Goal: Task Accomplishment & Management: Manage account settings

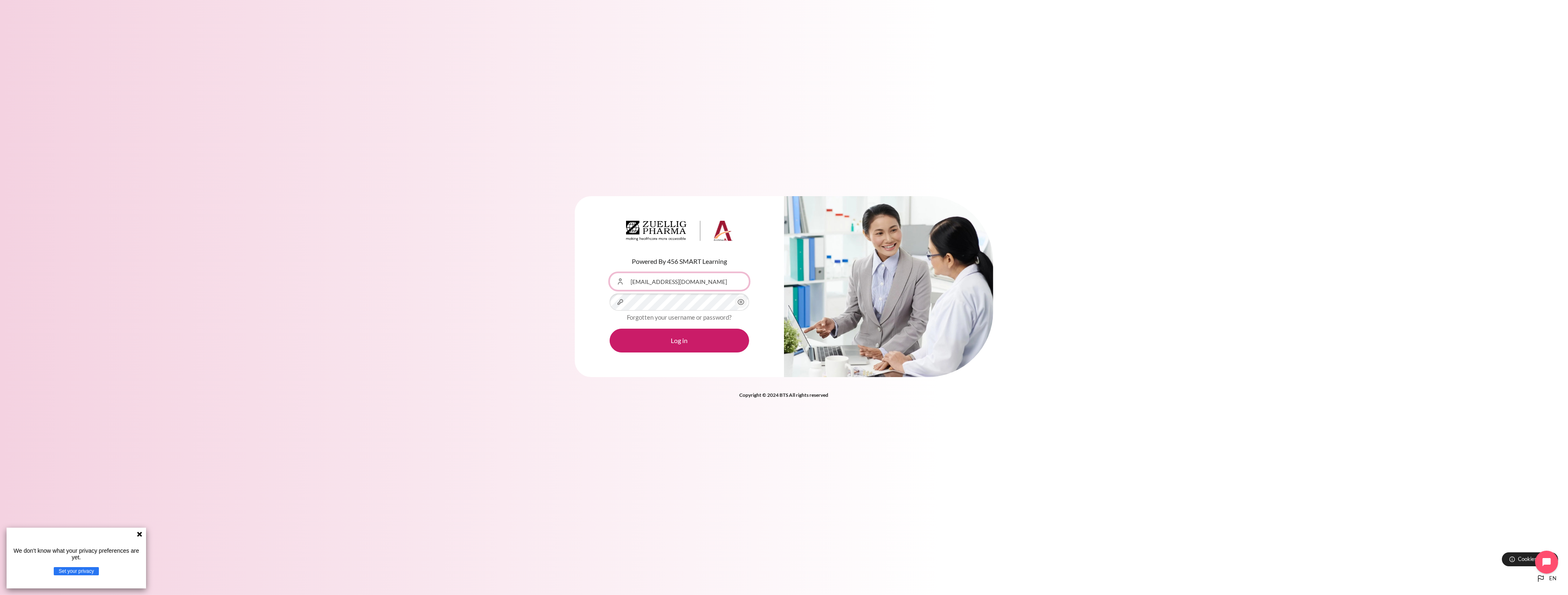
click at [737, 286] on input "[EMAIL_ADDRESS][DOMAIN_NAME]" at bounding box center [679, 281] width 139 height 17
click at [610, 273] on div "Content" at bounding box center [610, 273] width 0 height 0
click at [675, 339] on button "Log in" at bounding box center [679, 340] width 139 height 24
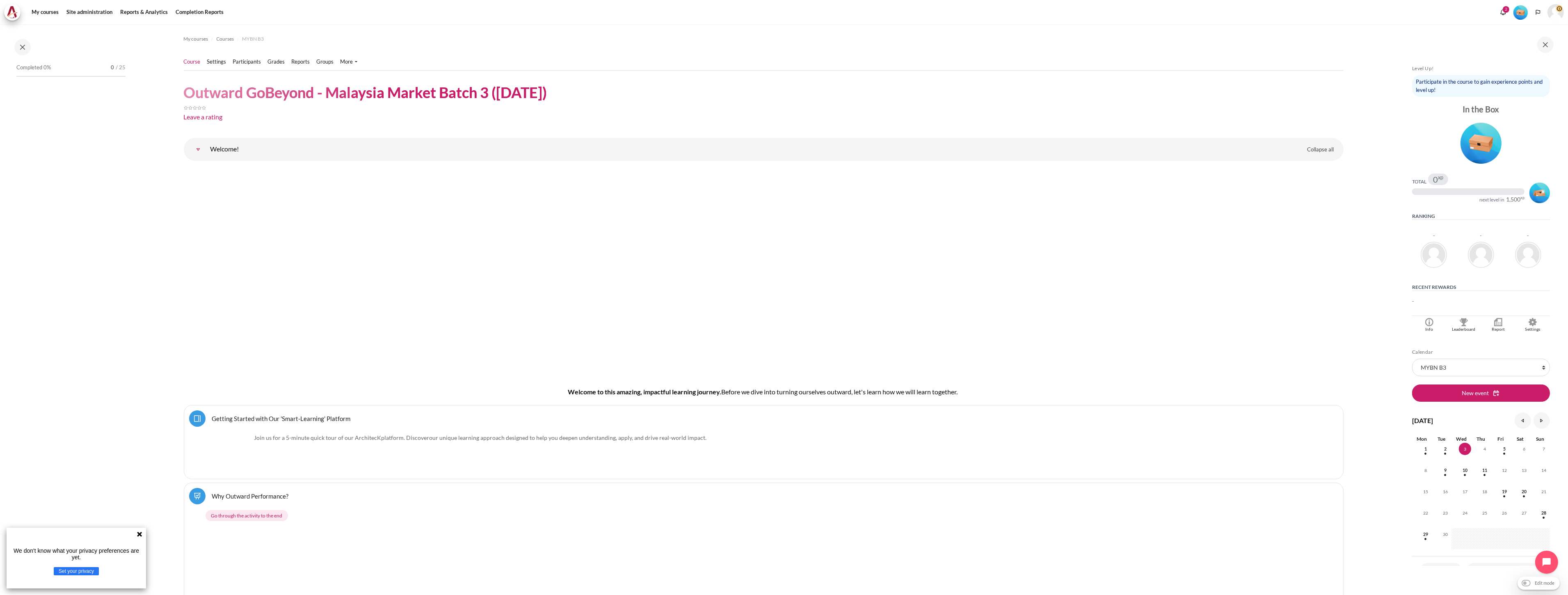
click at [247, 67] on ul "Course Settings Participants" at bounding box center [274, 62] width 180 height 16
click at [248, 63] on link "Participants" at bounding box center [247, 62] width 29 height 8
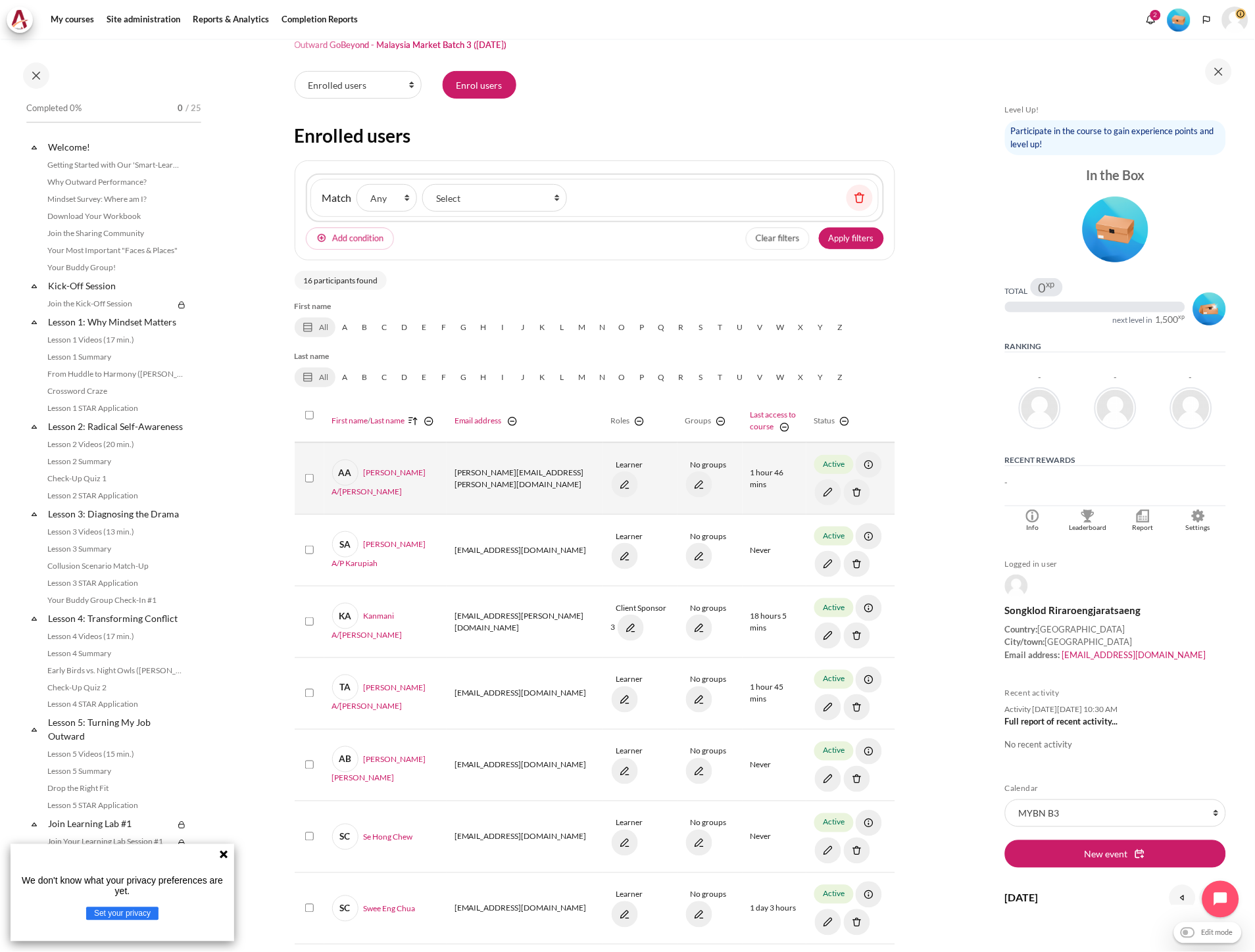
scroll to position [73, 0]
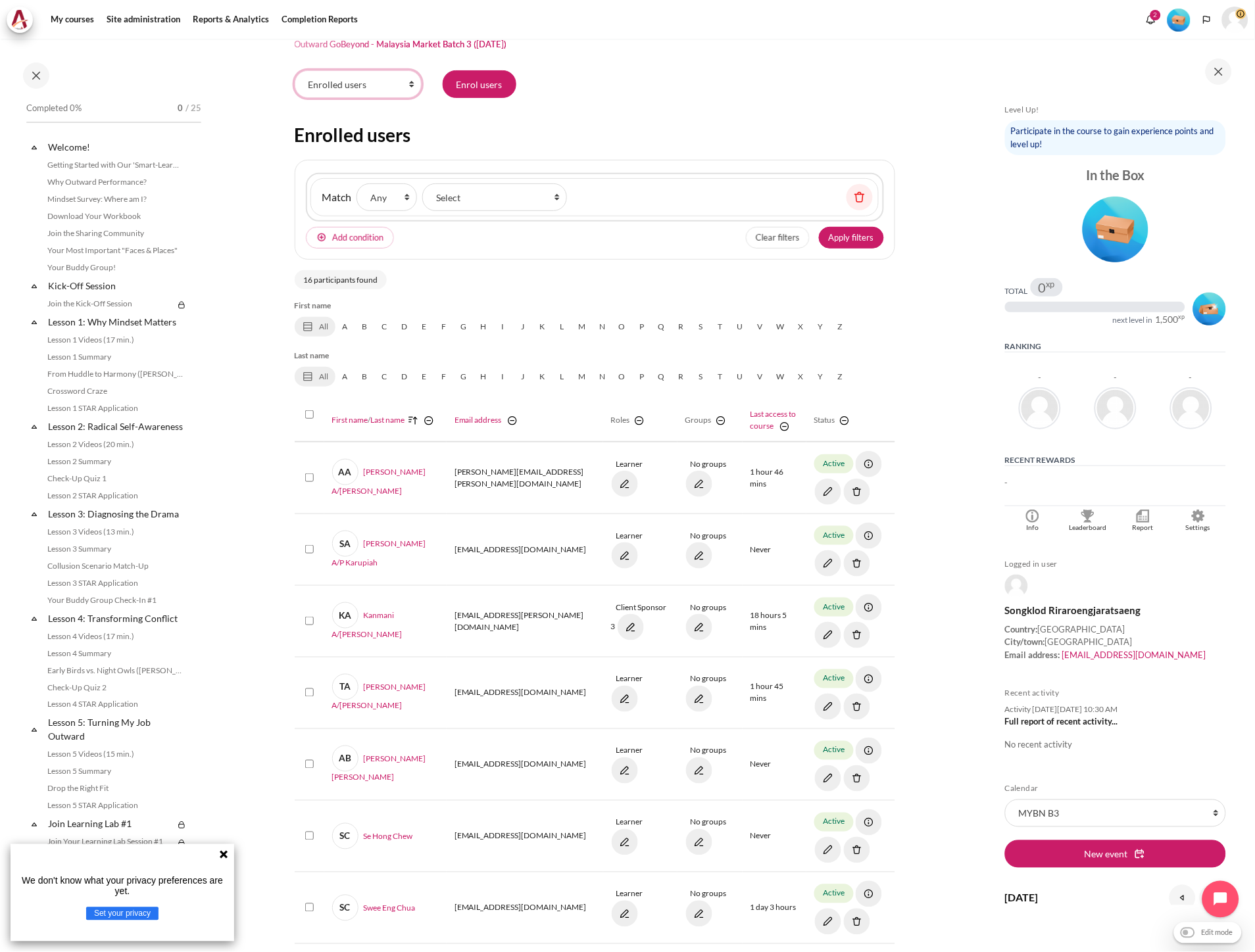
click at [377, 87] on select "Enrolled users Enrolment methods Groups Groupings Overview Permissions Other us…" at bounding box center [358, 84] width 127 height 27
select select "/group/index.php?id=830"
click at [295, 70] on select "Enrolled users Enrolment methods Groups Groupings Overview Permissions Other us…" at bounding box center [358, 84] width 127 height 27
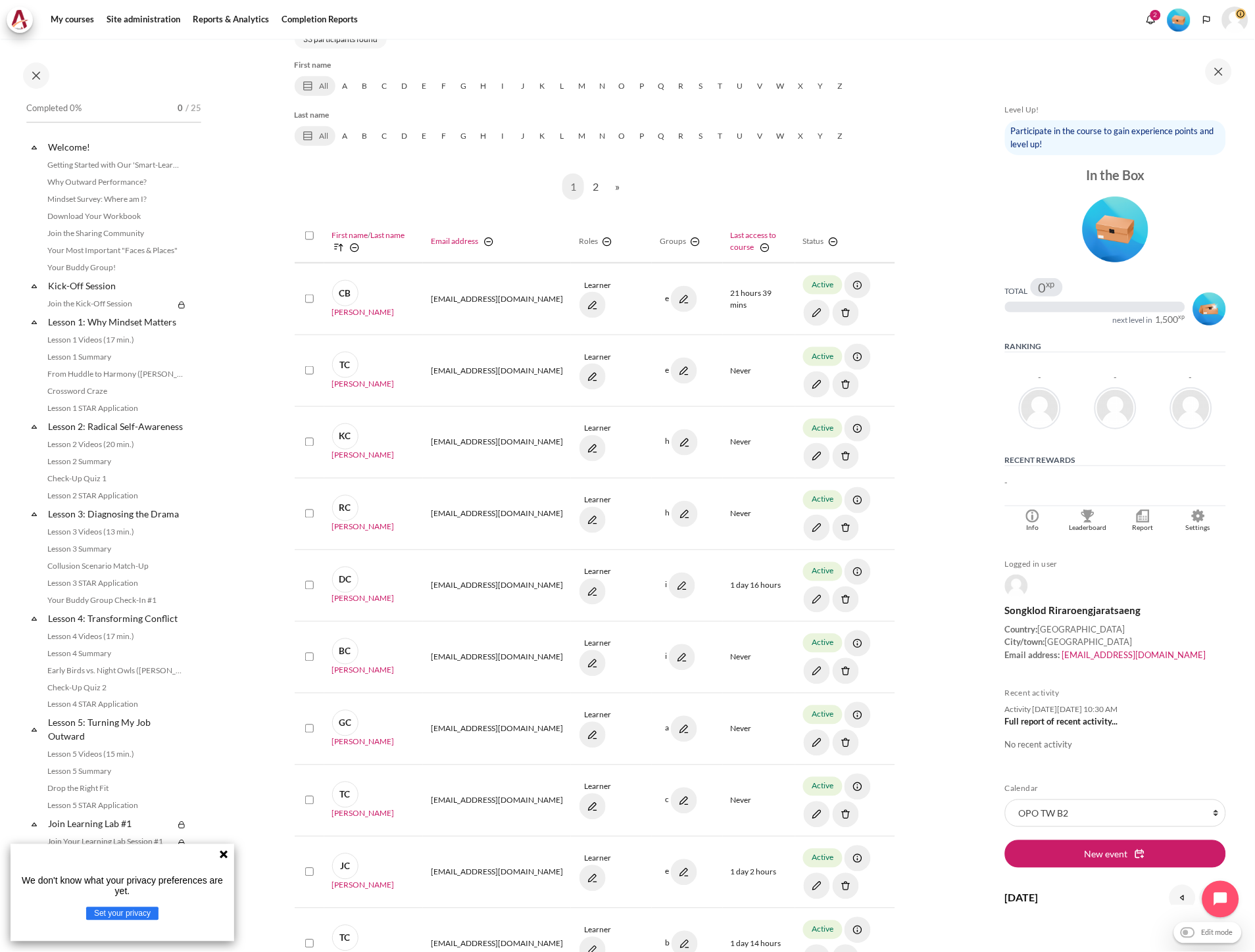
scroll to position [146, 0]
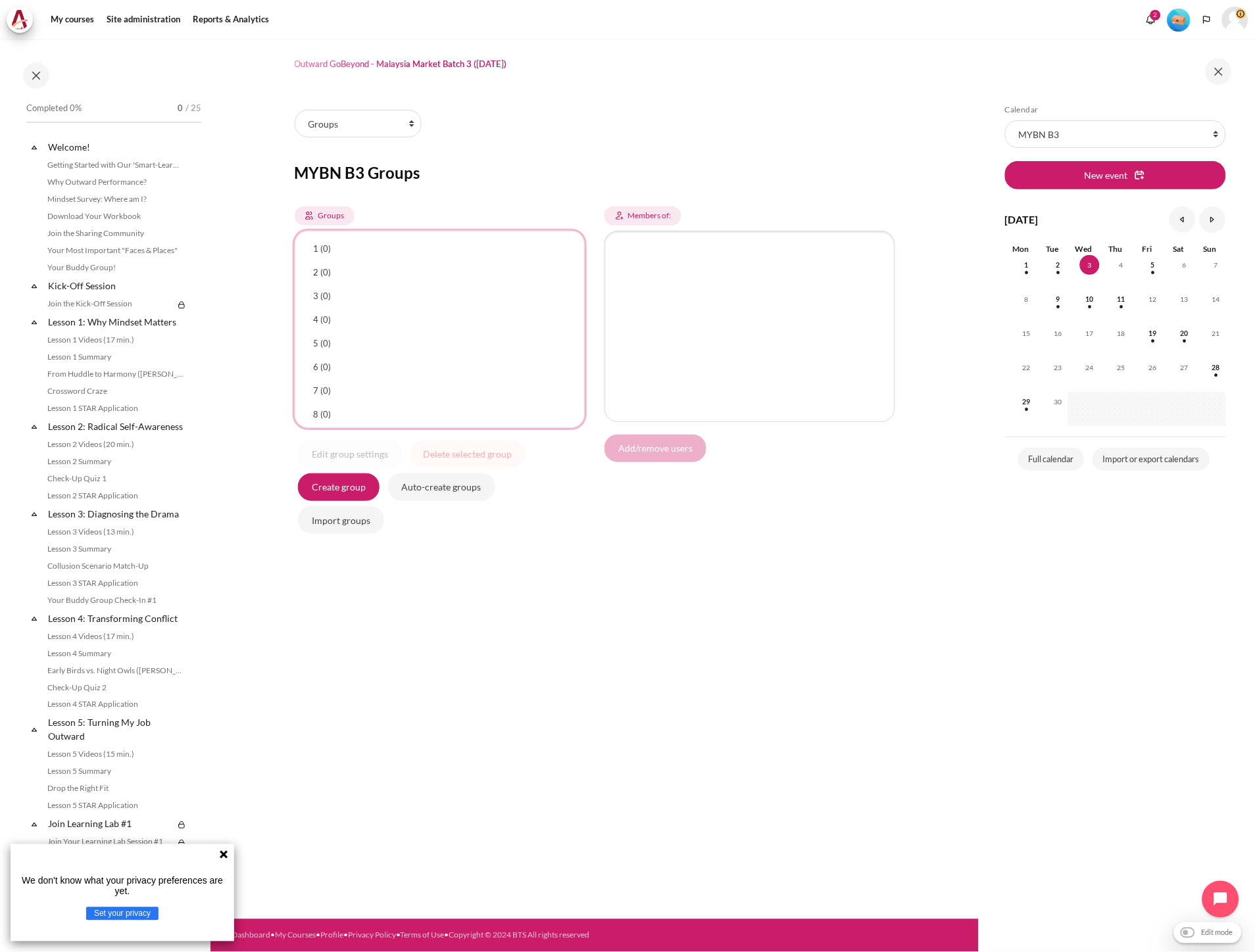
select select "4961"
click at [344, 245] on option "1 (0)" at bounding box center [440, 249] width 263 height 21
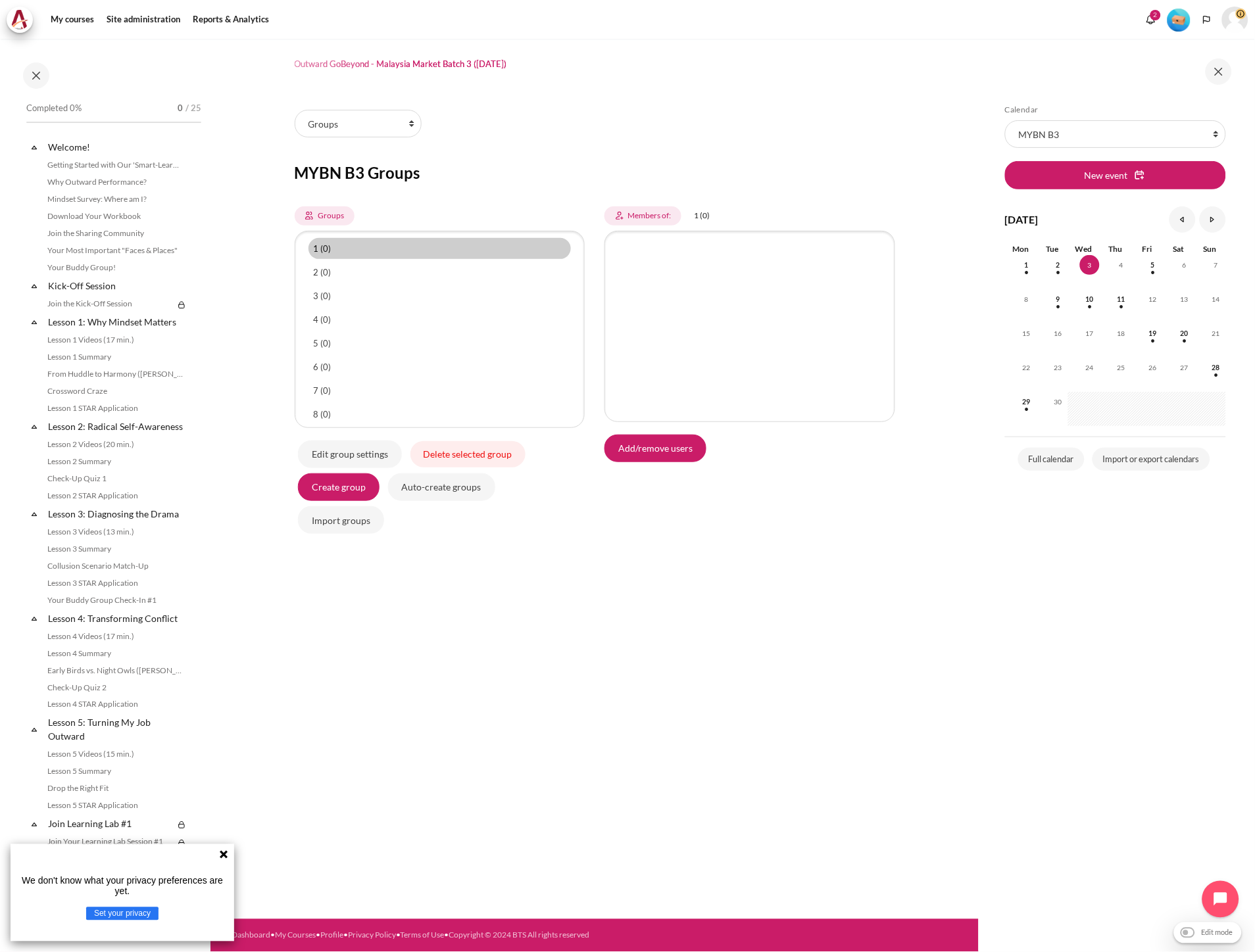
click at [663, 215] on span "Members of:" at bounding box center [650, 216] width 43 height 12
click at [663, 231] on select "Members of: 1 (0)" at bounding box center [749, 327] width 291 height 191
click at [659, 456] on input "Add/remove users" at bounding box center [655, 449] width 101 height 27
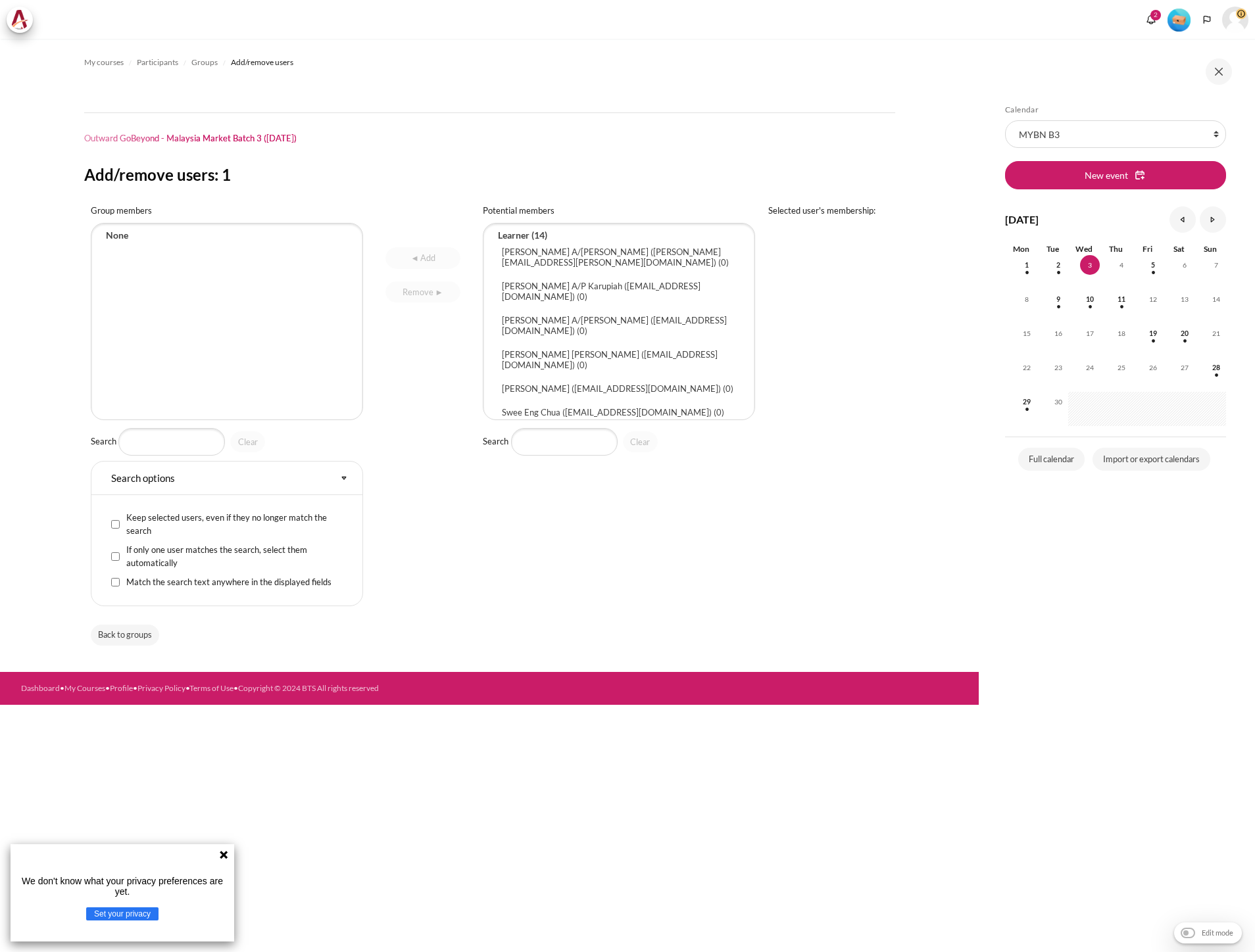
select select "Content"
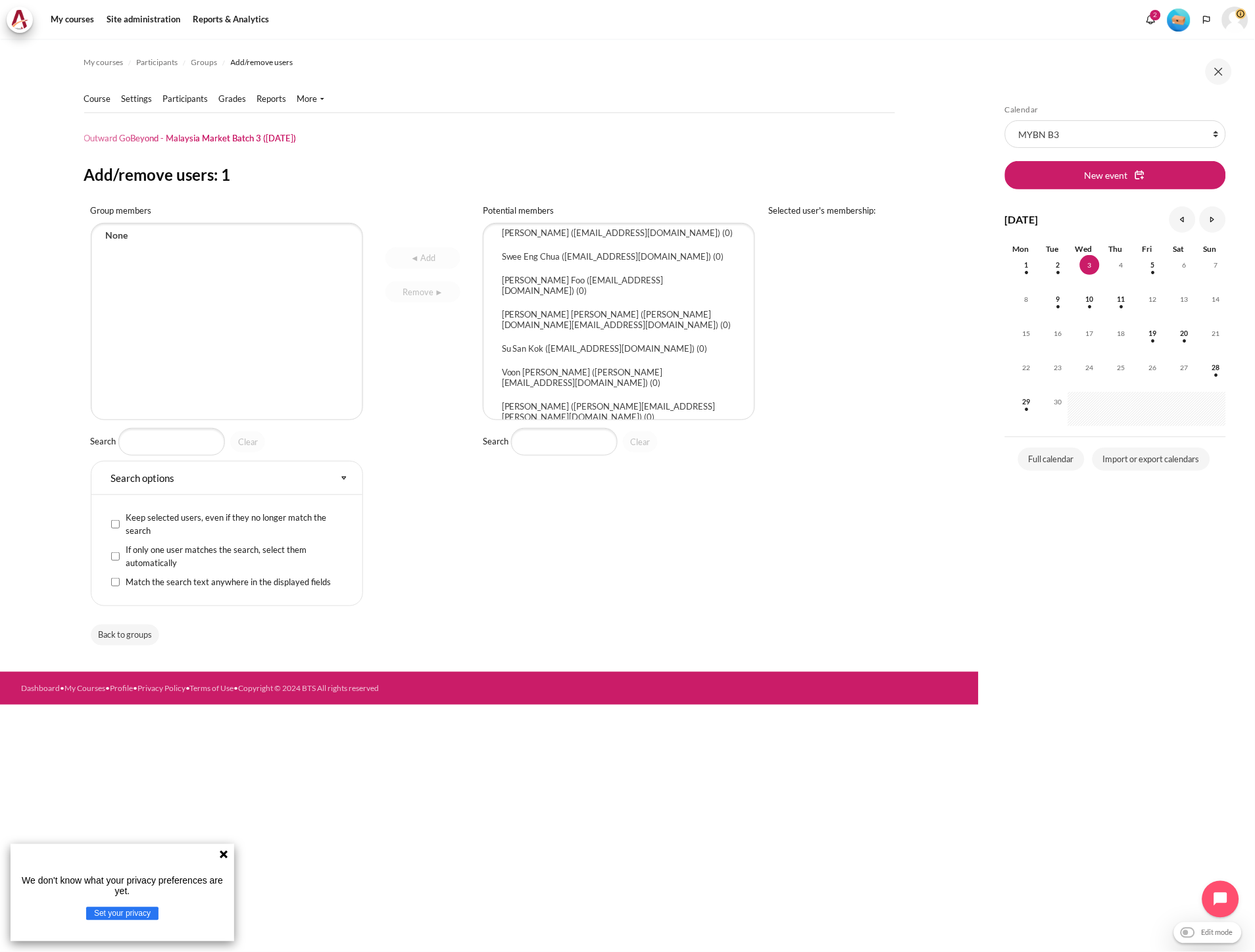
scroll to position [258, 0]
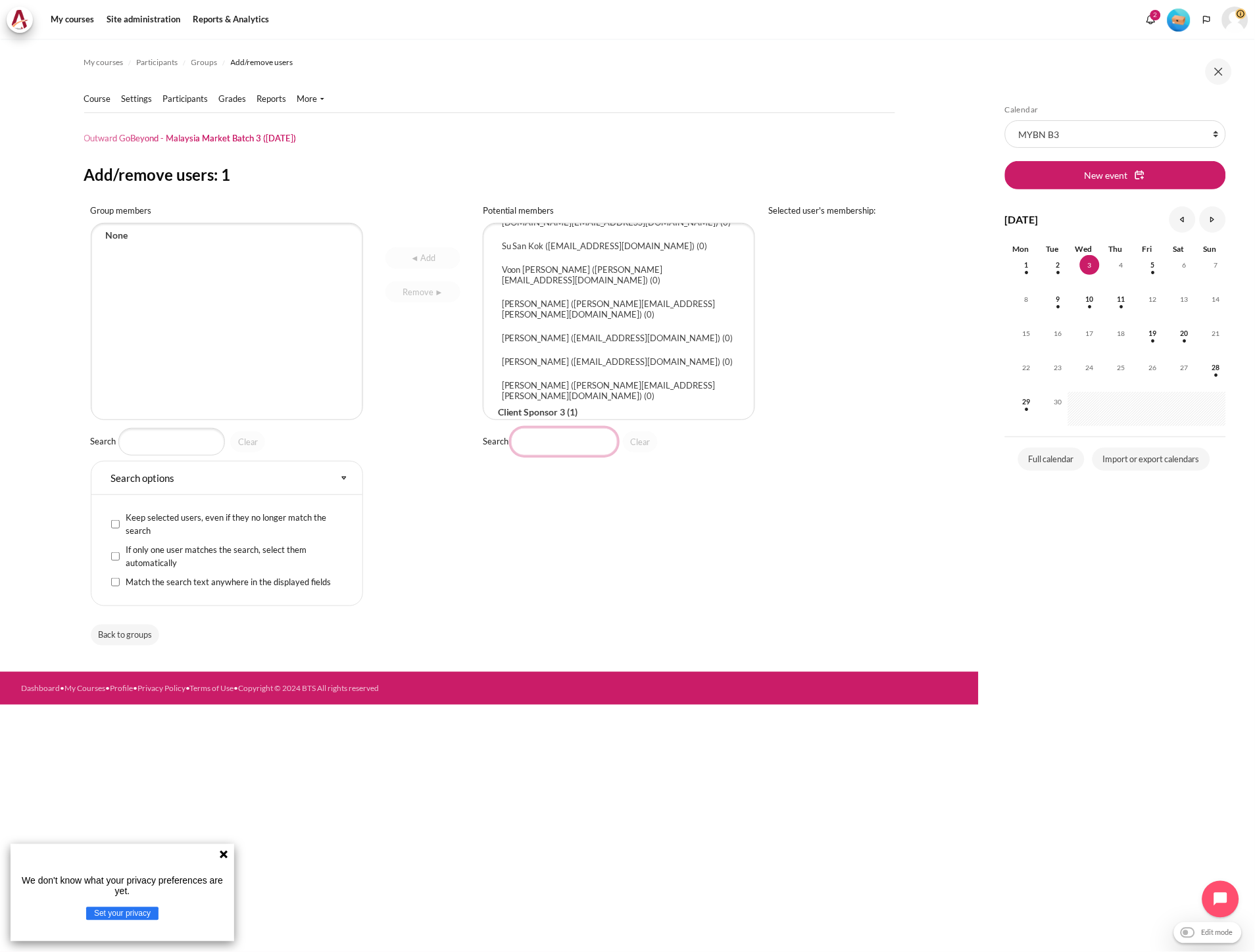
click at [569, 437] on input "Search" at bounding box center [564, 442] width 106 height 27
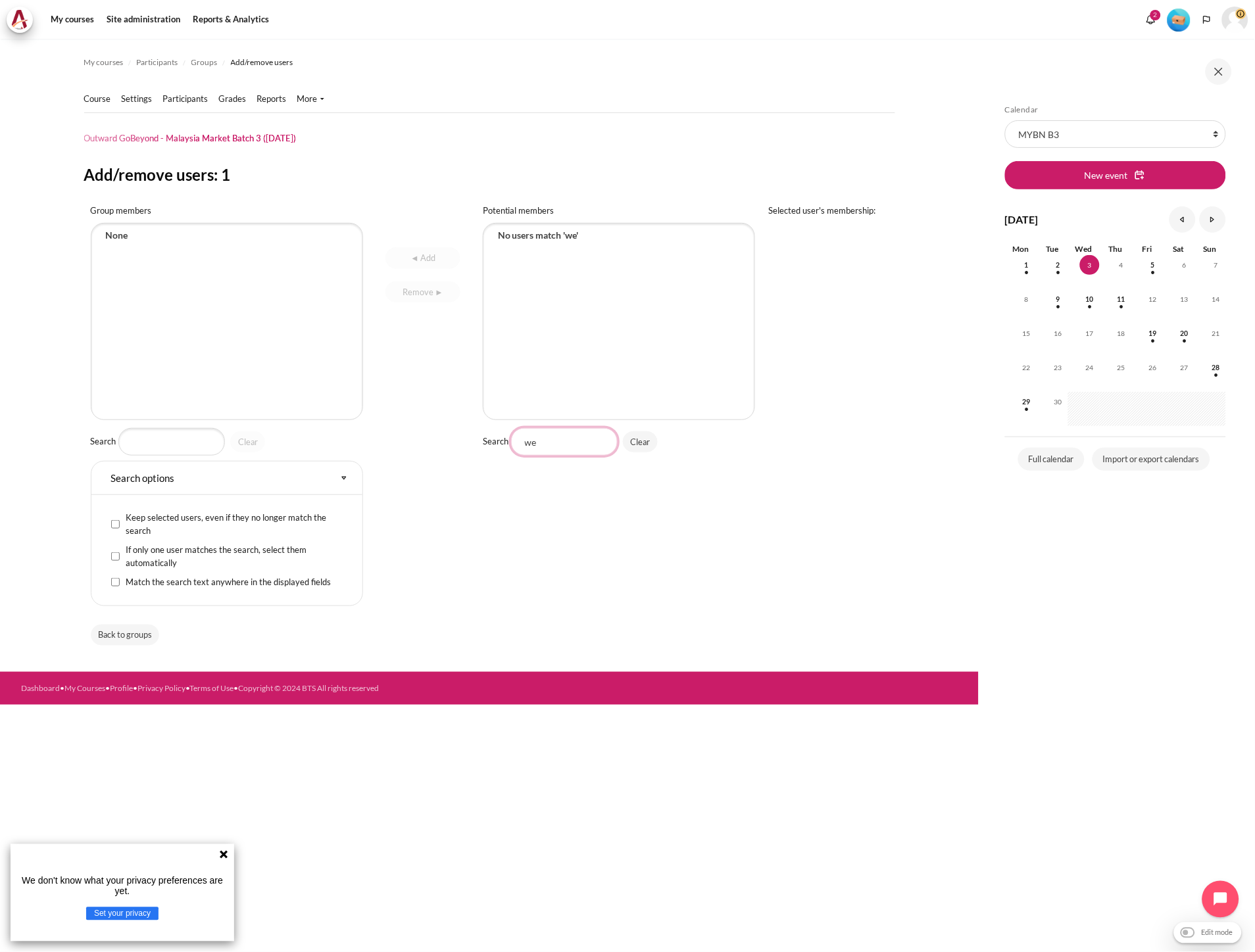
scroll to position [0, 0]
type input "w"
type input "a"
type input "wa"
select select "4521"
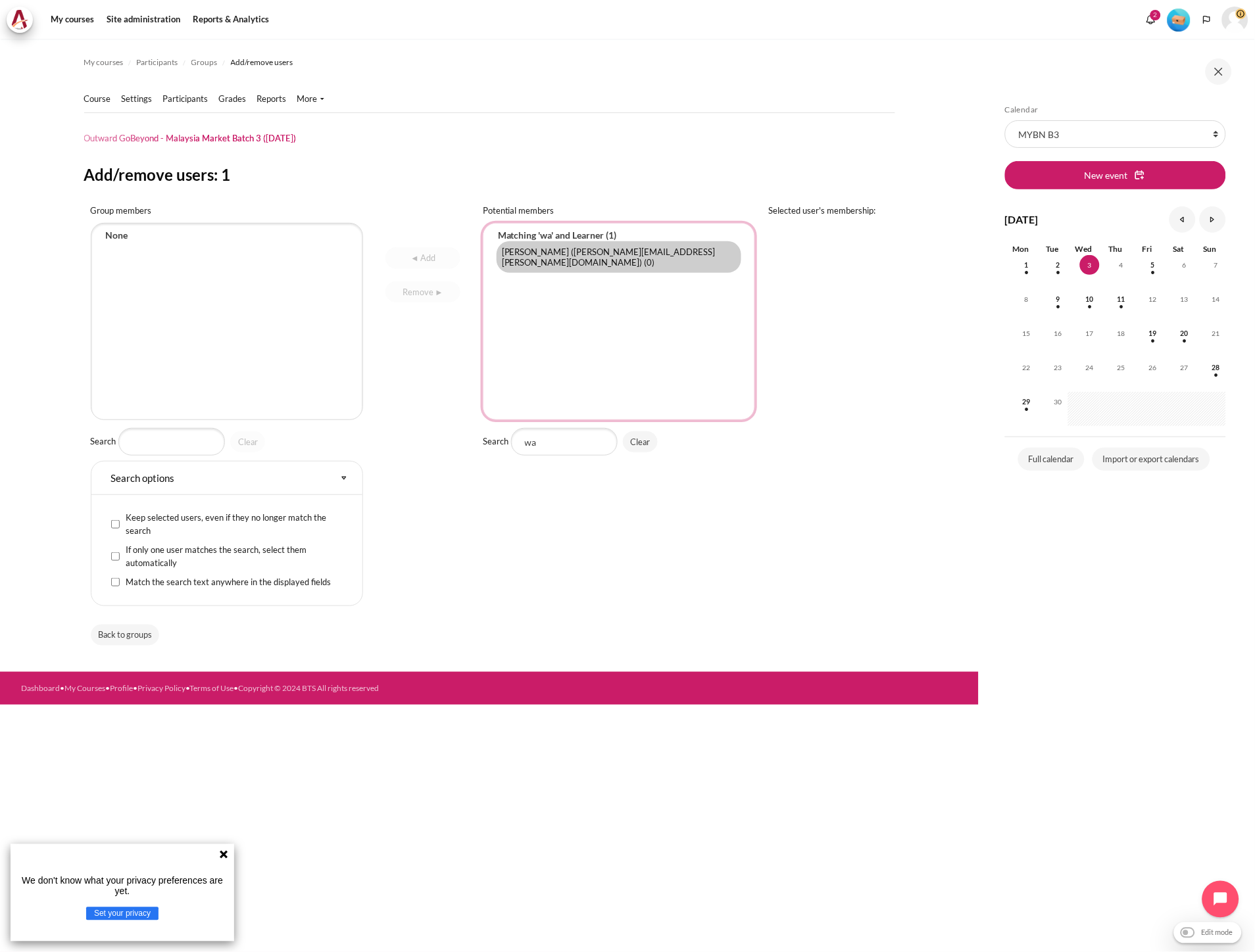
click at [548, 260] on option "Wai Leong Wong (wai.leong@zuelligpharma.com) (0)" at bounding box center [619, 257] width 245 height 31
click at [428, 259] on input "◄ Add" at bounding box center [423, 258] width 74 height 21
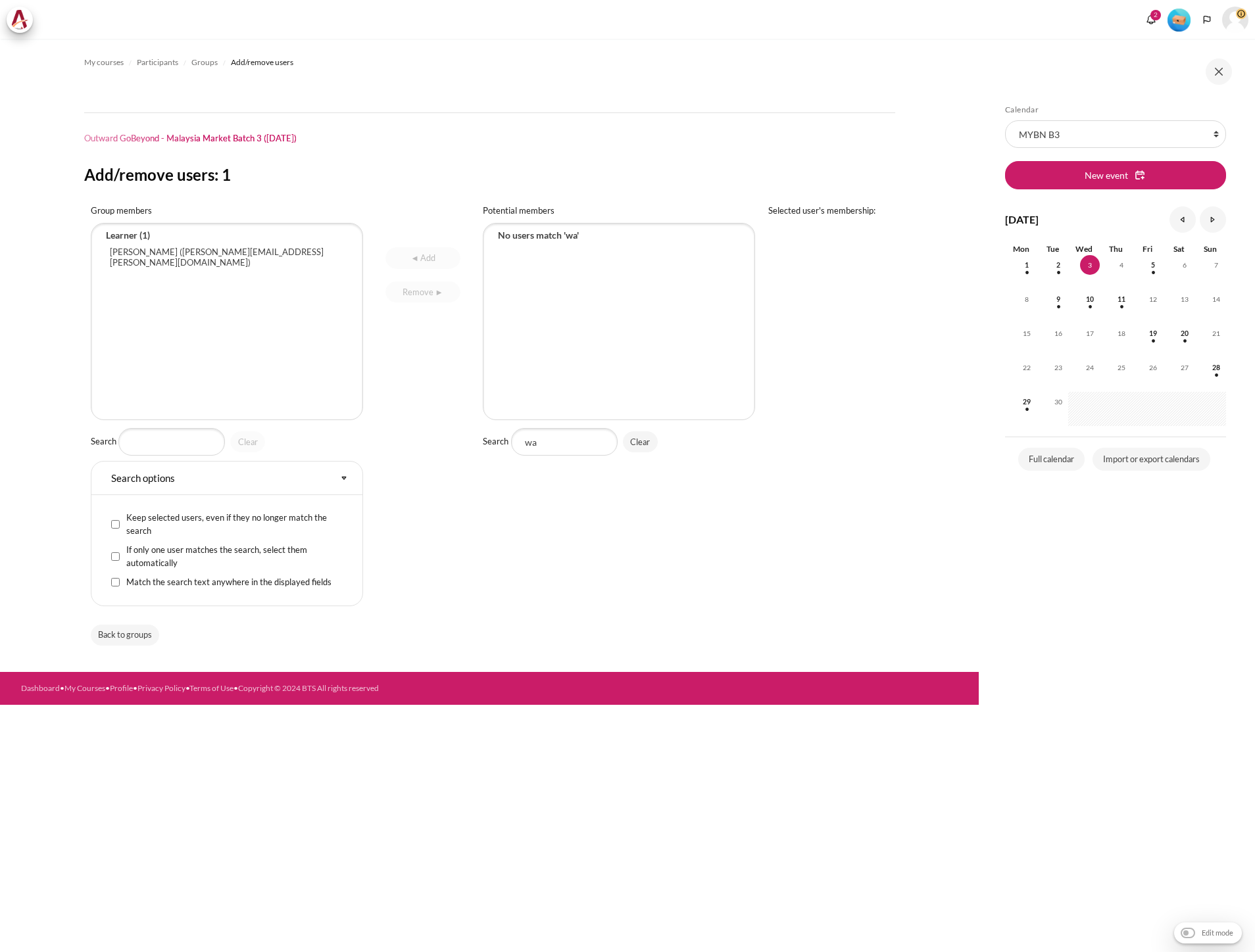
select select "Content"
drag, startPoint x: 562, startPoint y: 438, endPoint x: 456, endPoint y: 439, distance: 106.0
click at [456, 439] on tr "Group members Wai Leong Wong (wai.leong@zuelligpharma.com) Search Clear Search …" at bounding box center [489, 408] width 811 height 420
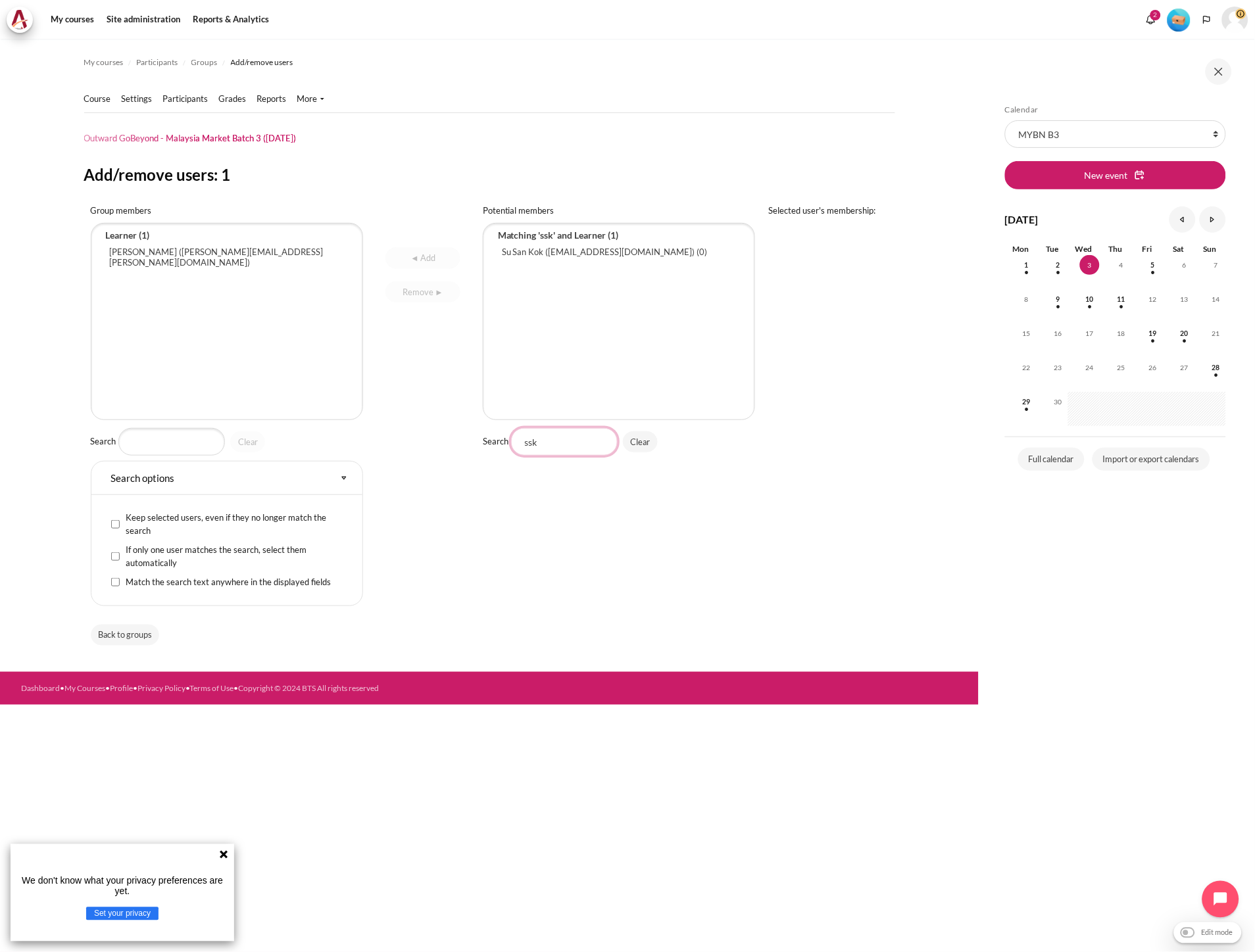
type input "ssk"
select select "4522"
click at [567, 251] on option "Su San Kok (sskok@zuelligpharma.com) (0)" at bounding box center [619, 252] width 245 height 21
click at [425, 257] on input "◄ Add" at bounding box center [423, 258] width 74 height 21
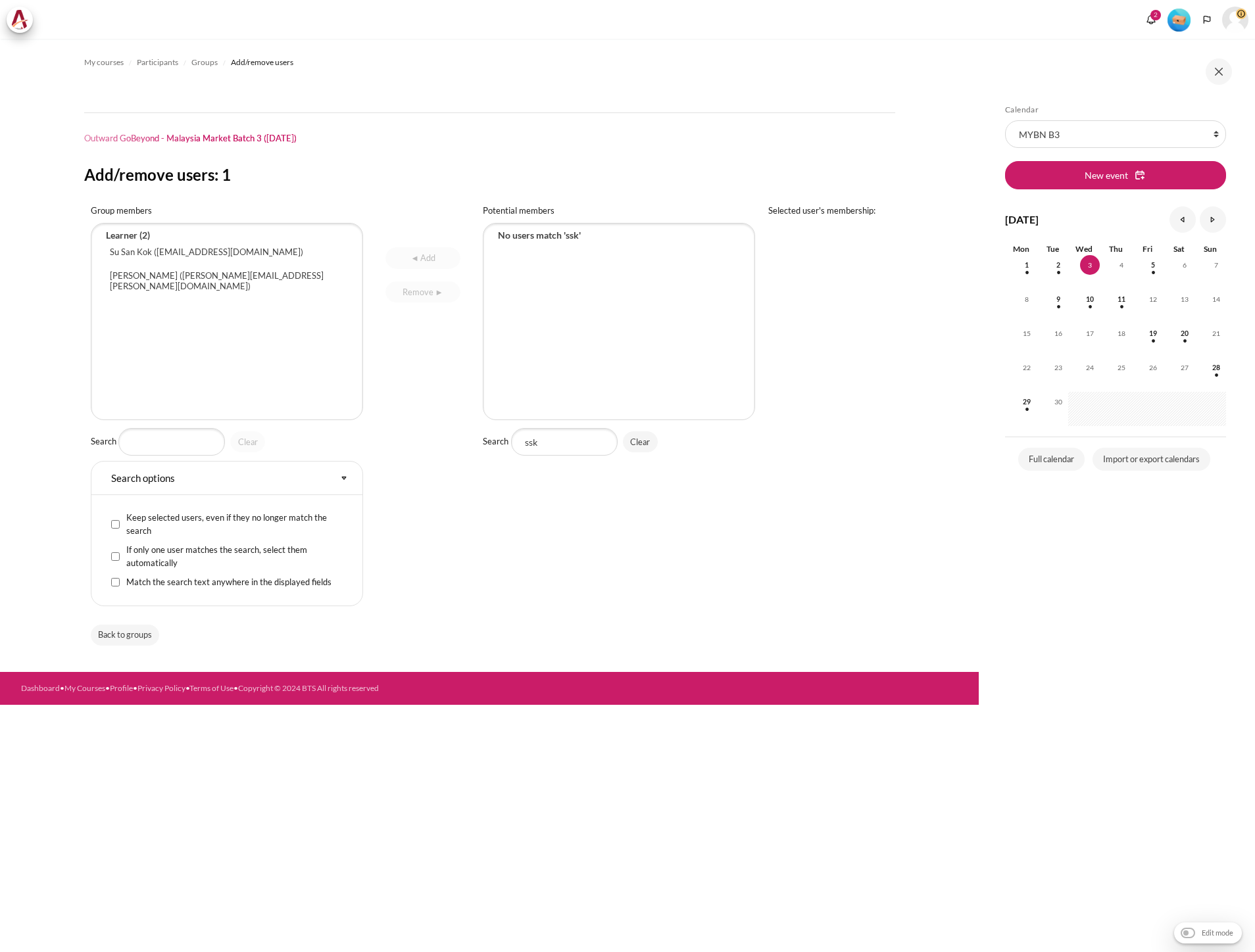
select select "Content"
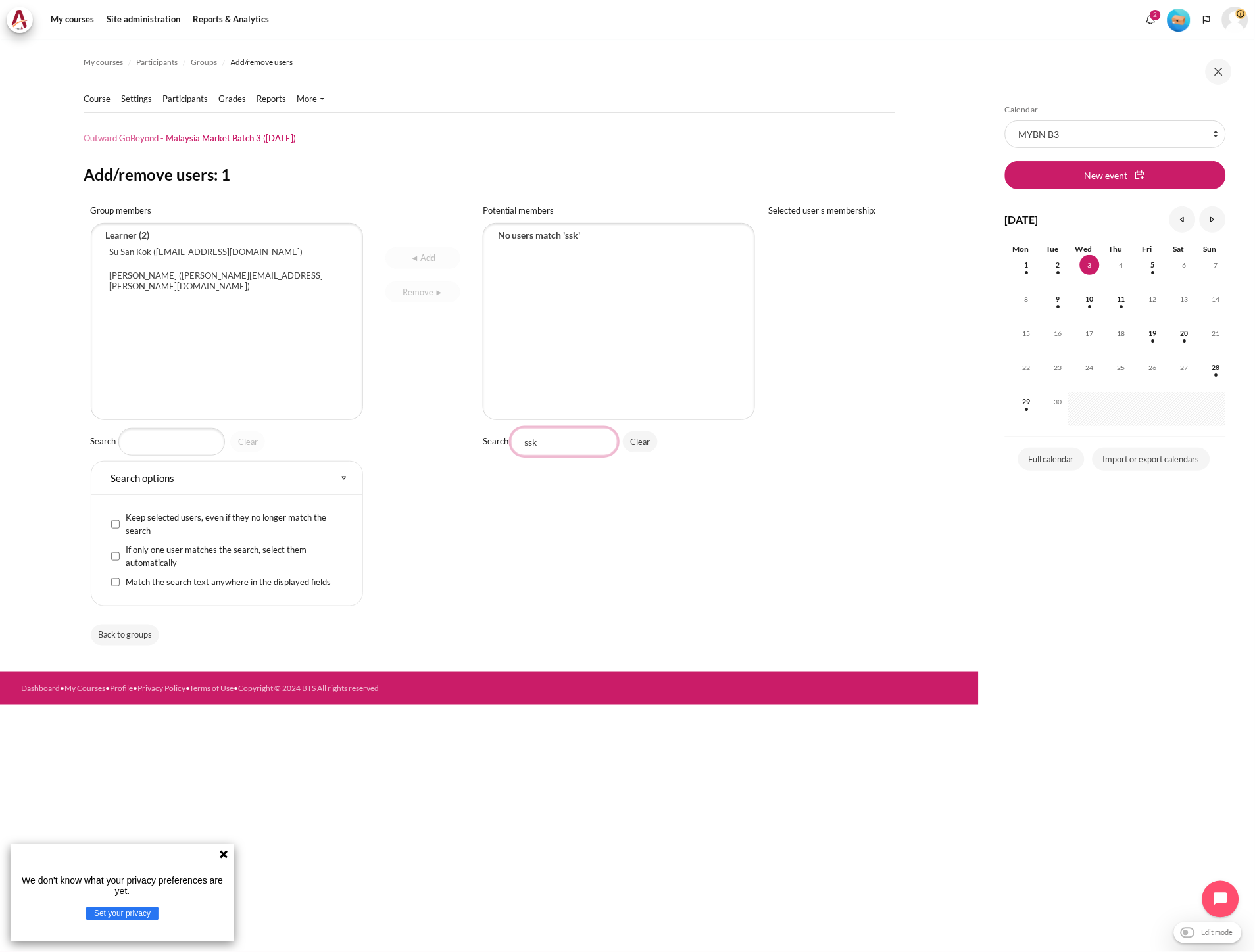
drag, startPoint x: 509, startPoint y: 446, endPoint x: 473, endPoint y: 450, distance: 36.2
click at [473, 449] on tr "Group members Su San Kok (sskok@zuelligpharma.com) Wai Leong Wong (wai.leong@zu…" at bounding box center [489, 408] width 811 height 420
type input "voo"
select select "4523"
click at [547, 257] on option "Voon Hoe Lee (elslee@zuelligpharma.com) (0)" at bounding box center [619, 257] width 245 height 31
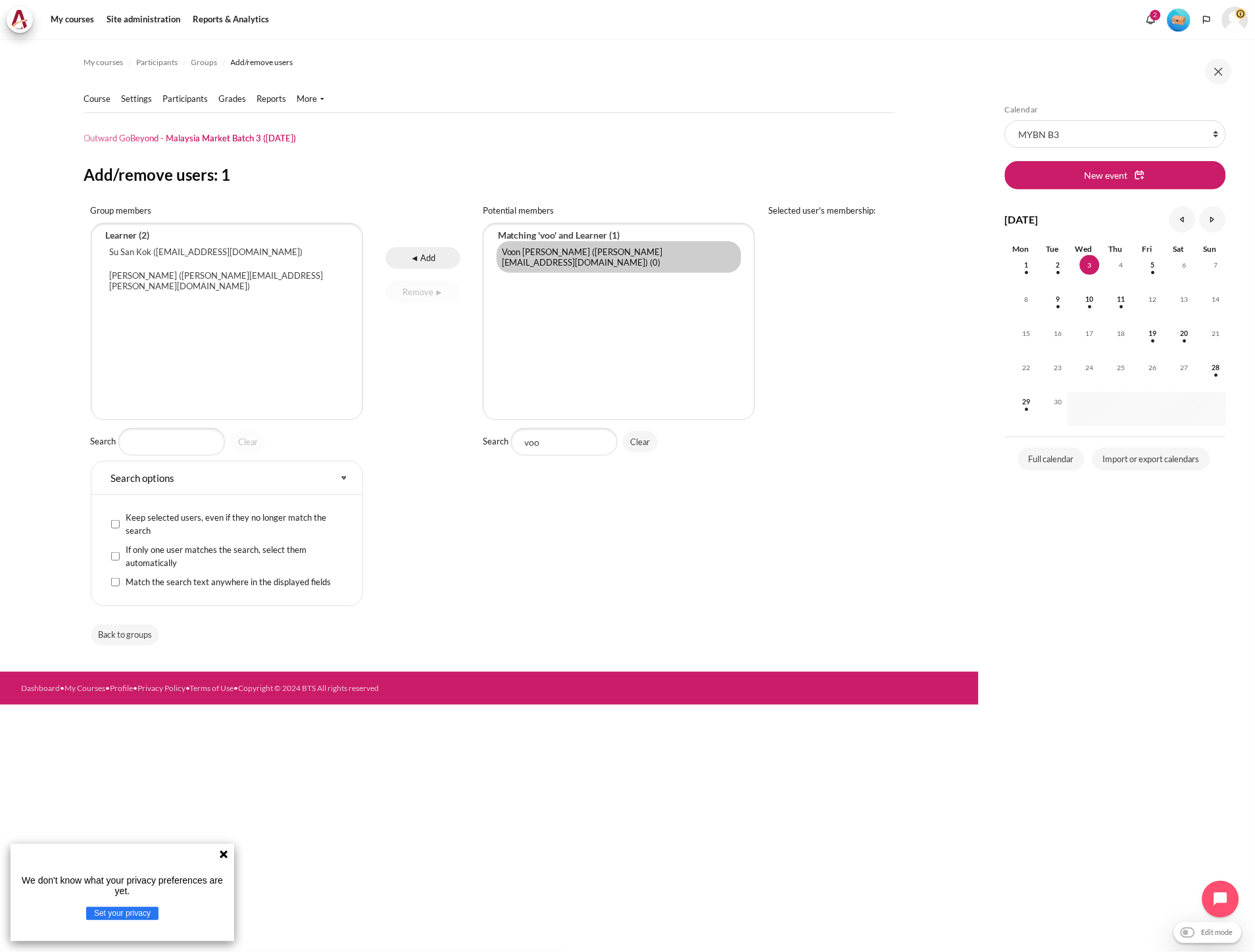
click at [409, 253] on input "◄ Add" at bounding box center [423, 258] width 74 height 21
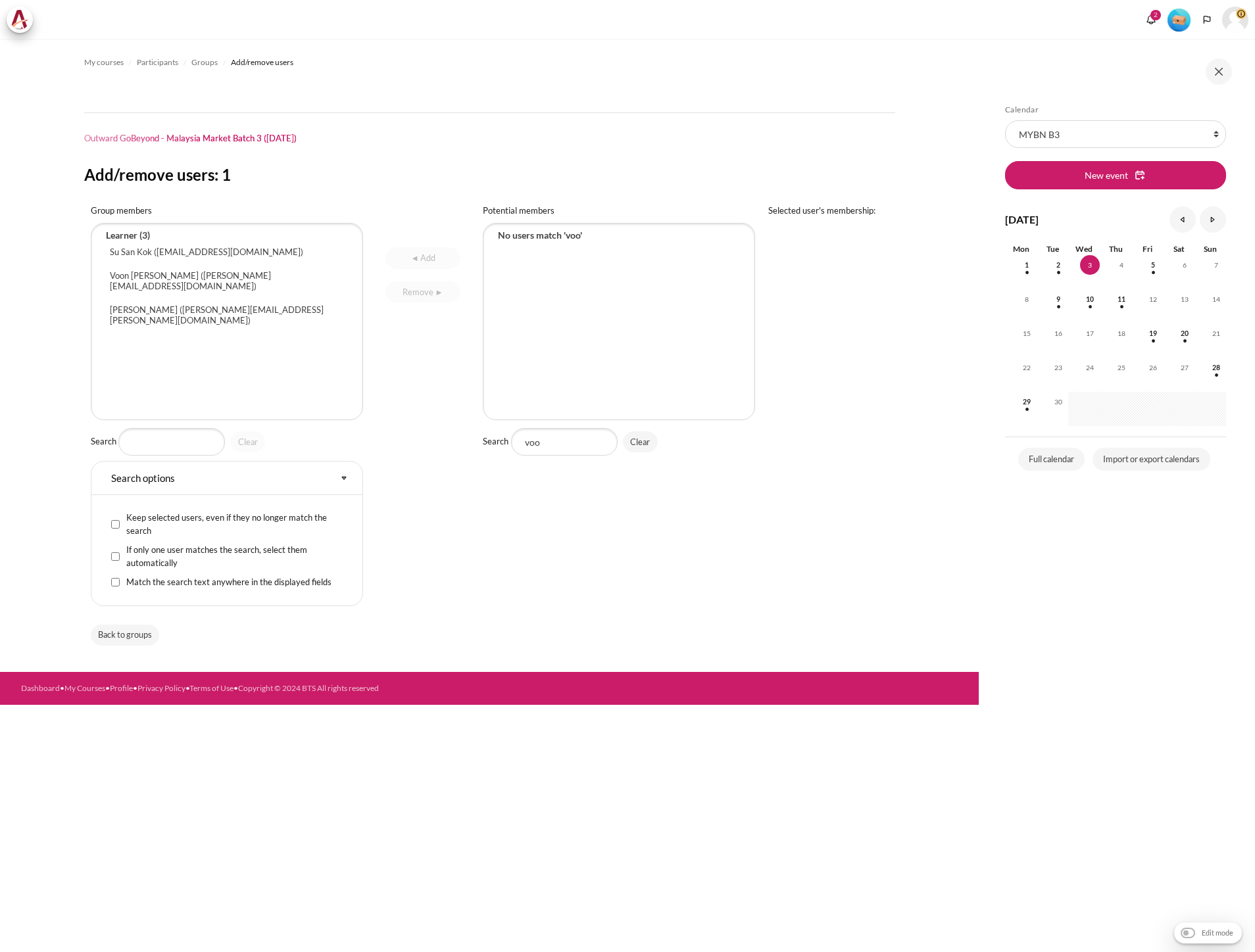
select select "Content"
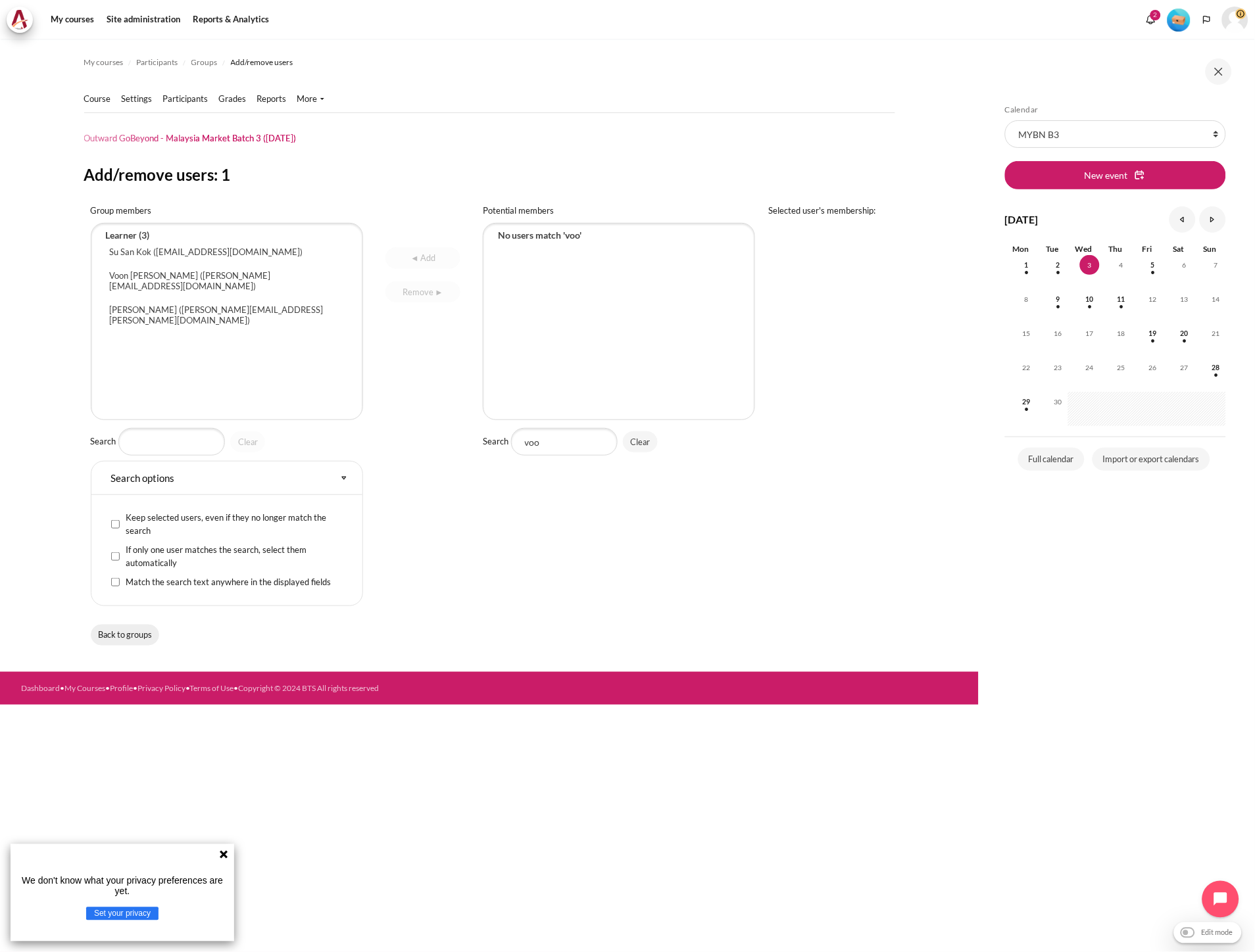
click at [126, 636] on input "Back to groups" at bounding box center [125, 635] width 69 height 21
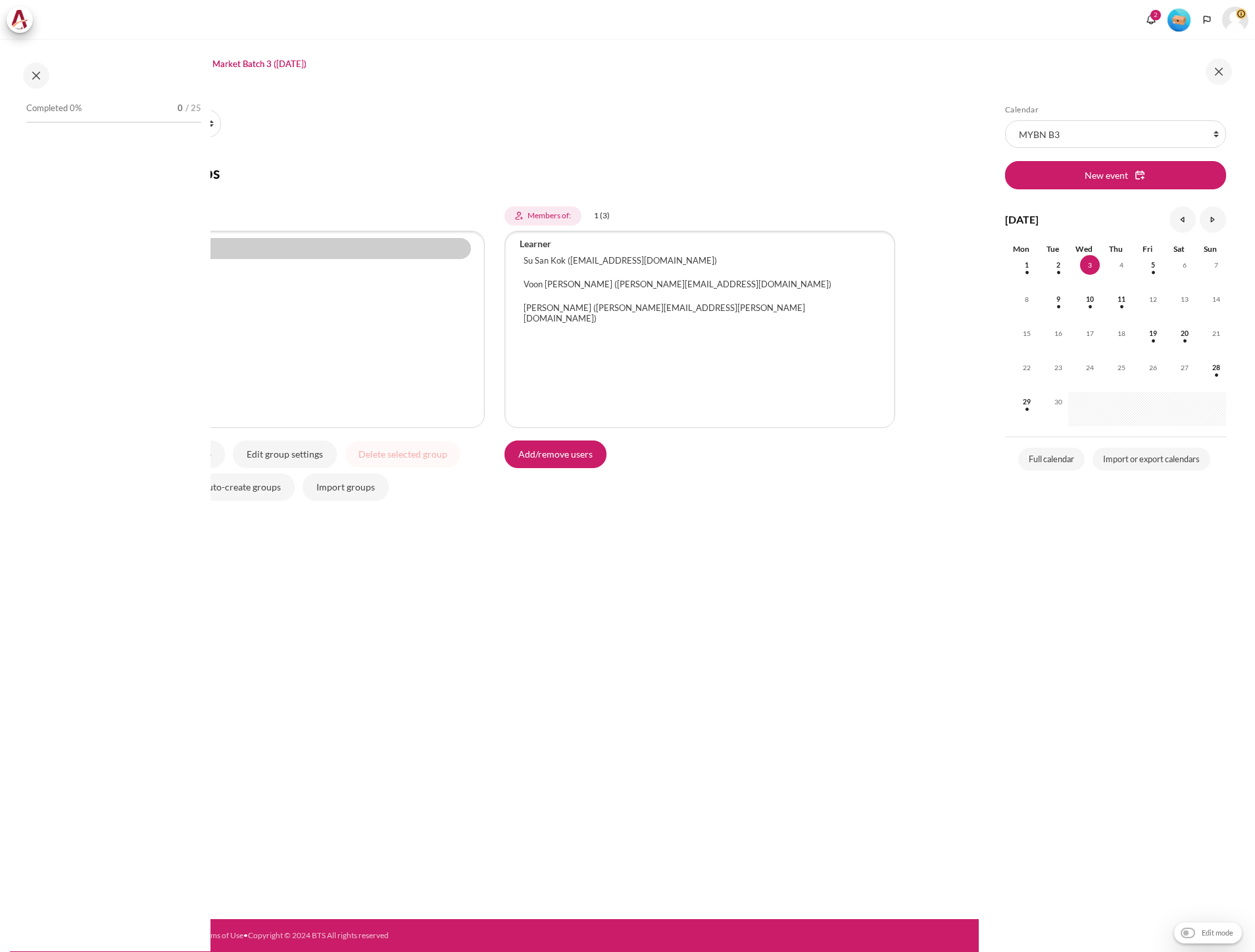
select select "Content"
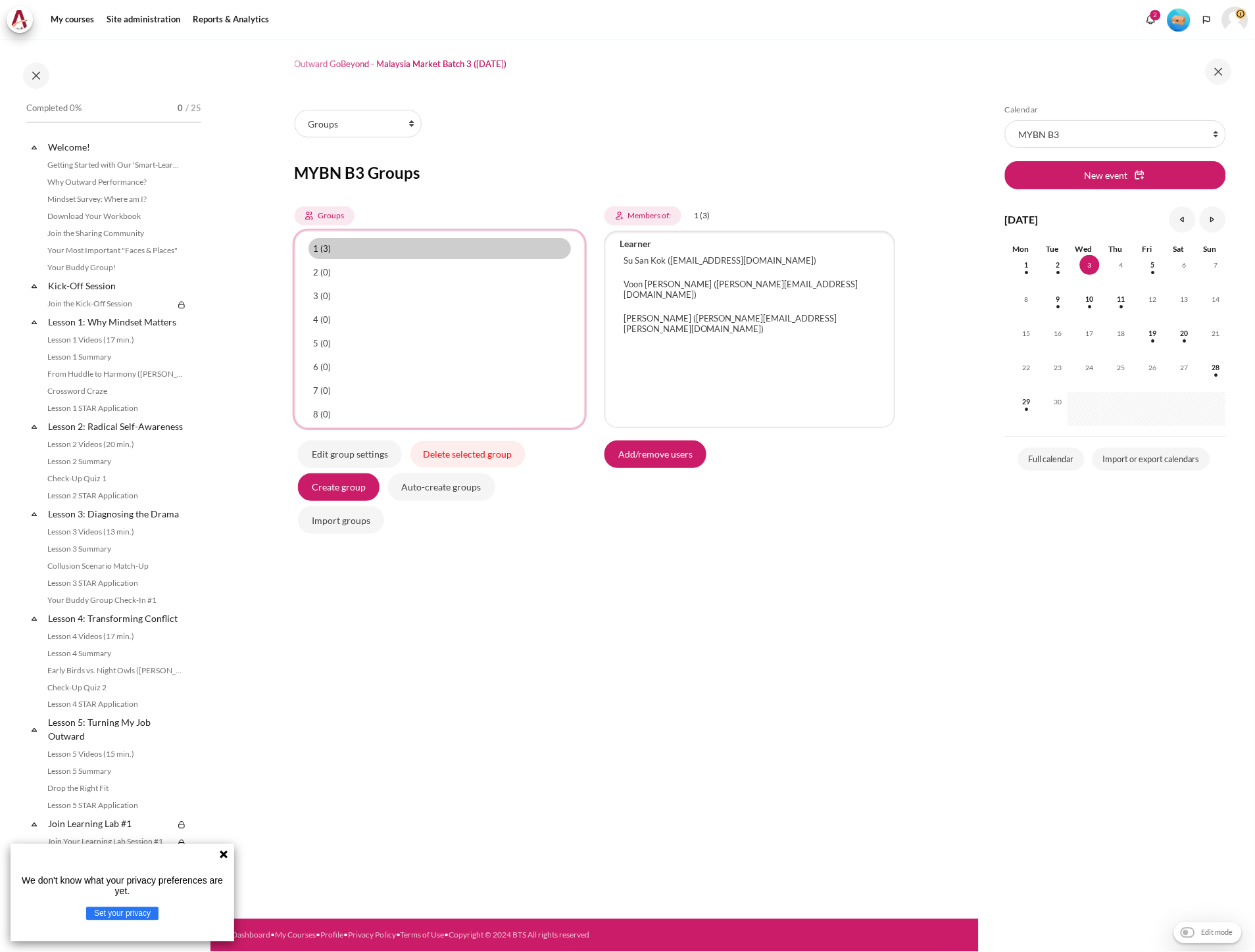
select select "4962"
click at [355, 273] on option "2 (0)" at bounding box center [440, 272] width 263 height 21
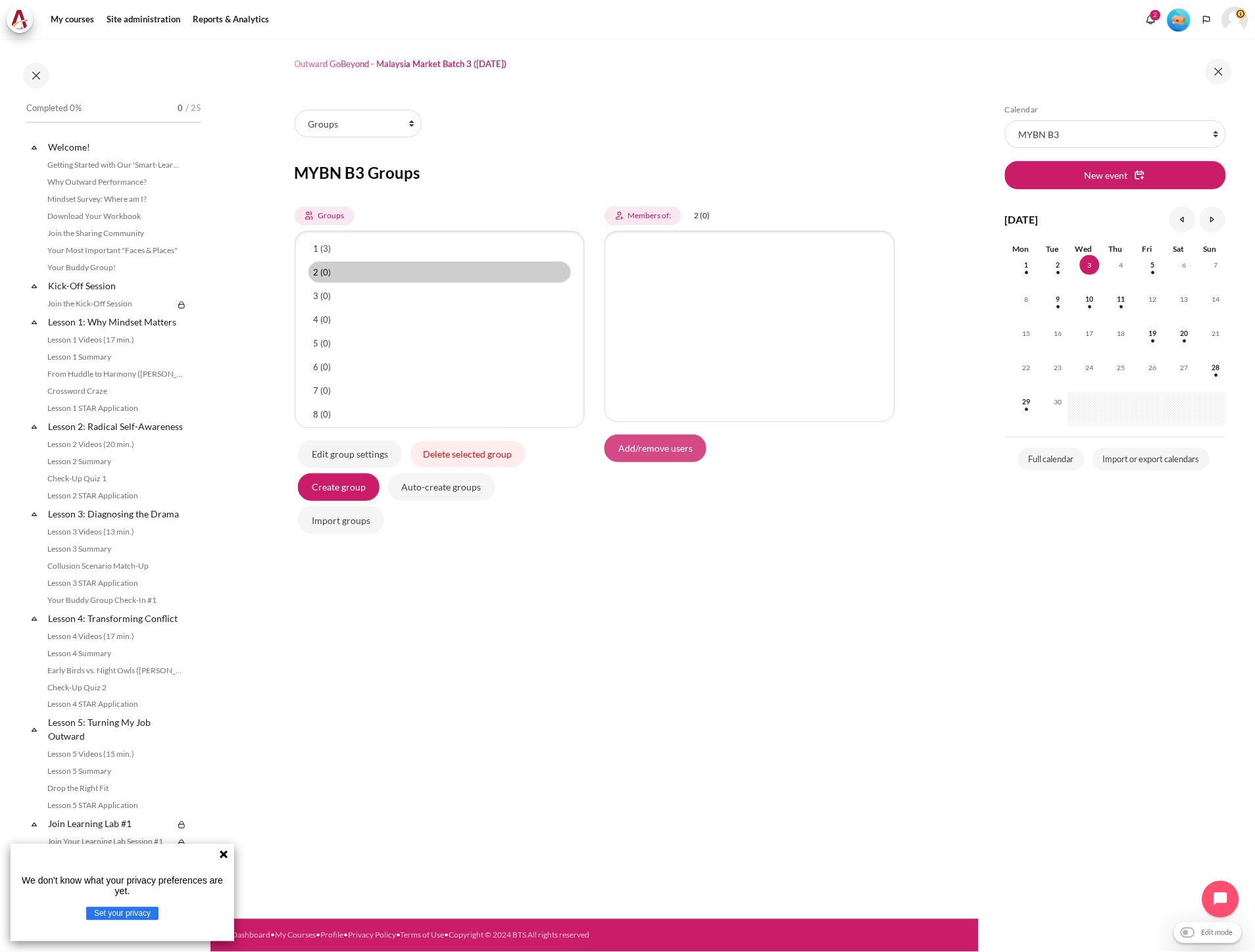
click at [642, 438] on input "Add/remove users" at bounding box center [655, 449] width 101 height 27
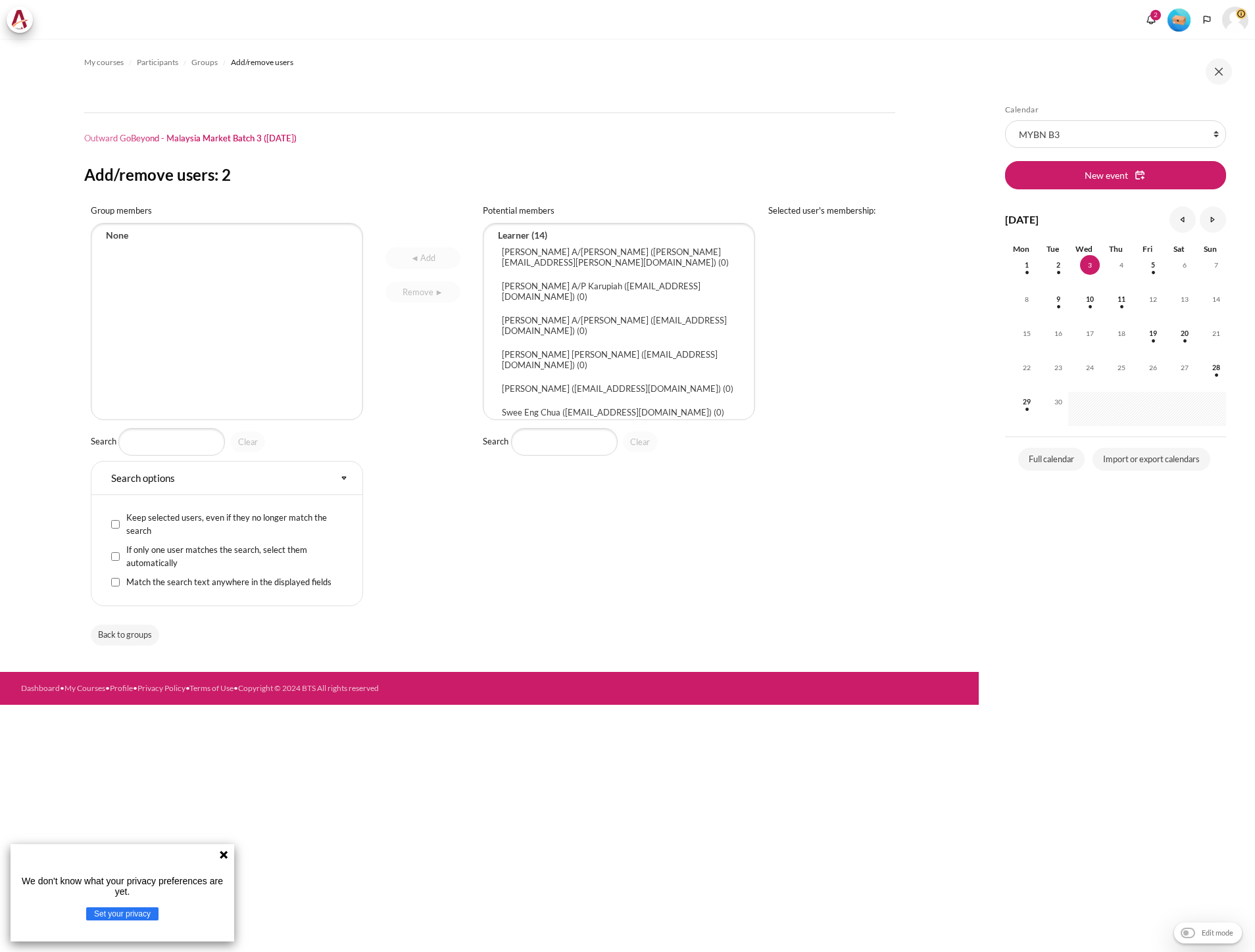
select select "Content"
click at [549, 456] on td "Potential members Adrian Raj A/L Navaretnamoney (adrian.raj@zuelligpharma.com) …" at bounding box center [619, 408] width 286 height 420
click at [555, 445] on input "Search" at bounding box center [564, 442] width 106 height 27
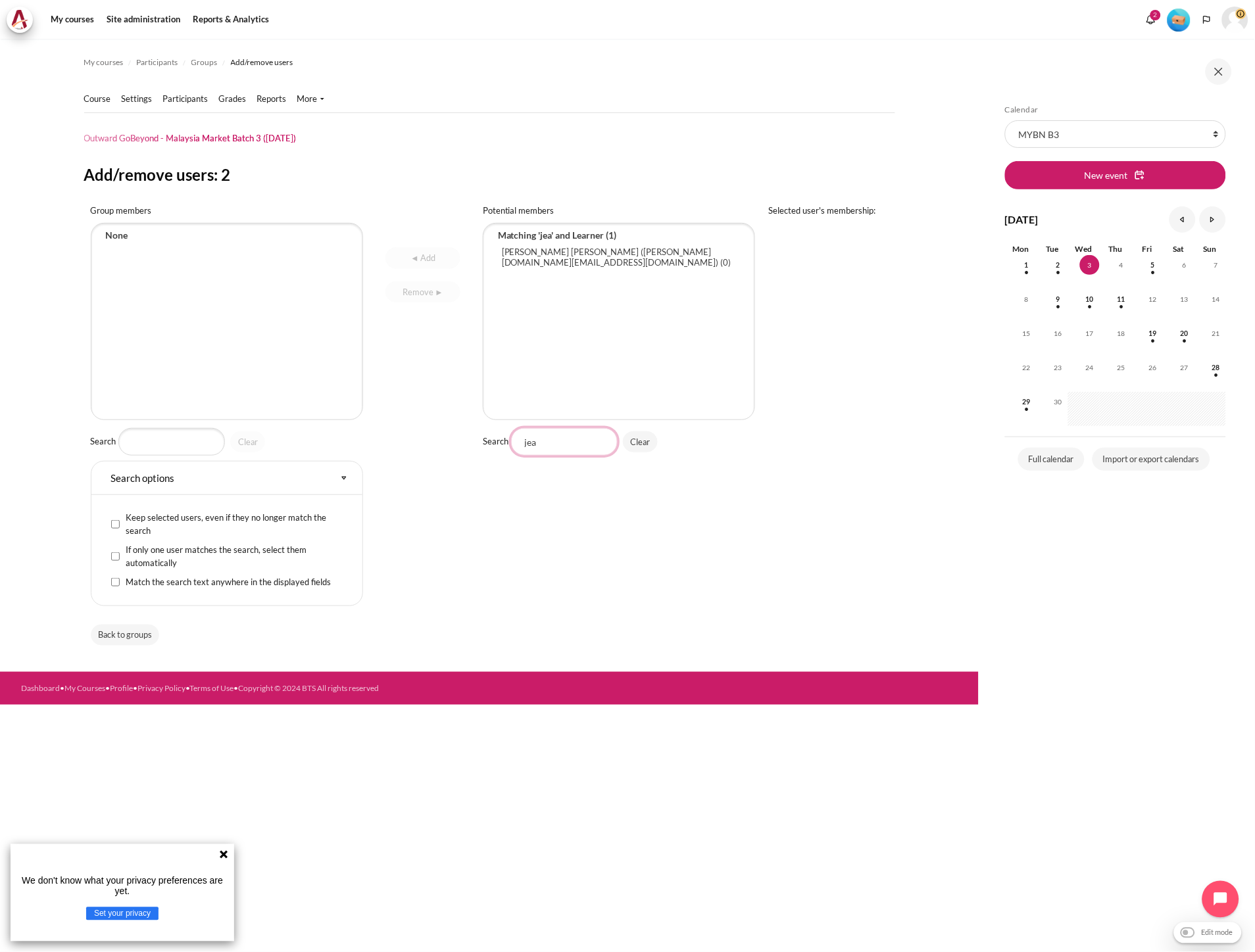
type input "jea"
select select "4524"
click at [554, 253] on option "Jia Yi Jeanne Ng (jeanne.ng@zuelligpharma.com) (0)" at bounding box center [619, 257] width 245 height 31
click at [445, 264] on input "◄ Add" at bounding box center [423, 258] width 74 height 21
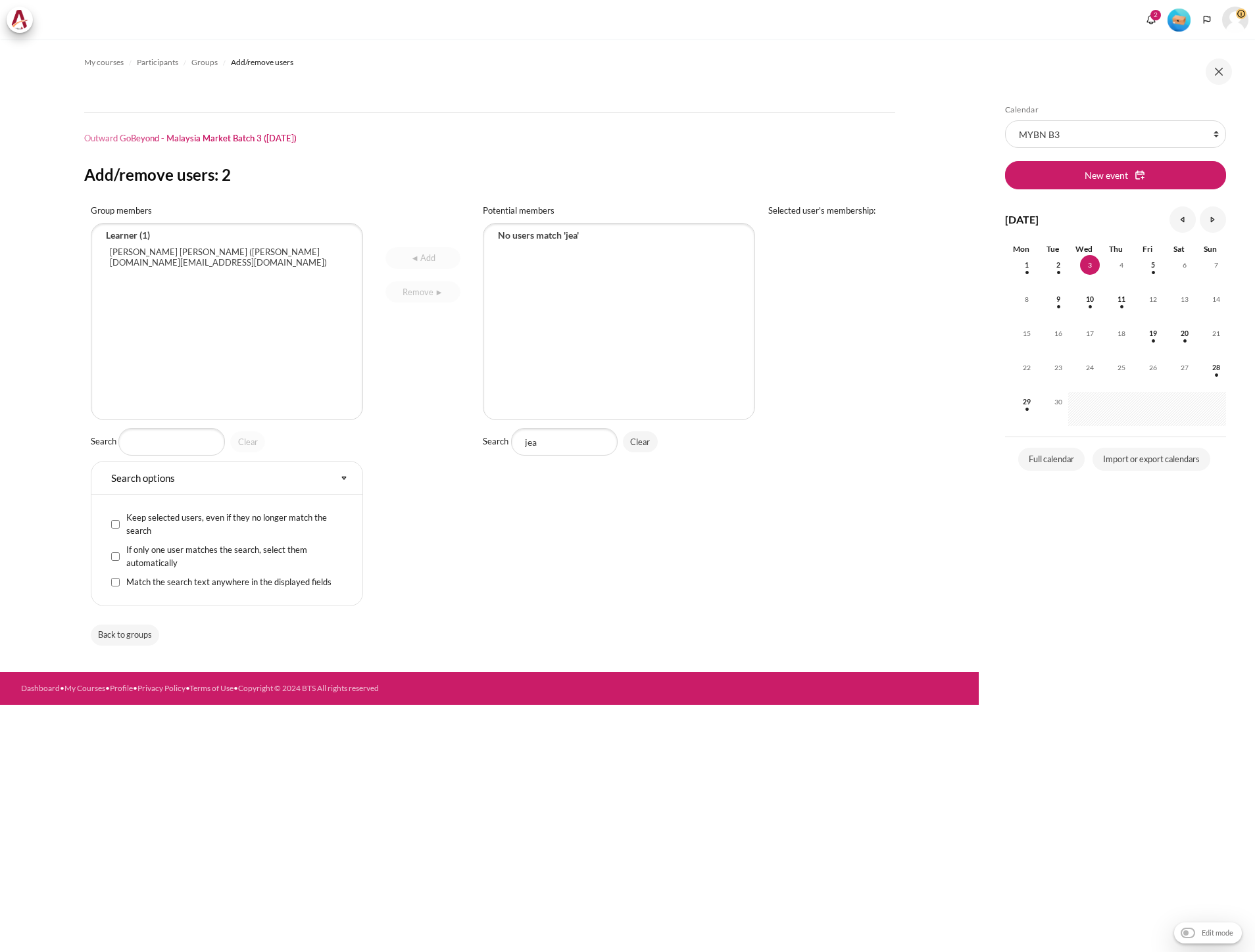
select select "Content"
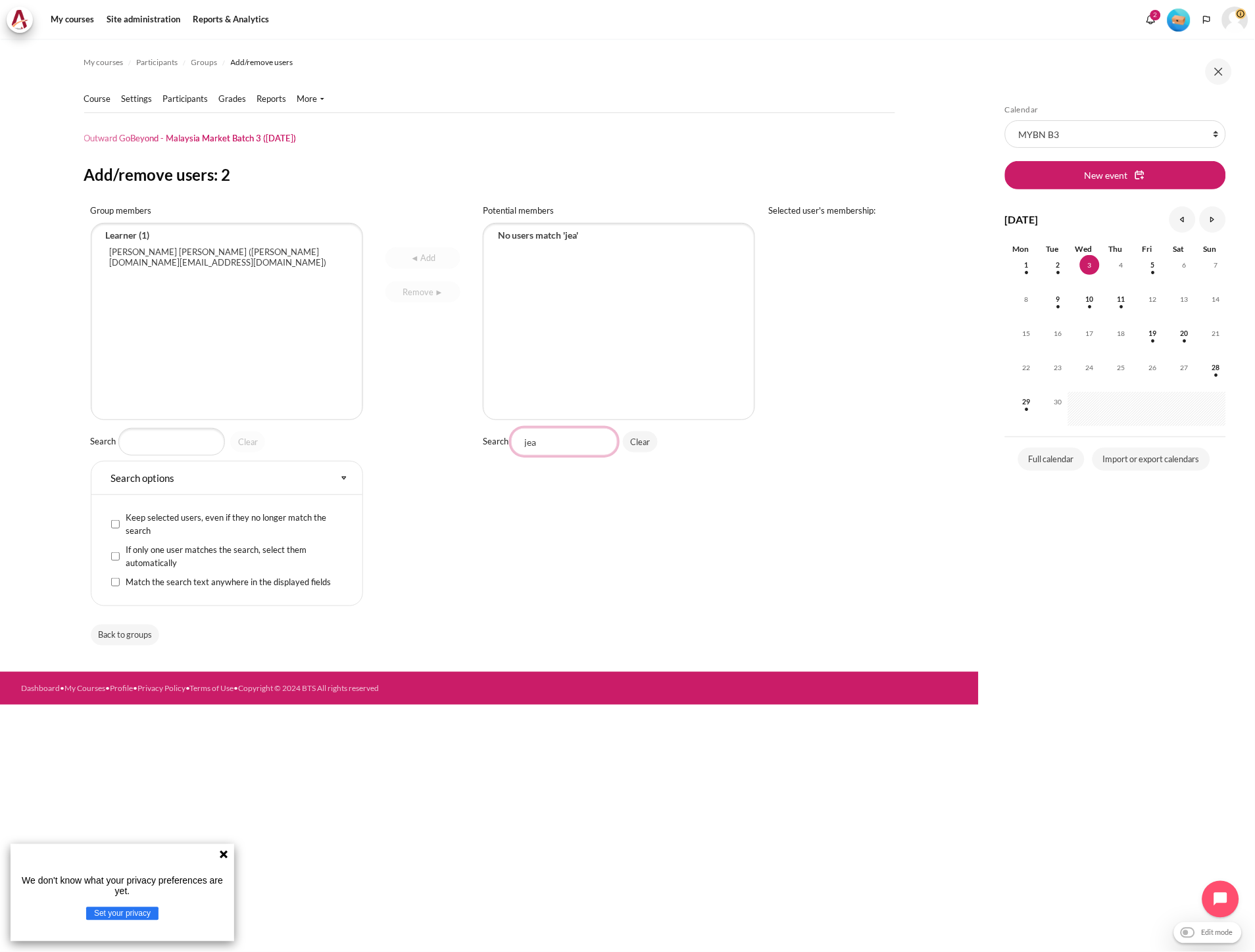
drag, startPoint x: 582, startPoint y: 438, endPoint x: 456, endPoint y: 438, distance: 126.0
click at [456, 438] on tr "Group members Jia Yi Jeanne Ng (jeanne.ng@zuelligpharma.com) Search Clear Searc…" at bounding box center [489, 408] width 811 height 420
type input "se"
select select "4525"
click at [594, 279] on option "Swee Eng Chua (sechua@zuelligpharma.com) (0)" at bounding box center [619, 276] width 245 height 21
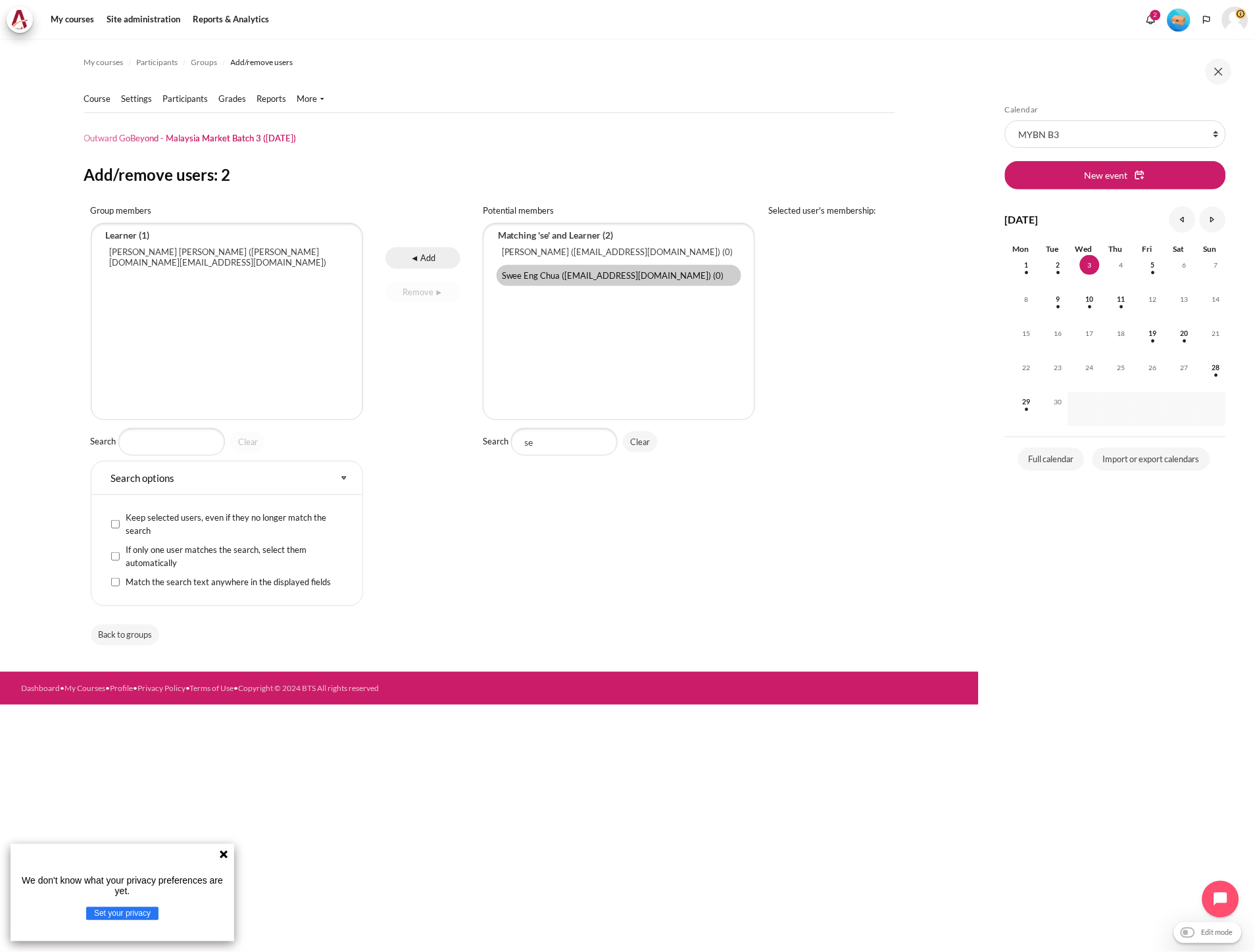
click at [427, 261] on input "◄ Add" at bounding box center [423, 258] width 74 height 21
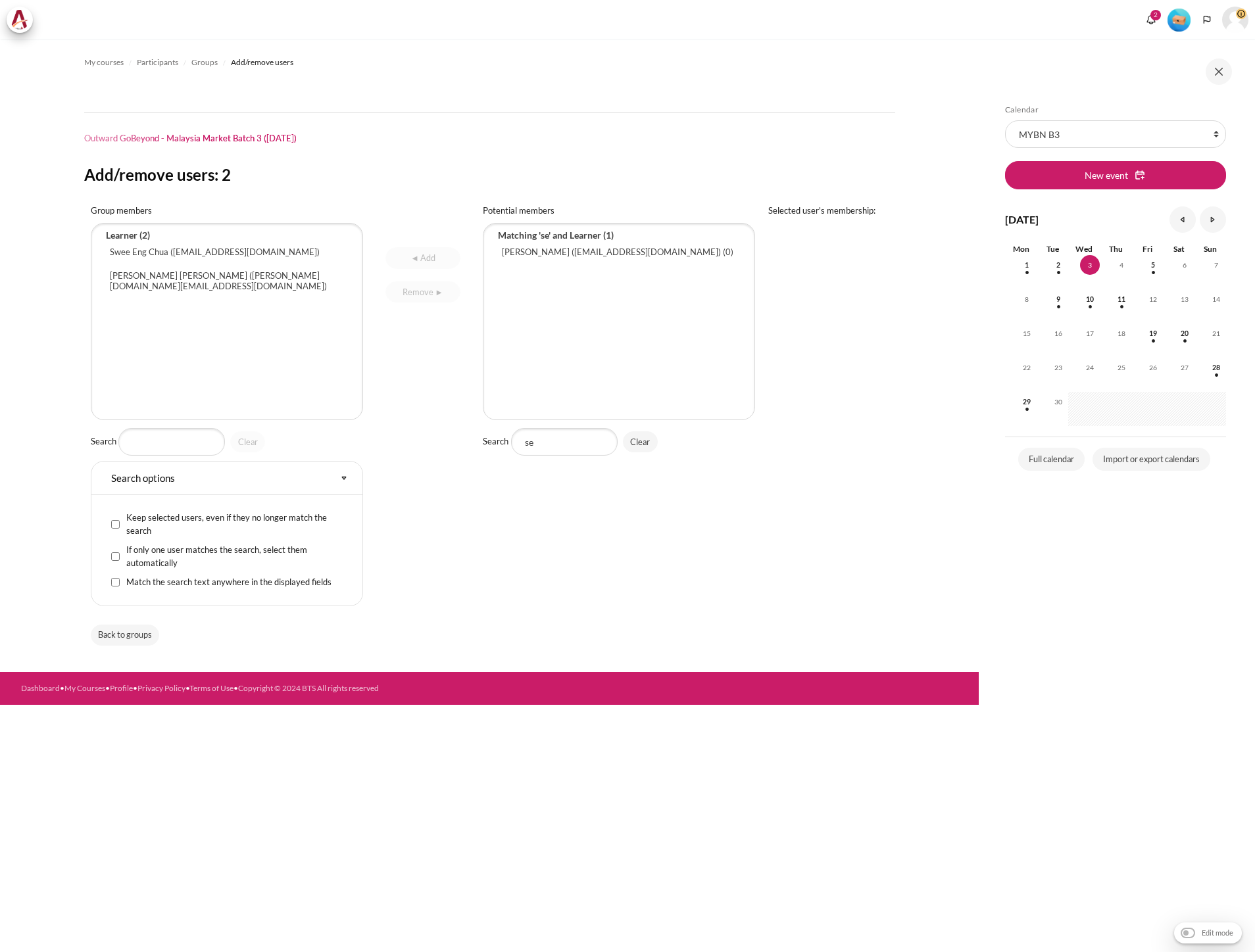
select select "Content"
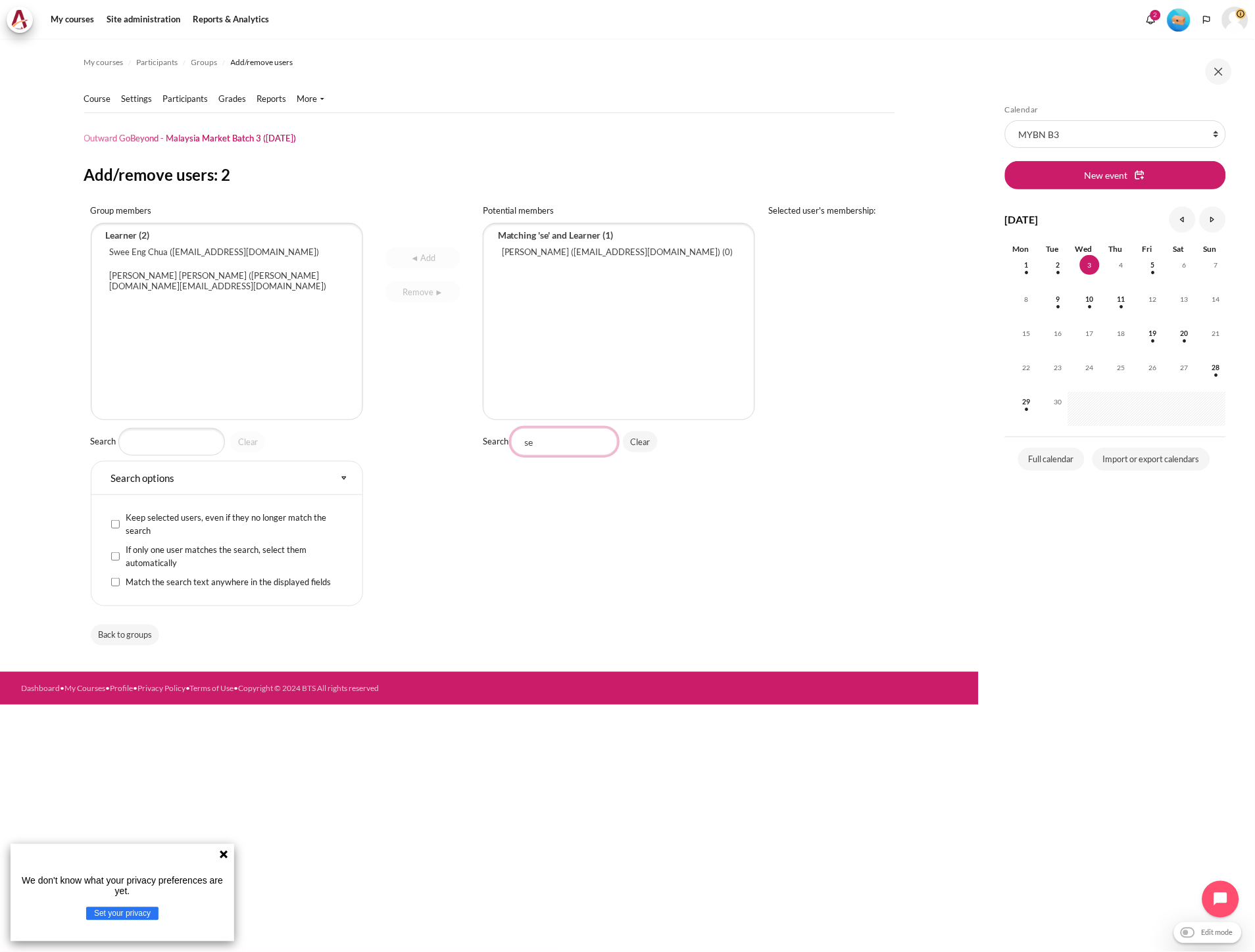
drag, startPoint x: 476, startPoint y: 430, endPoint x: 379, endPoint y: 426, distance: 97.1
click at [379, 426] on tr "Group members [PERSON_NAME] ([PERSON_NAME][EMAIL_ADDRESS][DOMAIN_NAME]) [PERSON…" at bounding box center [489, 408] width 811 height 420
type input "lim"
select select "4526"
click at [535, 260] on option "Kelly Lim (lim.kelly@zuelligpharma.com) (0)" at bounding box center [619, 257] width 245 height 31
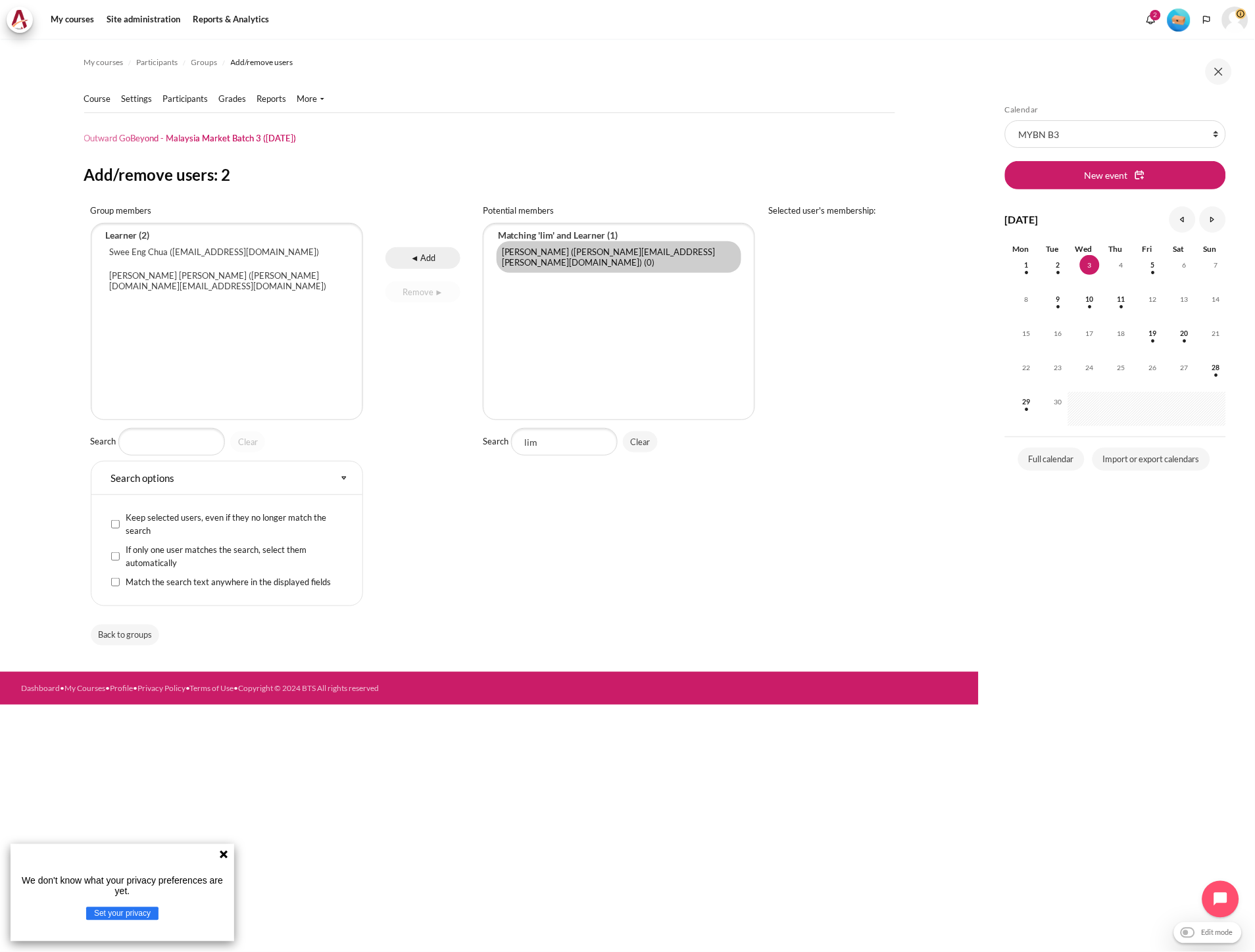
click at [436, 259] on input "◄ Add" at bounding box center [423, 258] width 74 height 21
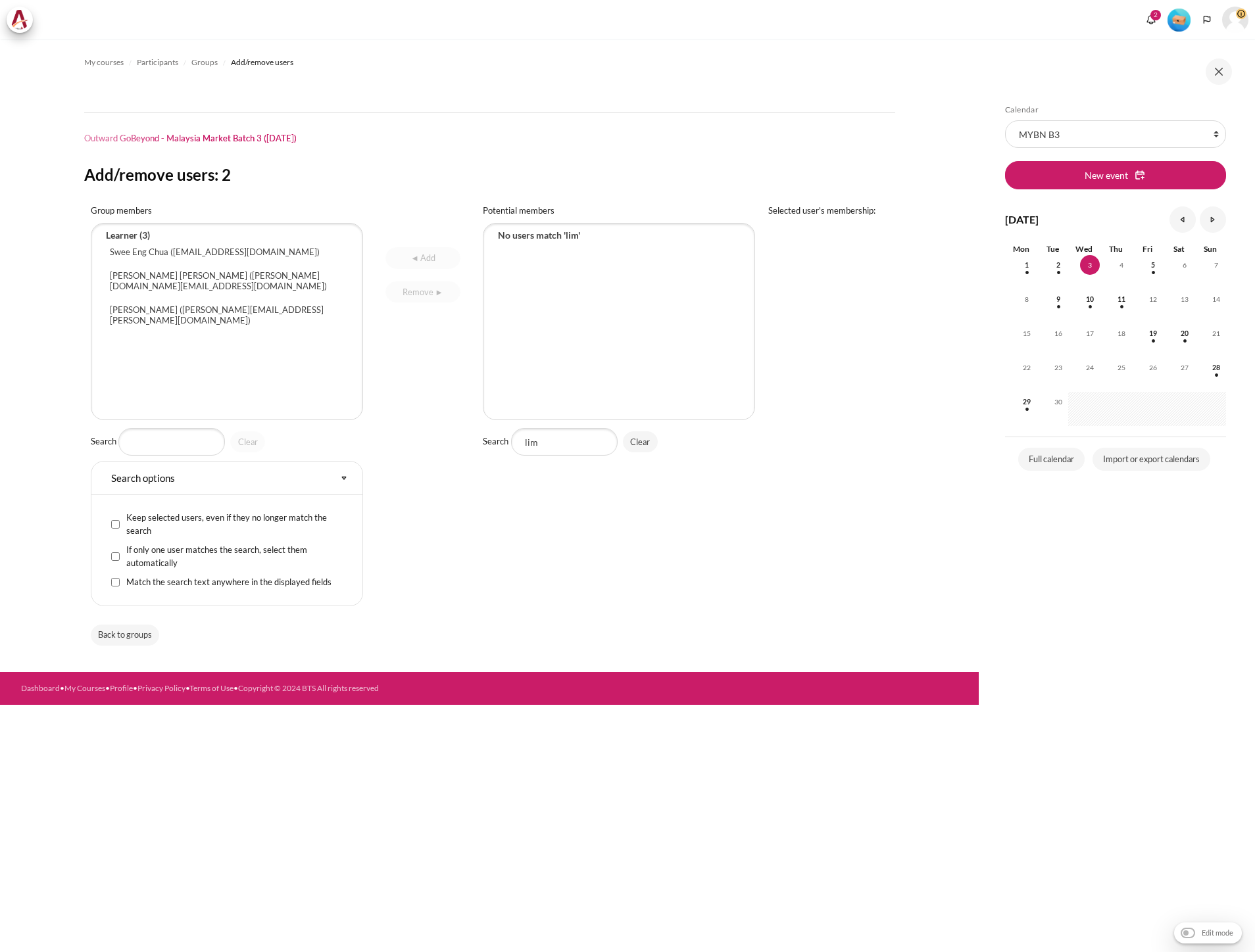
select select "Content"
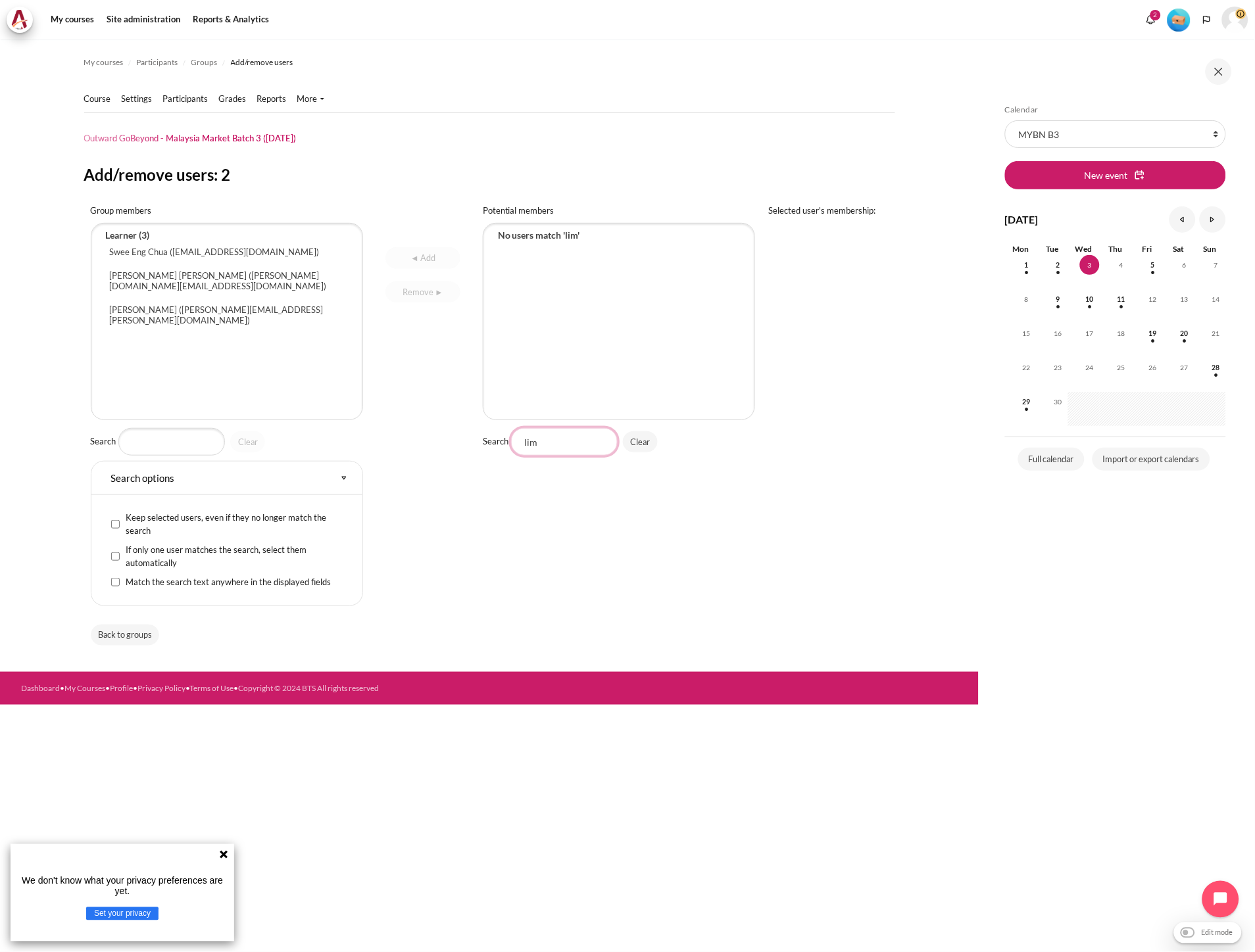
drag, startPoint x: 481, startPoint y: 448, endPoint x: 374, endPoint y: 451, distance: 107.0
click at [375, 452] on tr "Group members Swee Eng Chua (sechua@zuelligpharma.com) Jia Yi Jeanne Ng (jeanne…" at bounding box center [489, 408] width 811 height 420
type input "tm"
select select "4527"
click at [546, 267] on option "Thavamalar A/P Subramaniyam (tmsubramaniyam@zuelligpharma.com) (0)" at bounding box center [619, 257] width 245 height 31
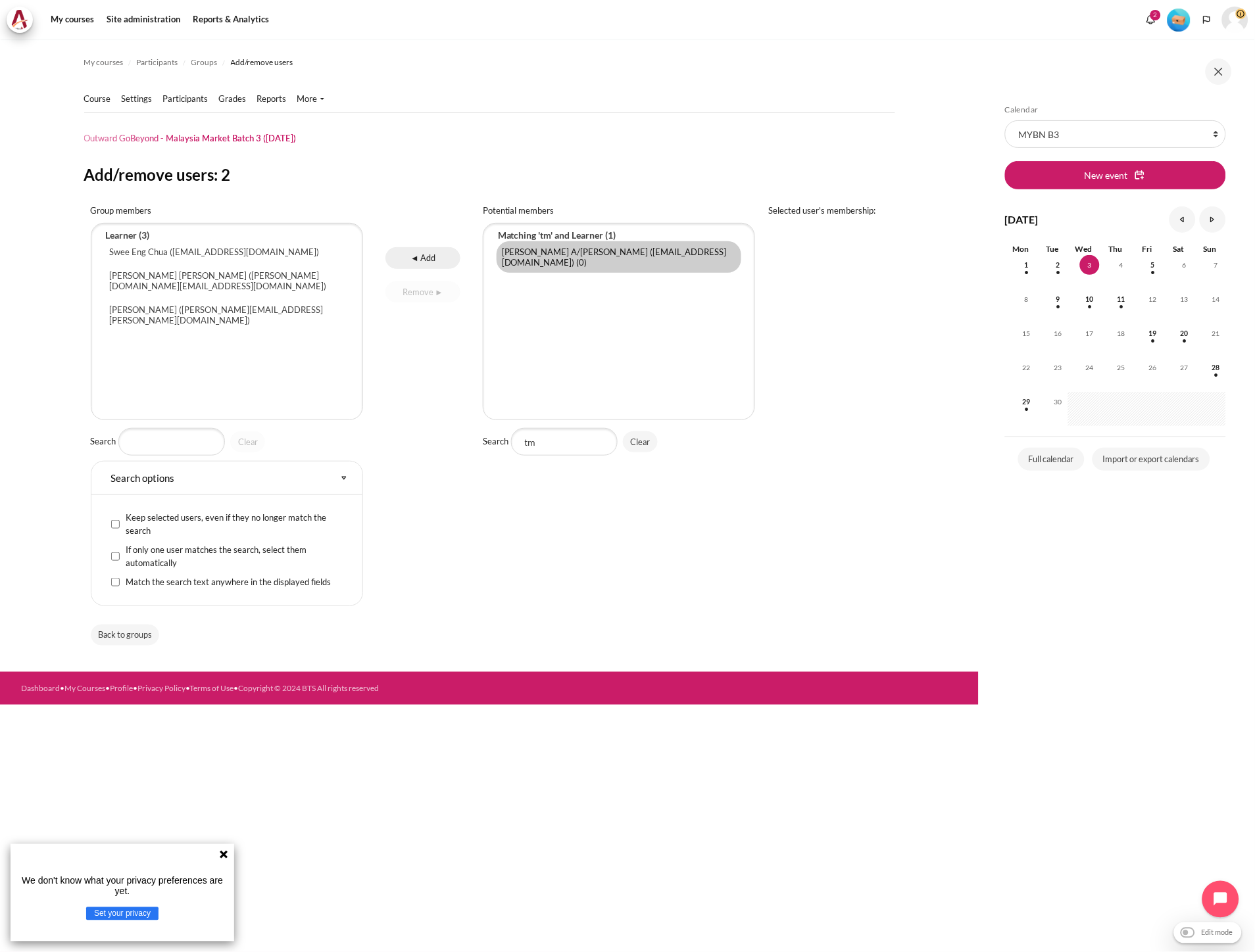
click at [434, 258] on input "◄ Add" at bounding box center [423, 258] width 74 height 21
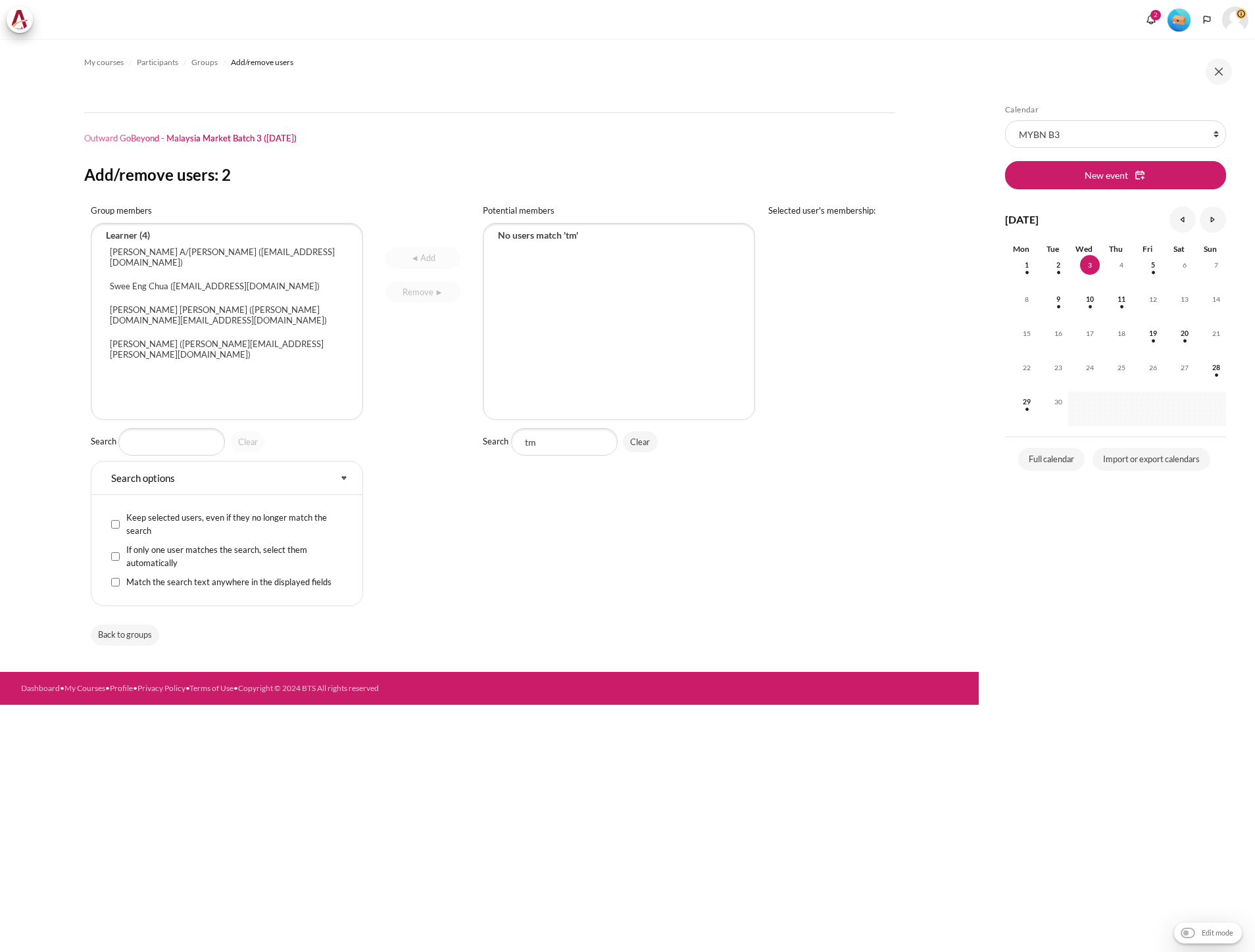
select select "Content"
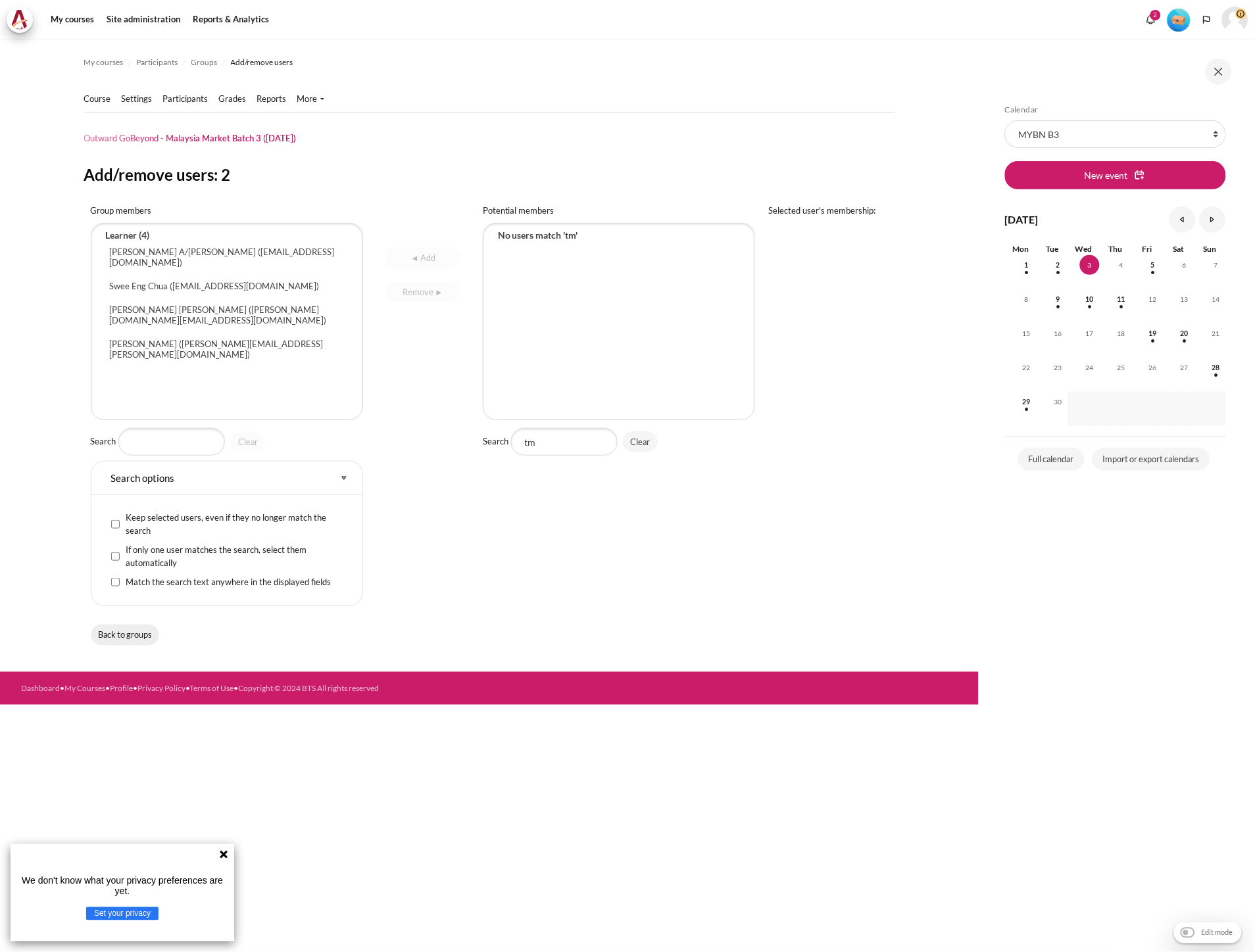
click at [142, 628] on input "Back to groups" at bounding box center [125, 635] width 69 height 21
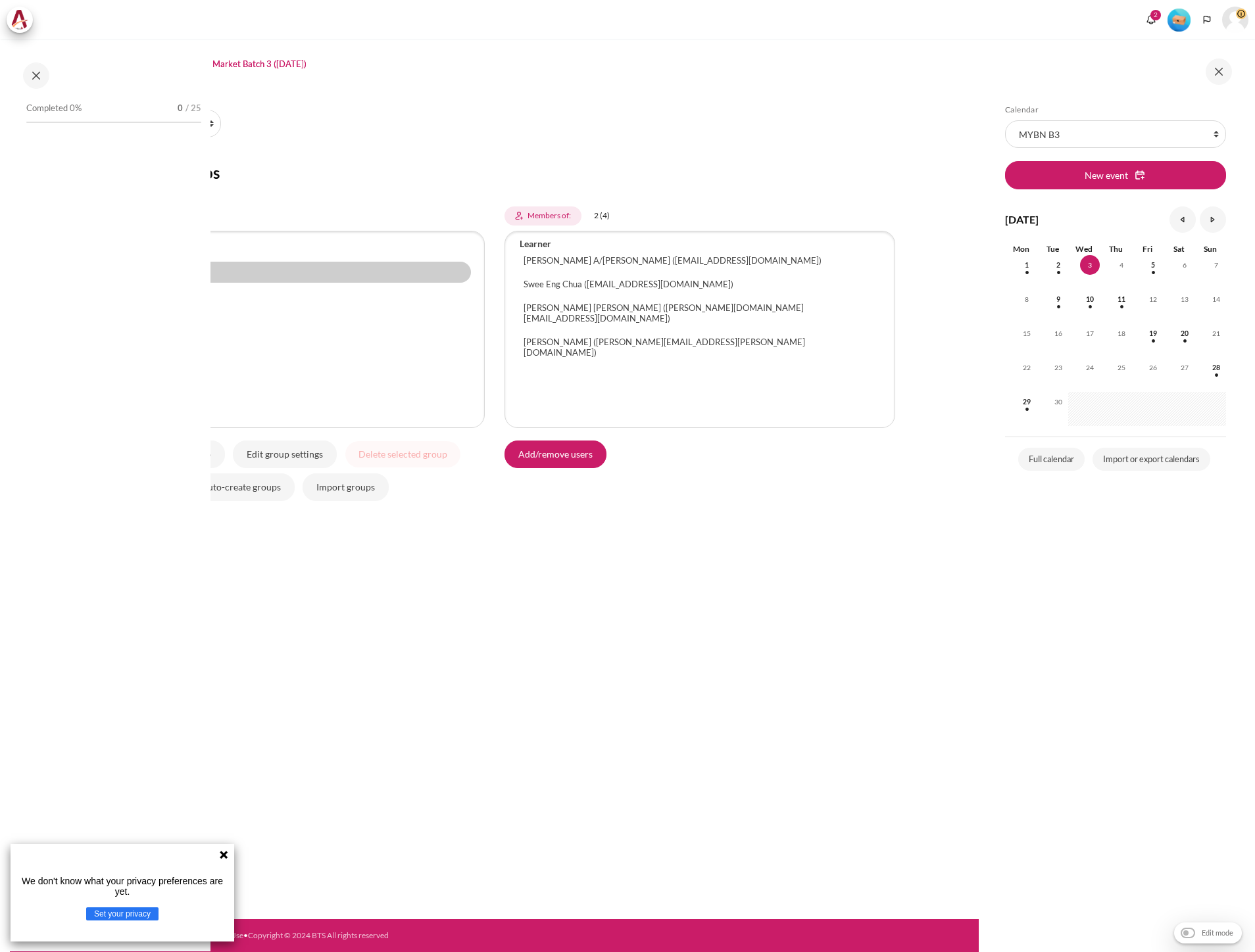
select select "Content"
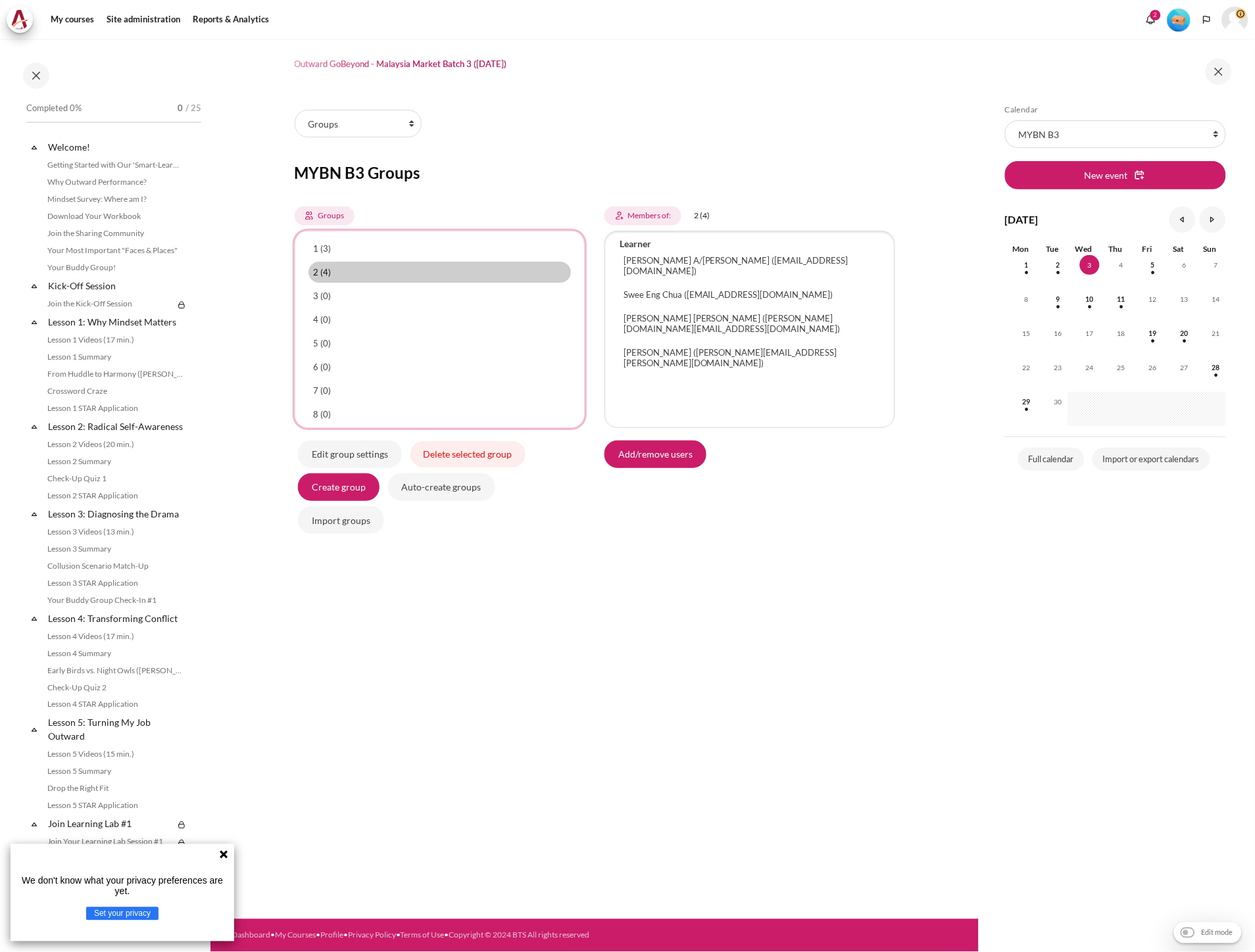
select select "4961"
click at [380, 251] on option "1 (3)" at bounding box center [440, 249] width 263 height 21
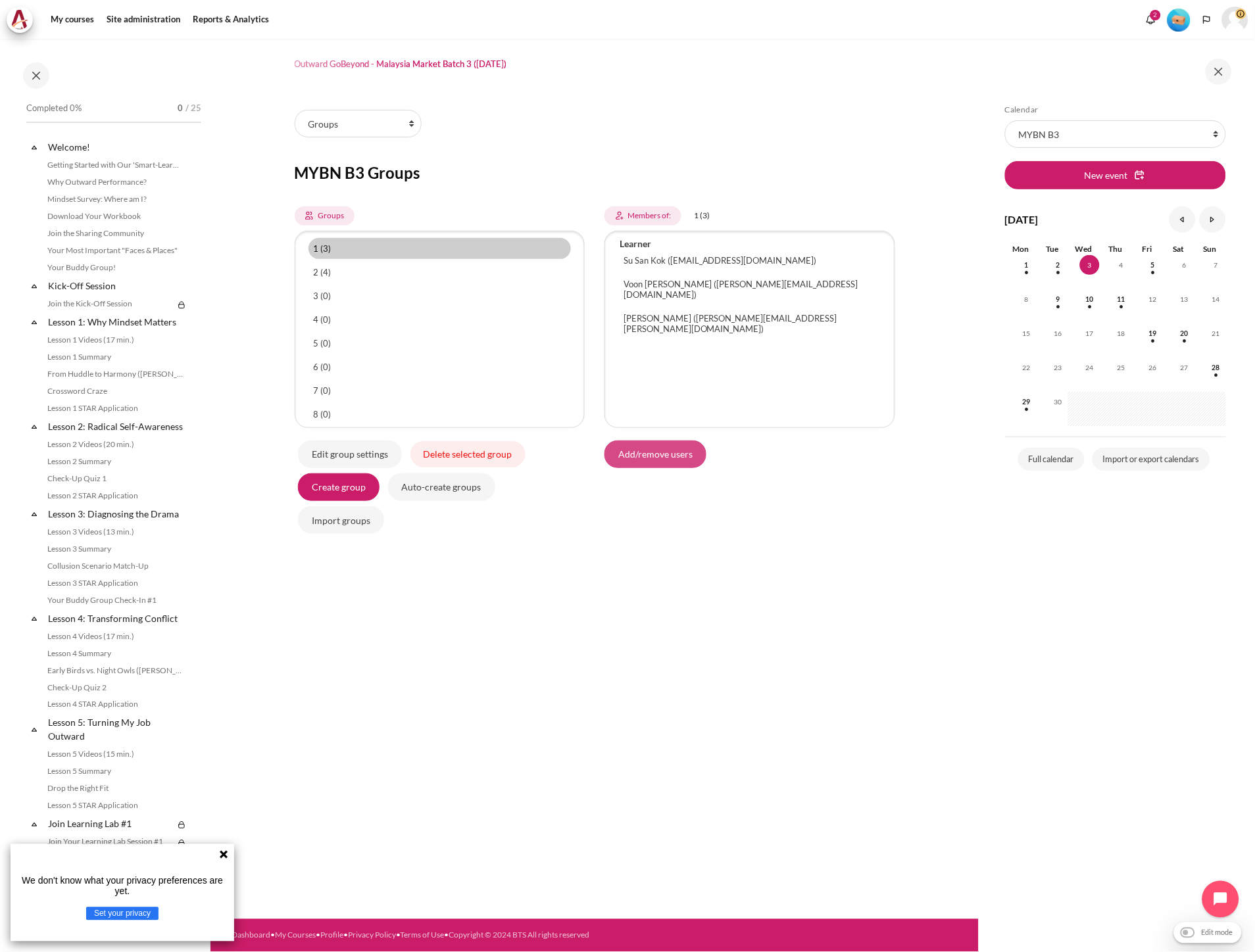
click at [665, 460] on input "Add/remove users" at bounding box center [655, 455] width 101 height 27
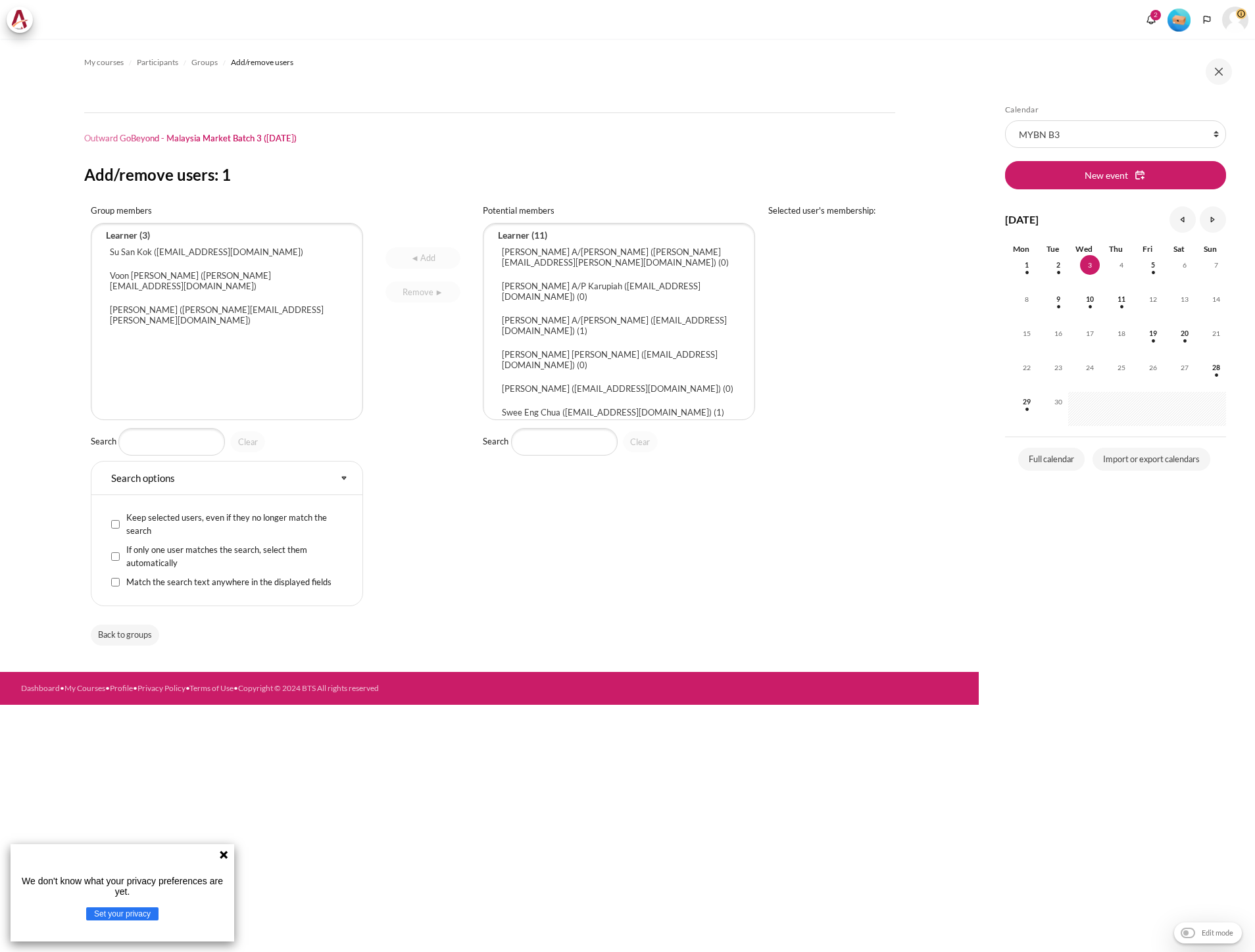
select select "Content"
click at [588, 456] on input "Search" at bounding box center [564, 442] width 106 height 27
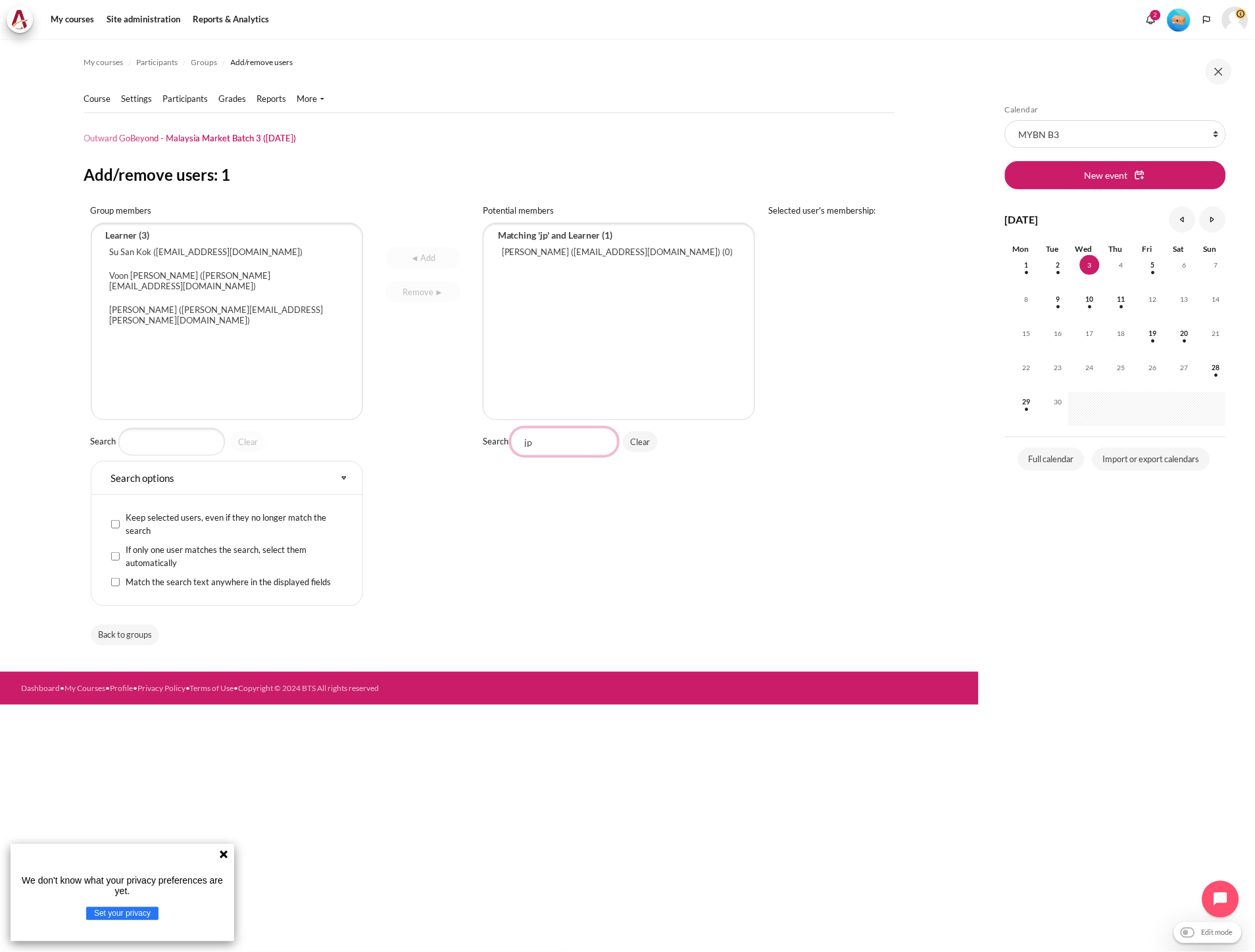
type input "jp"
click at [580, 263] on select "Yoke Ching Putt (jputt@zuelligpharma.com) (0)" at bounding box center [620, 321] width 273 height 197
select select "4377"
click at [580, 258] on option "Yoke Ching Putt (jputt@zuelligpharma.com) (0)" at bounding box center [619, 252] width 245 height 21
click at [441, 263] on input "◄ Add" at bounding box center [423, 258] width 74 height 21
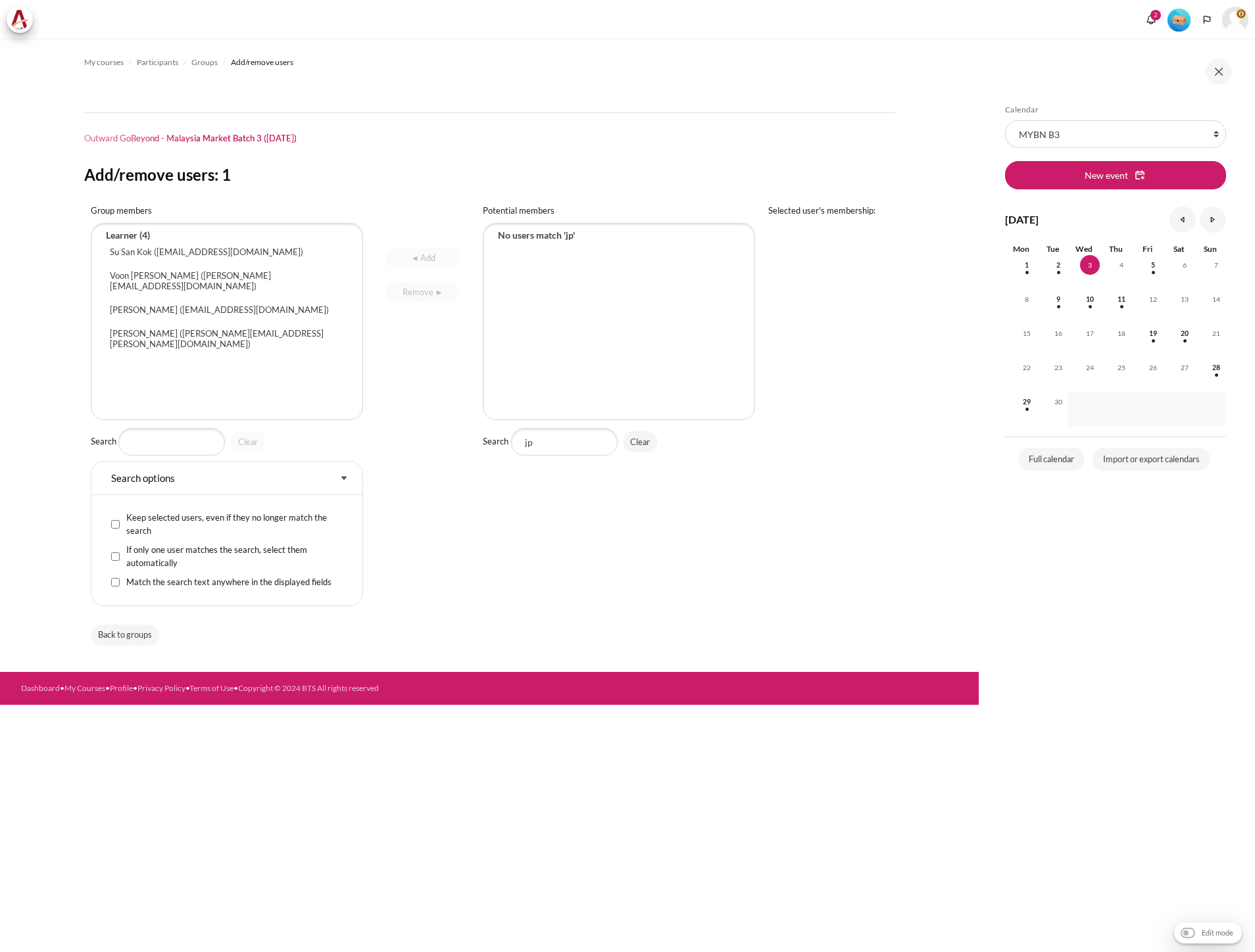
select select "Content"
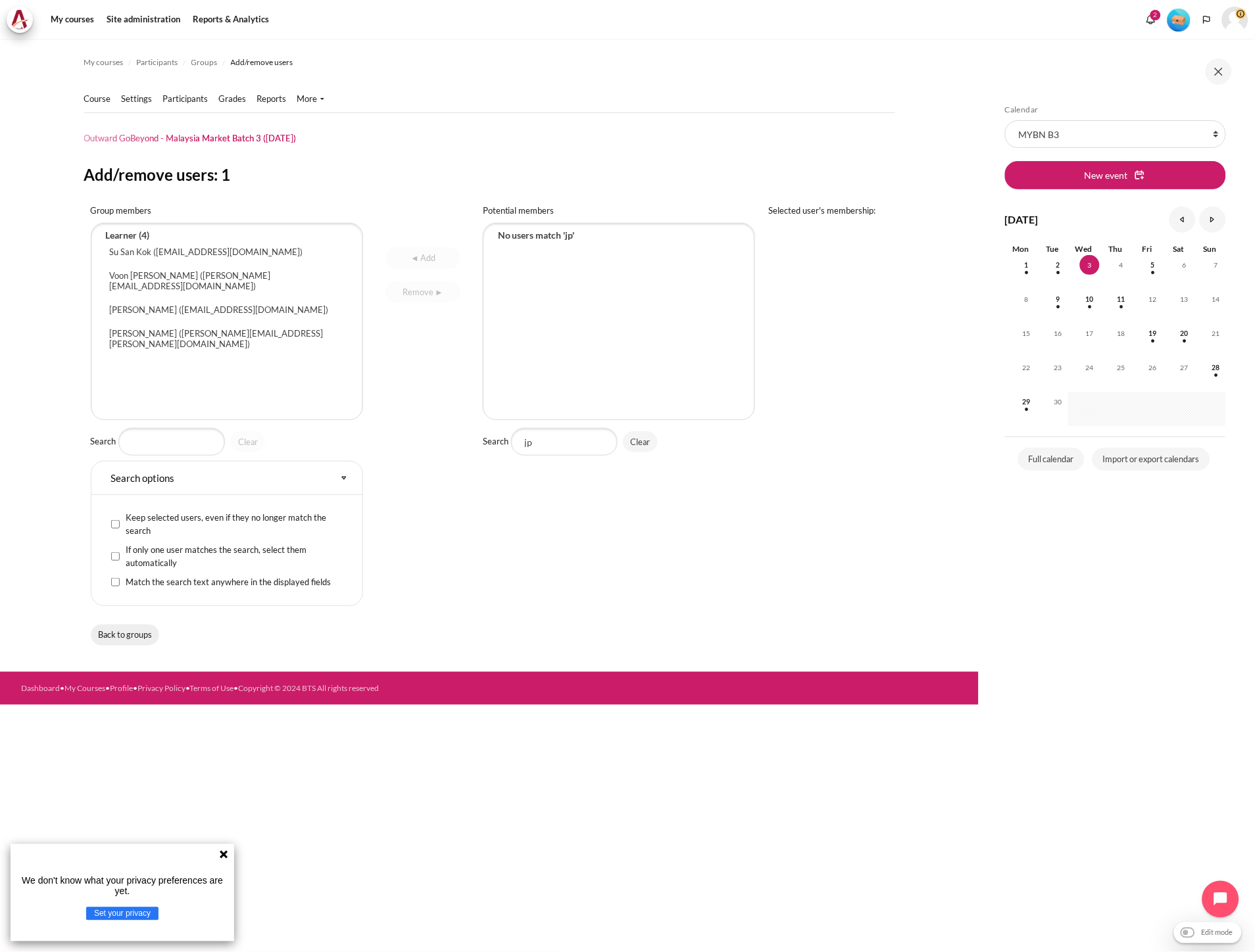
click at [129, 626] on input "Back to groups" at bounding box center [125, 635] width 69 height 21
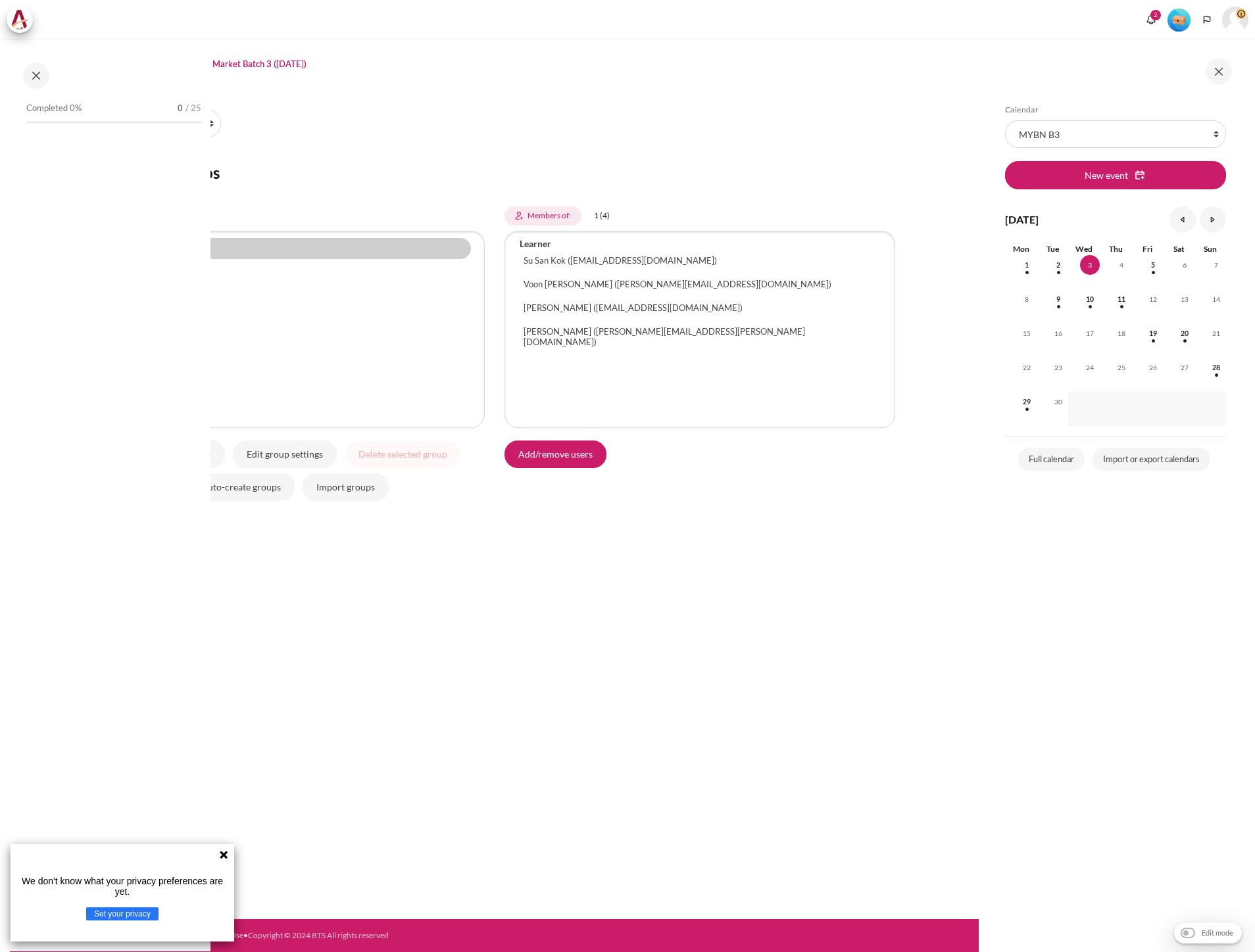
select select "Content"
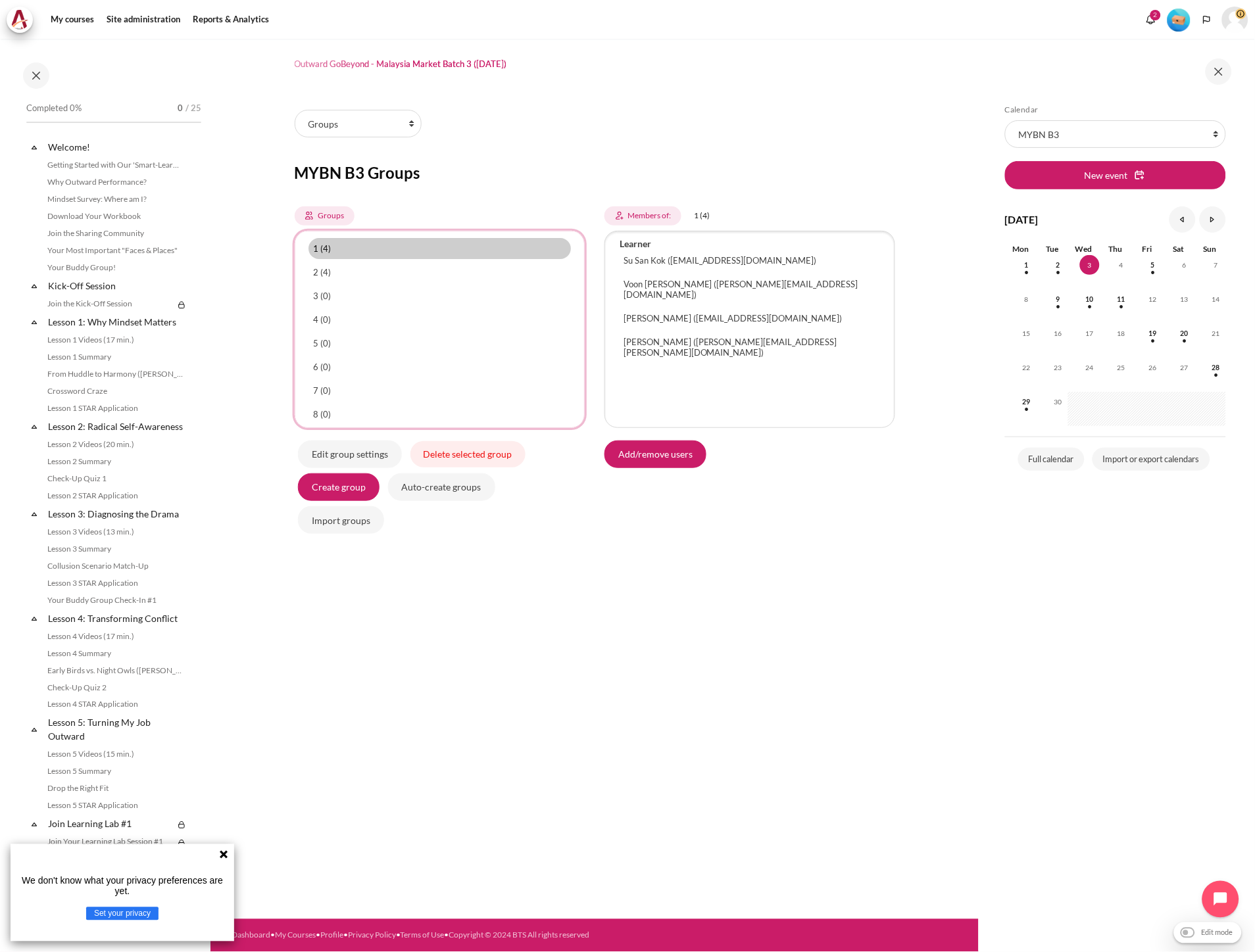
select select "4963"
click at [345, 287] on option "3 (0)" at bounding box center [440, 297] width 263 height 21
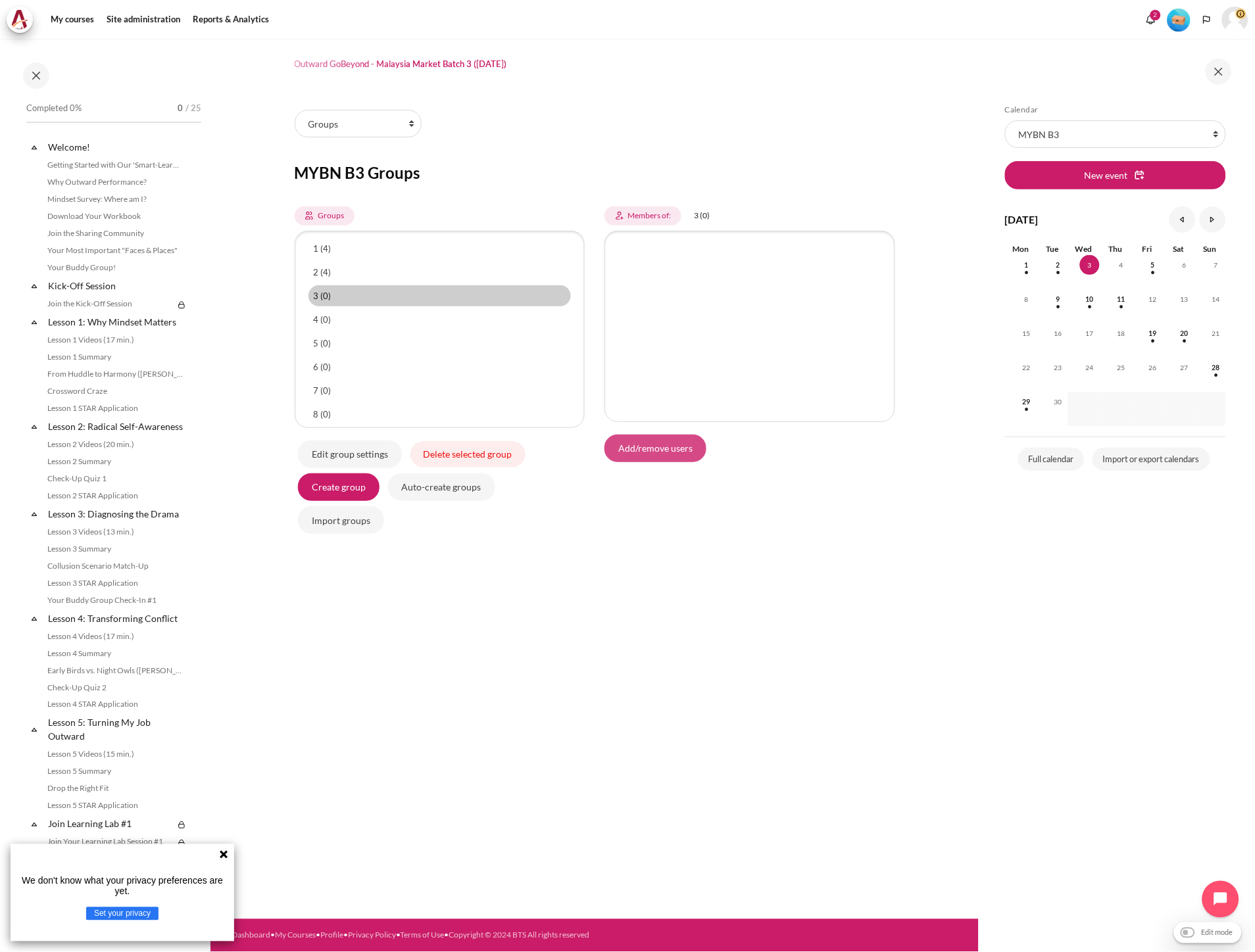
click at [655, 443] on input "Add/remove users" at bounding box center [655, 449] width 101 height 27
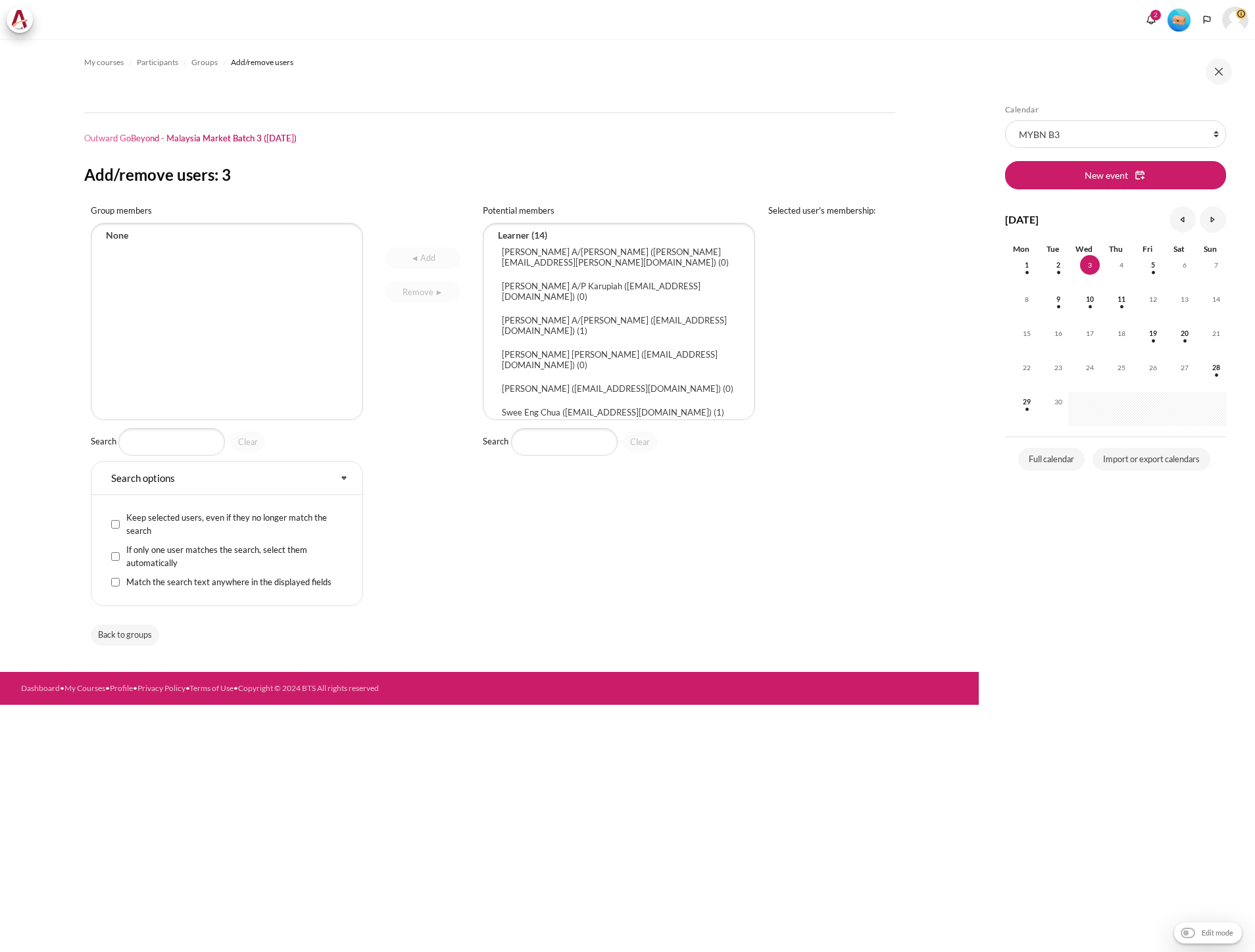
select select "Content"
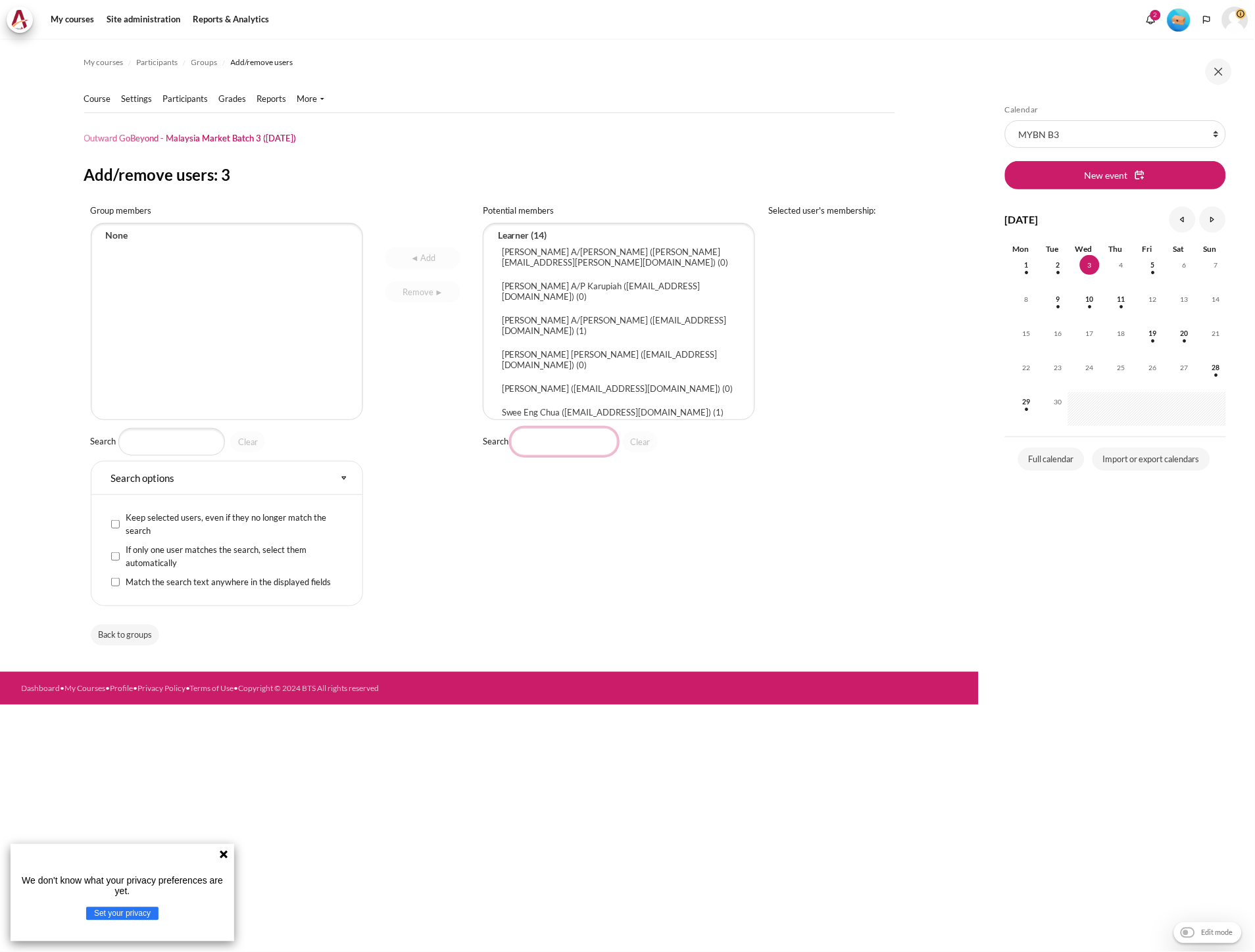
click at [587, 449] on input "Search" at bounding box center [564, 442] width 106 height 27
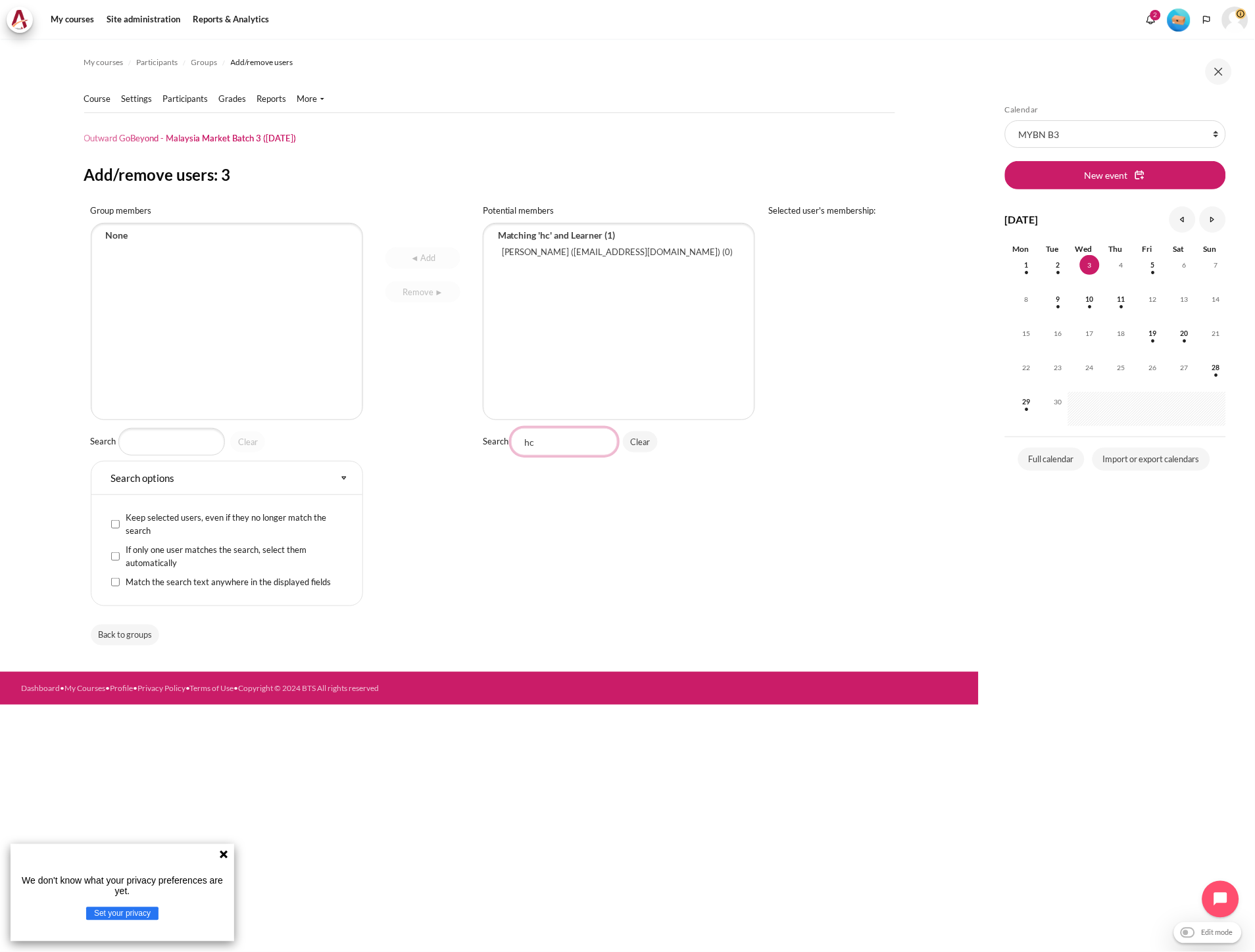
type input "hc"
select select "4528"
click at [587, 258] on option "Hew Chui Wong (hcwong@zuelligpharma.com) (0)" at bounding box center [619, 252] width 245 height 21
click at [449, 258] on input "◄ Add" at bounding box center [423, 258] width 74 height 21
select select "Content"
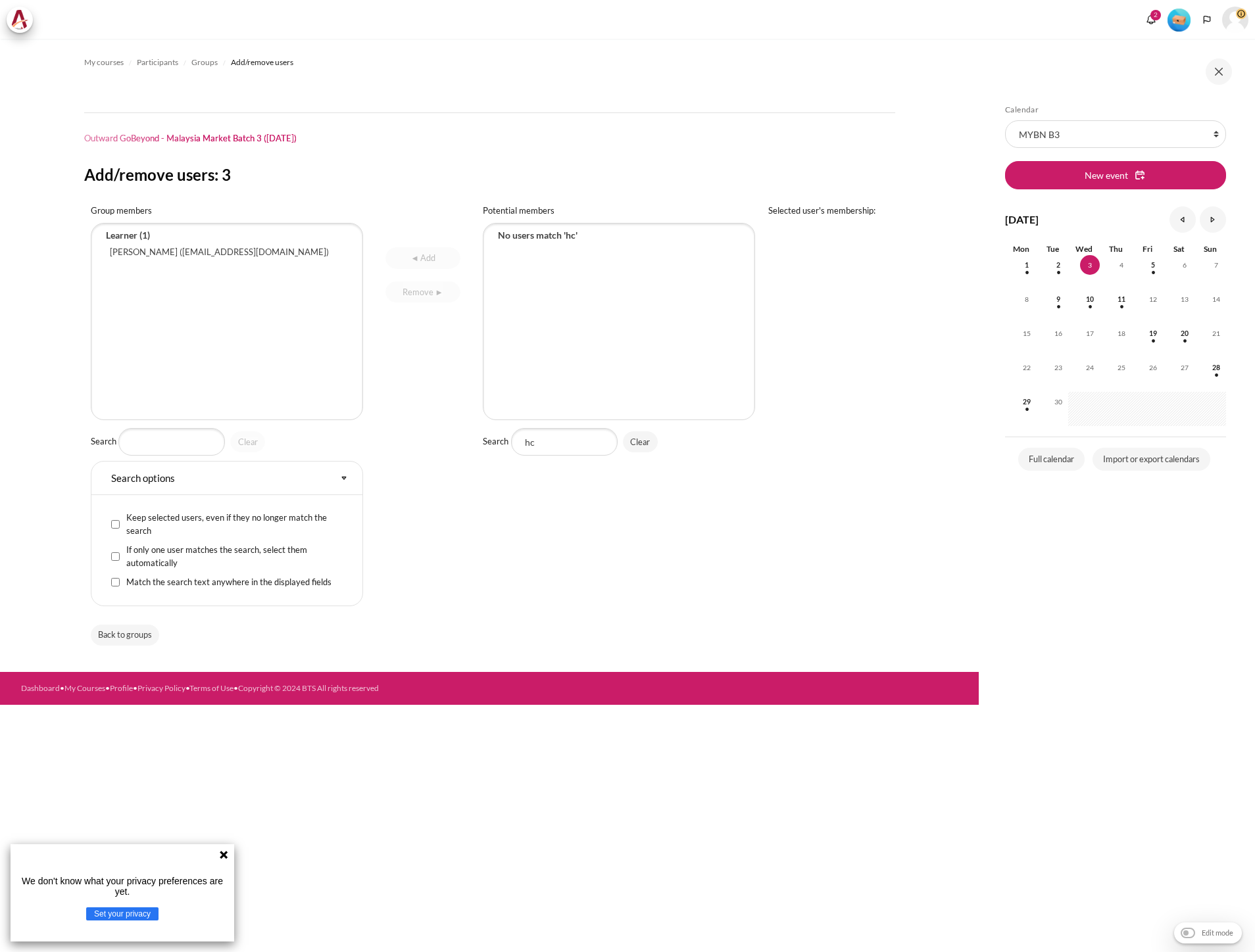
select select "Content"
drag, startPoint x: 545, startPoint y: 444, endPoint x: 463, endPoint y: 444, distance: 82.0
click at [463, 444] on tr "Group members Hew Chui Wong (hcwong@zuelligpharma.com) Search Clear Search opti…" at bounding box center [489, 408] width 811 height 420
drag, startPoint x: 556, startPoint y: 441, endPoint x: 534, endPoint y: 445, distance: 22.4
click at [534, 445] on input "sya" at bounding box center [564, 442] width 106 height 27
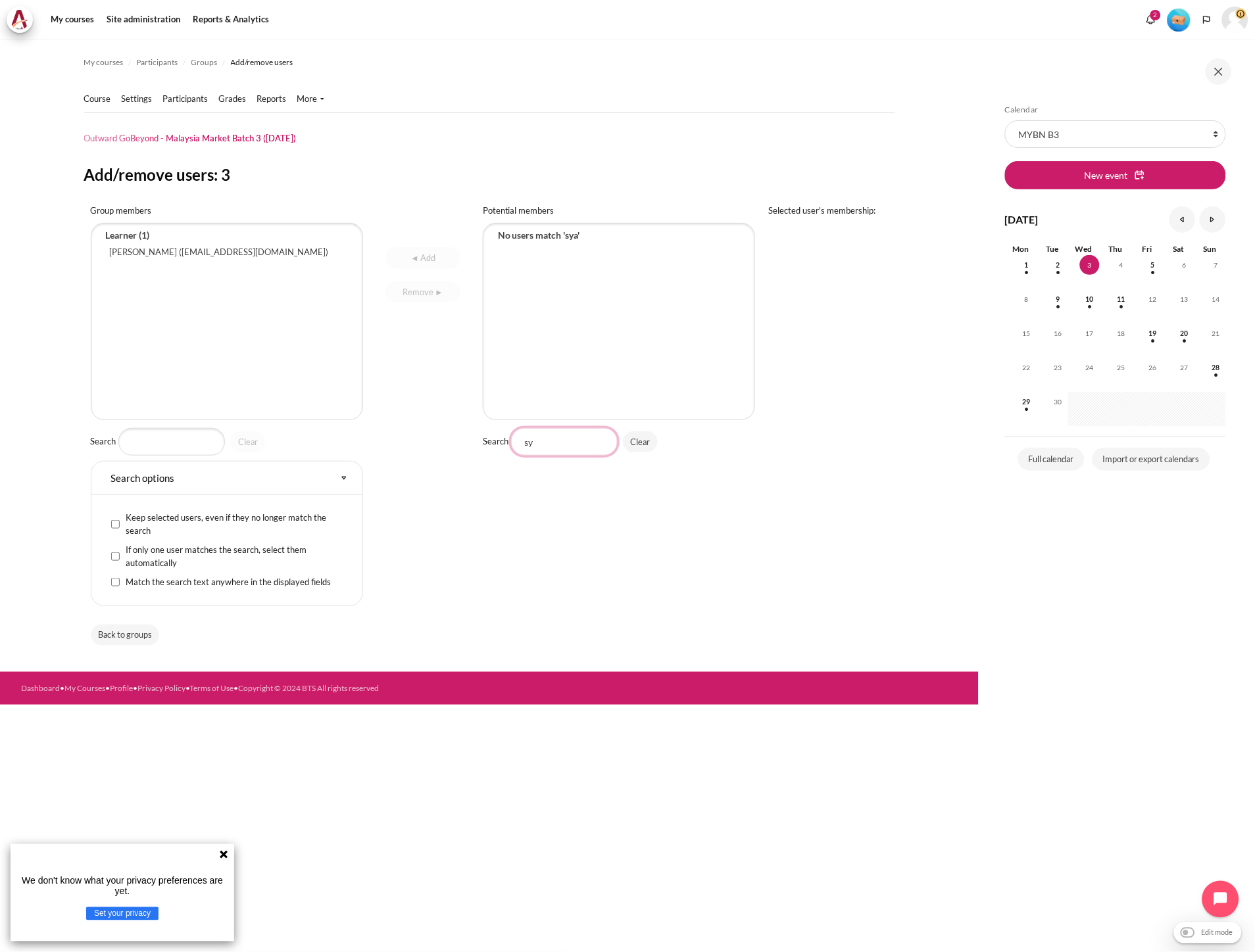
type input "s"
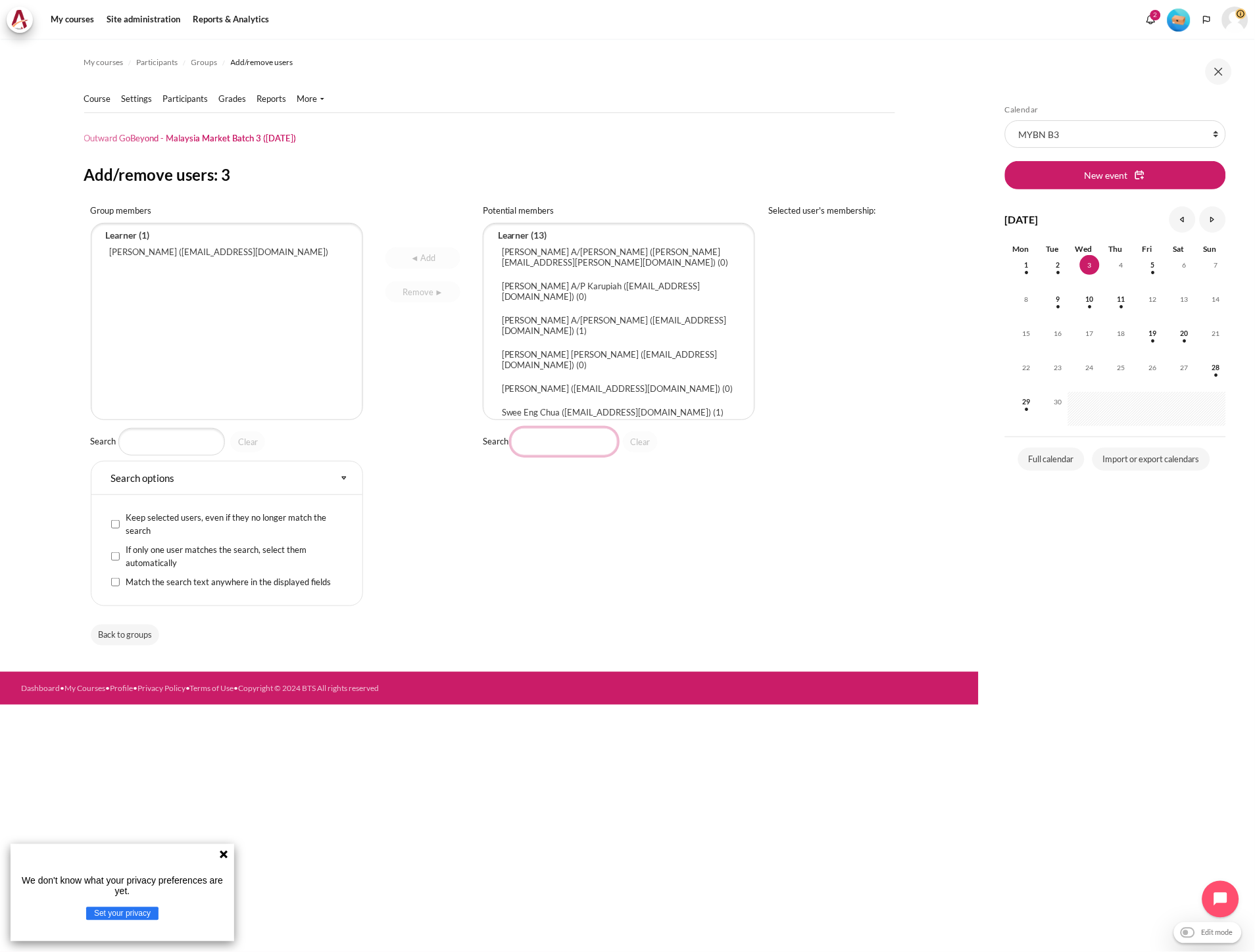
click at [570, 435] on input "Search" at bounding box center [564, 442] width 106 height 27
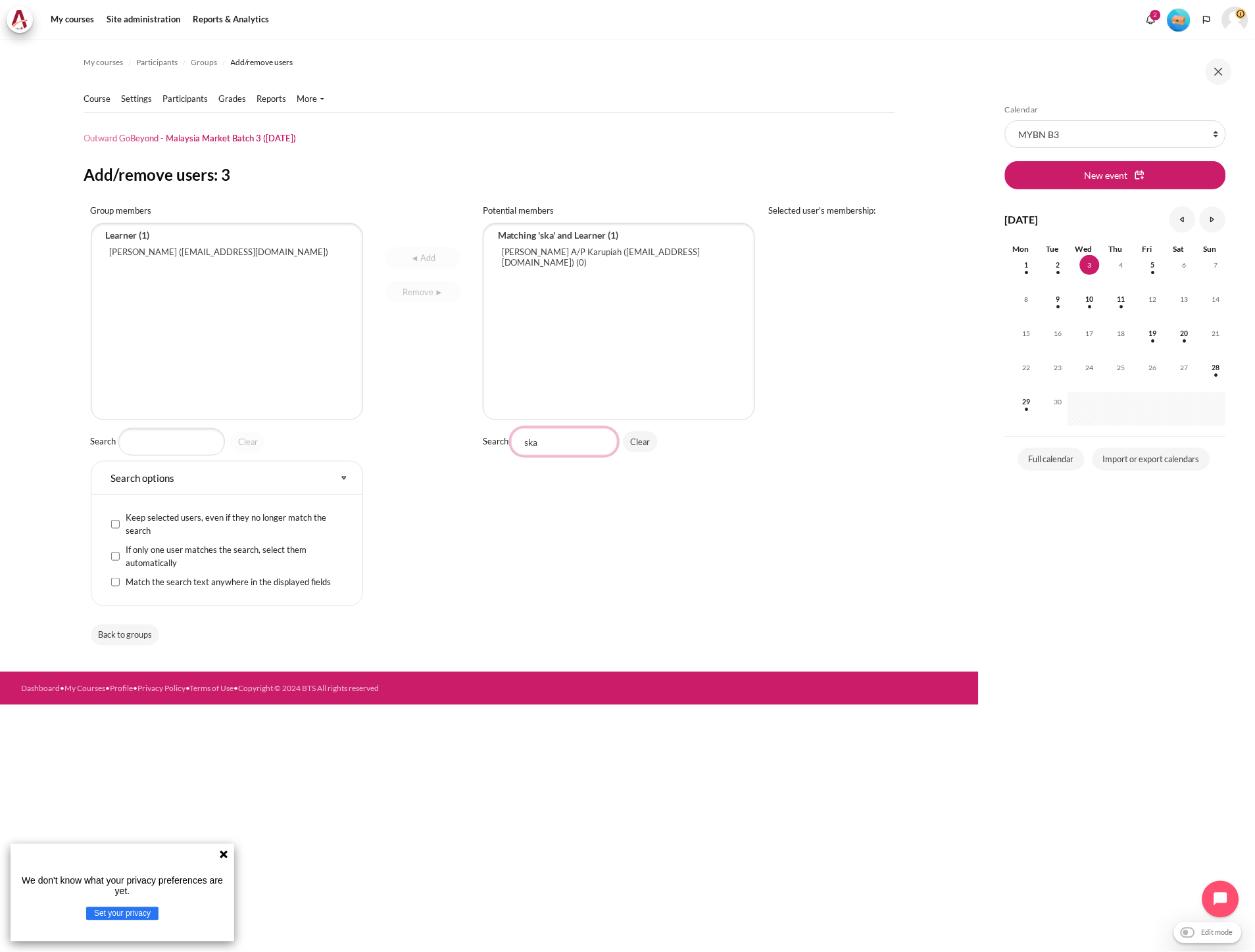
type input "ska"
select select "4530"
click at [609, 258] on option "Santhi A/P Karupiah (skarupiah@zuelligpharma.com) (0)" at bounding box center [619, 257] width 245 height 31
click at [404, 245] on td "◄ Add Remove ►" at bounding box center [423, 408] width 106 height 420
click at [405, 253] on input "◄ Add" at bounding box center [423, 258] width 74 height 21
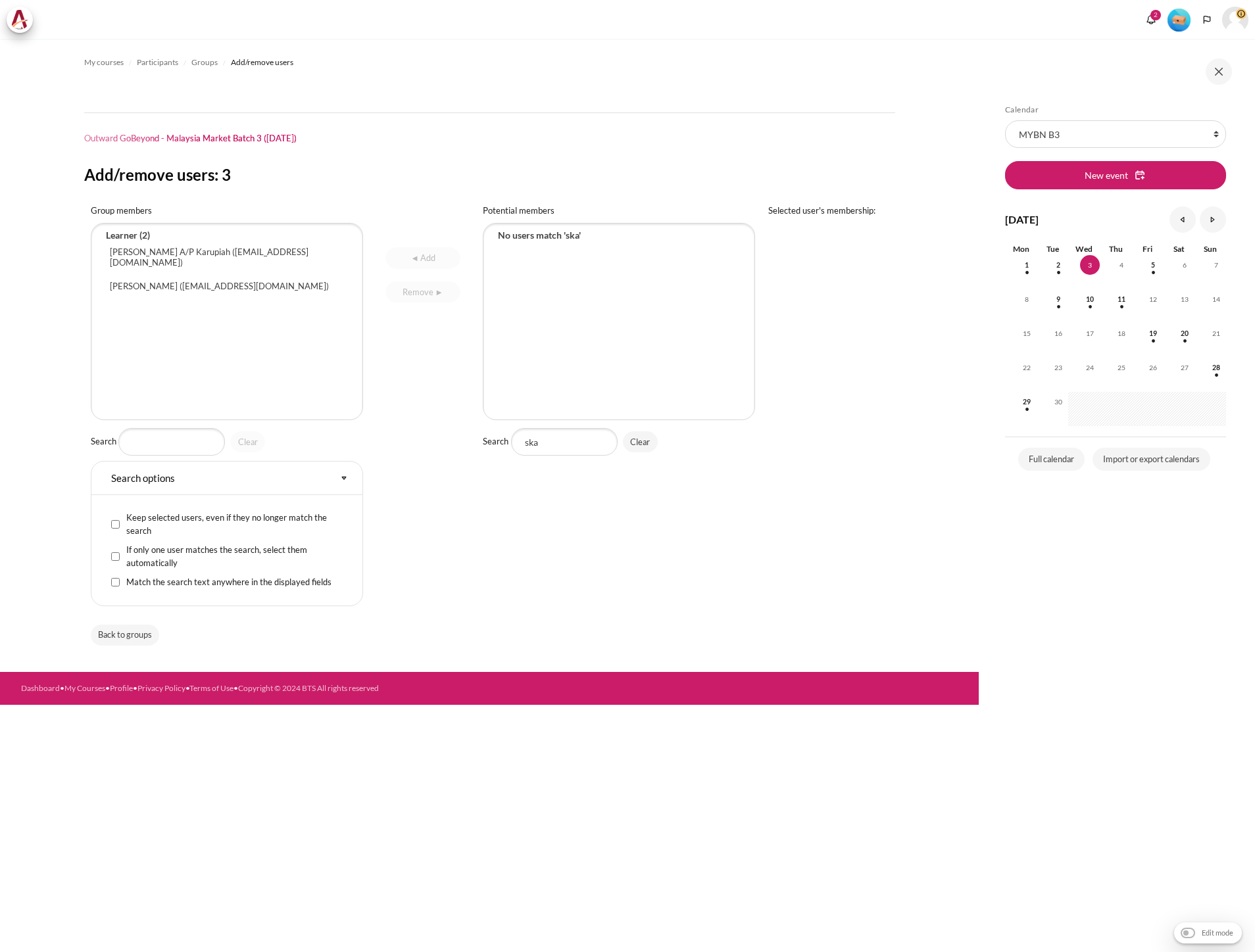
select select "Content"
drag, startPoint x: 556, startPoint y: 444, endPoint x: 487, endPoint y: 449, distance: 69.2
click at [487, 449] on div "Search ska Clear" at bounding box center [620, 442] width 273 height 27
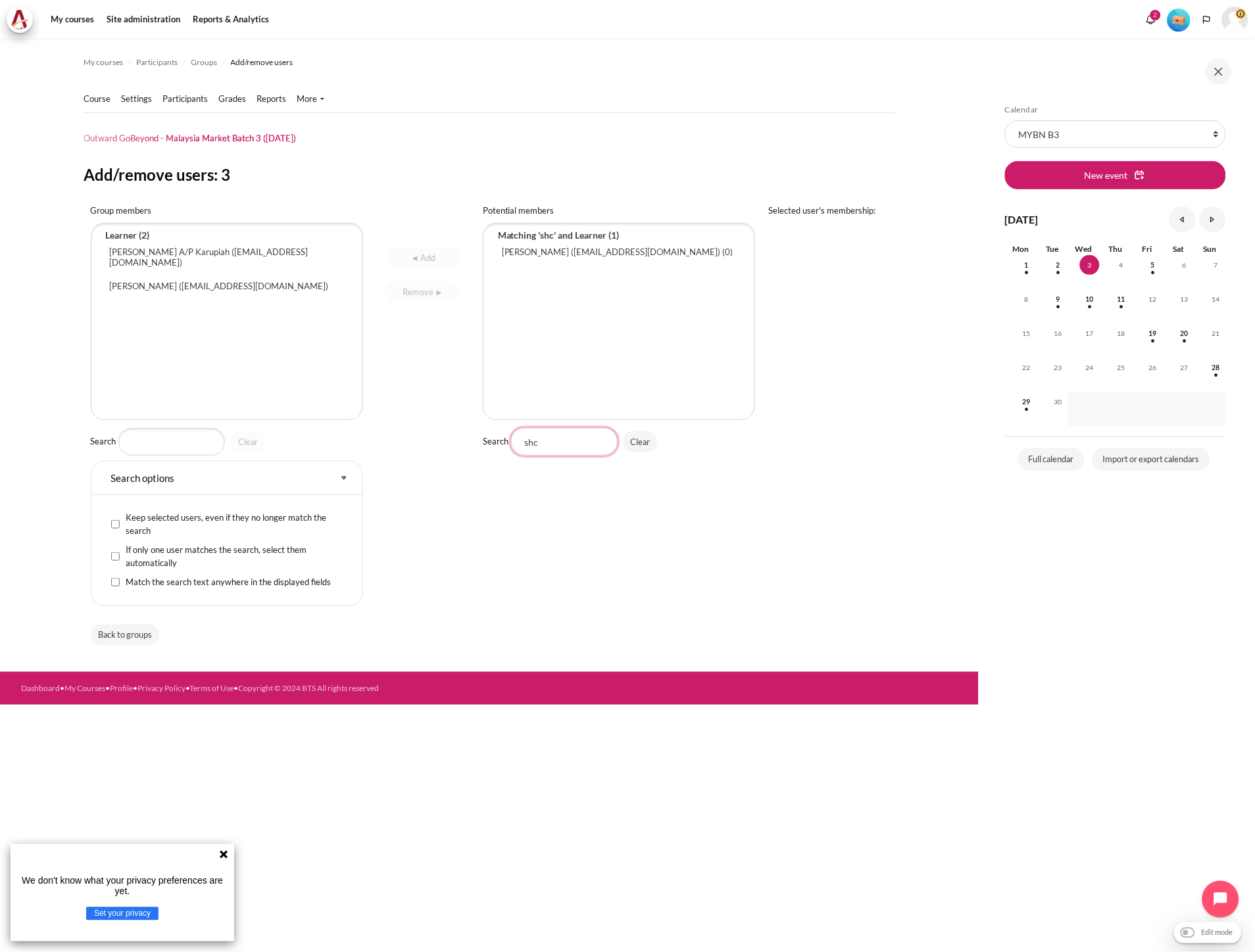
type input "shc"
click at [600, 261] on select "Se Hong Chew (shchew@zuelligpharma.com) (0)" at bounding box center [620, 321] width 273 height 197
select select "4531"
click at [605, 257] on option "Se Hong Chew (shchew@zuelligpharma.com) (0)" at bounding box center [619, 252] width 245 height 21
click at [429, 261] on input "◄ Add" at bounding box center [423, 258] width 74 height 21
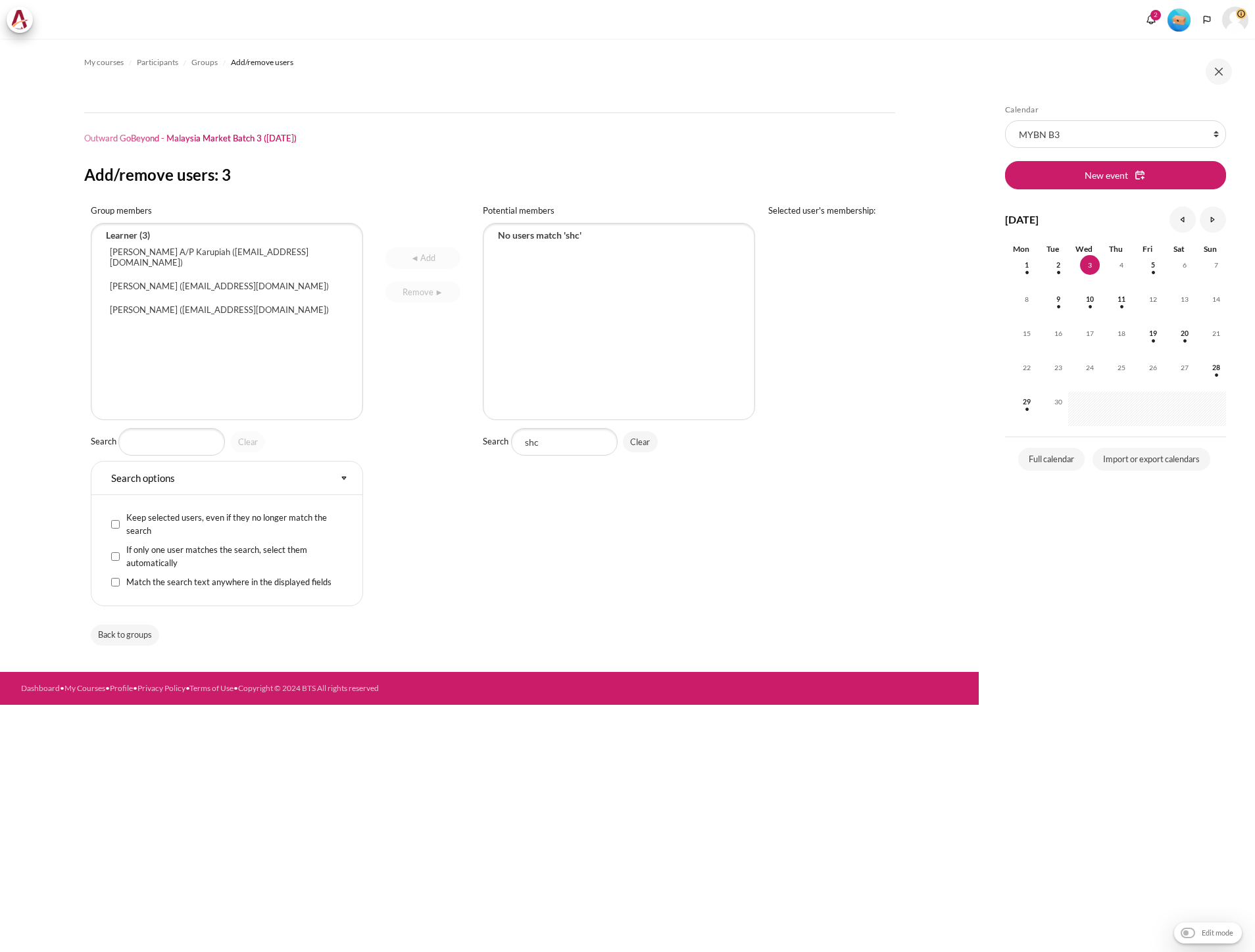
select select "Content"
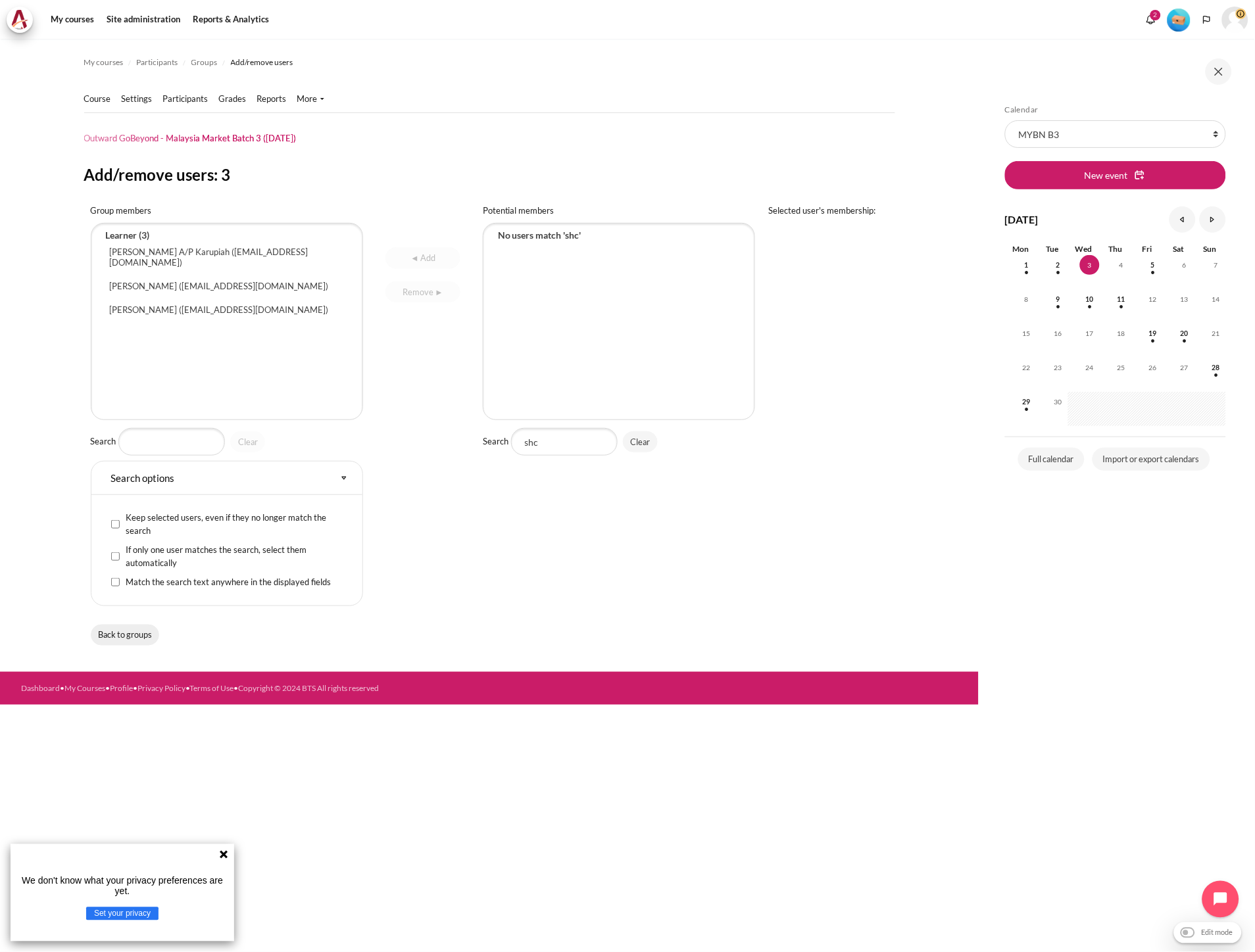
click at [134, 635] on input "Back to groups" at bounding box center [125, 635] width 69 height 21
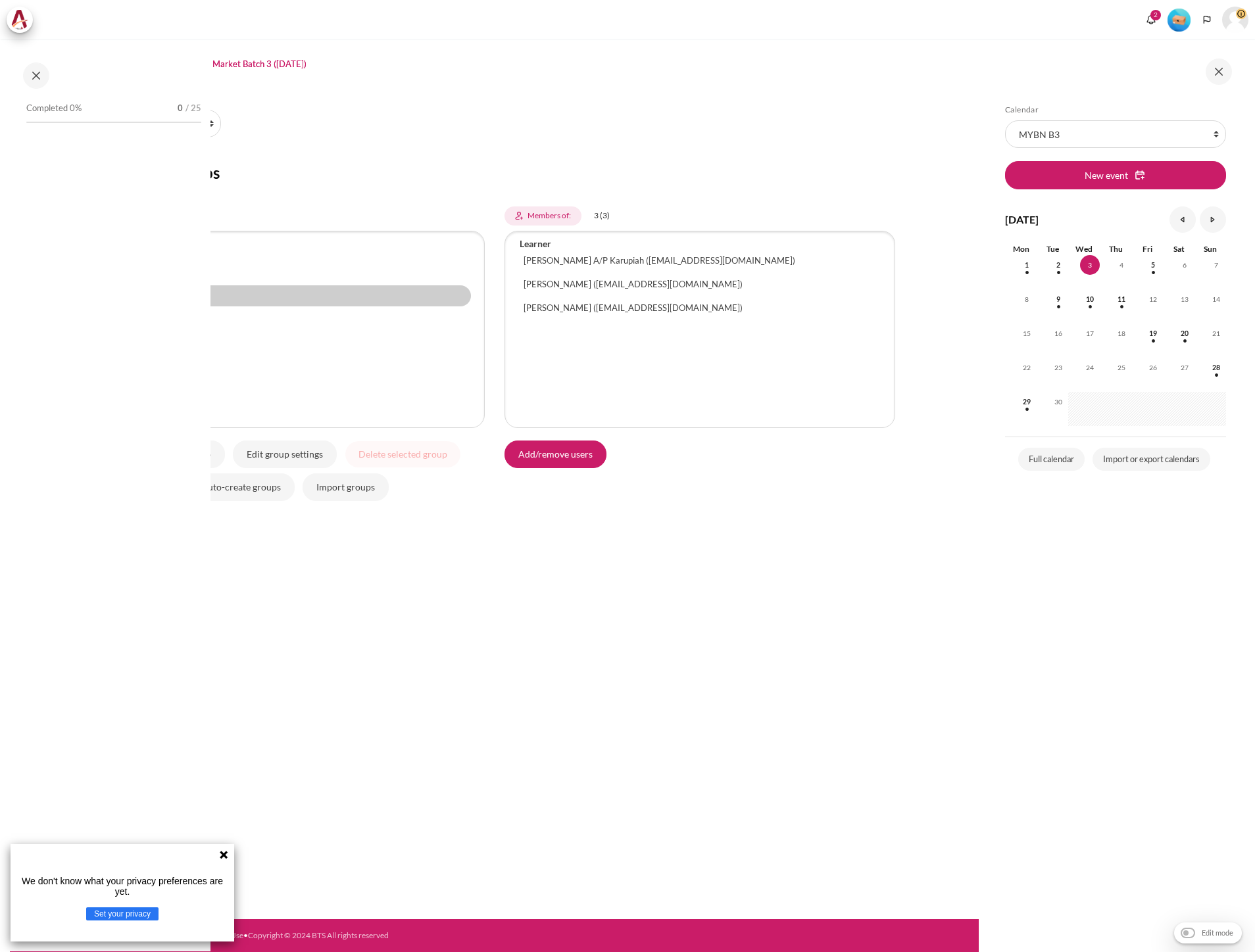
select select "Content"
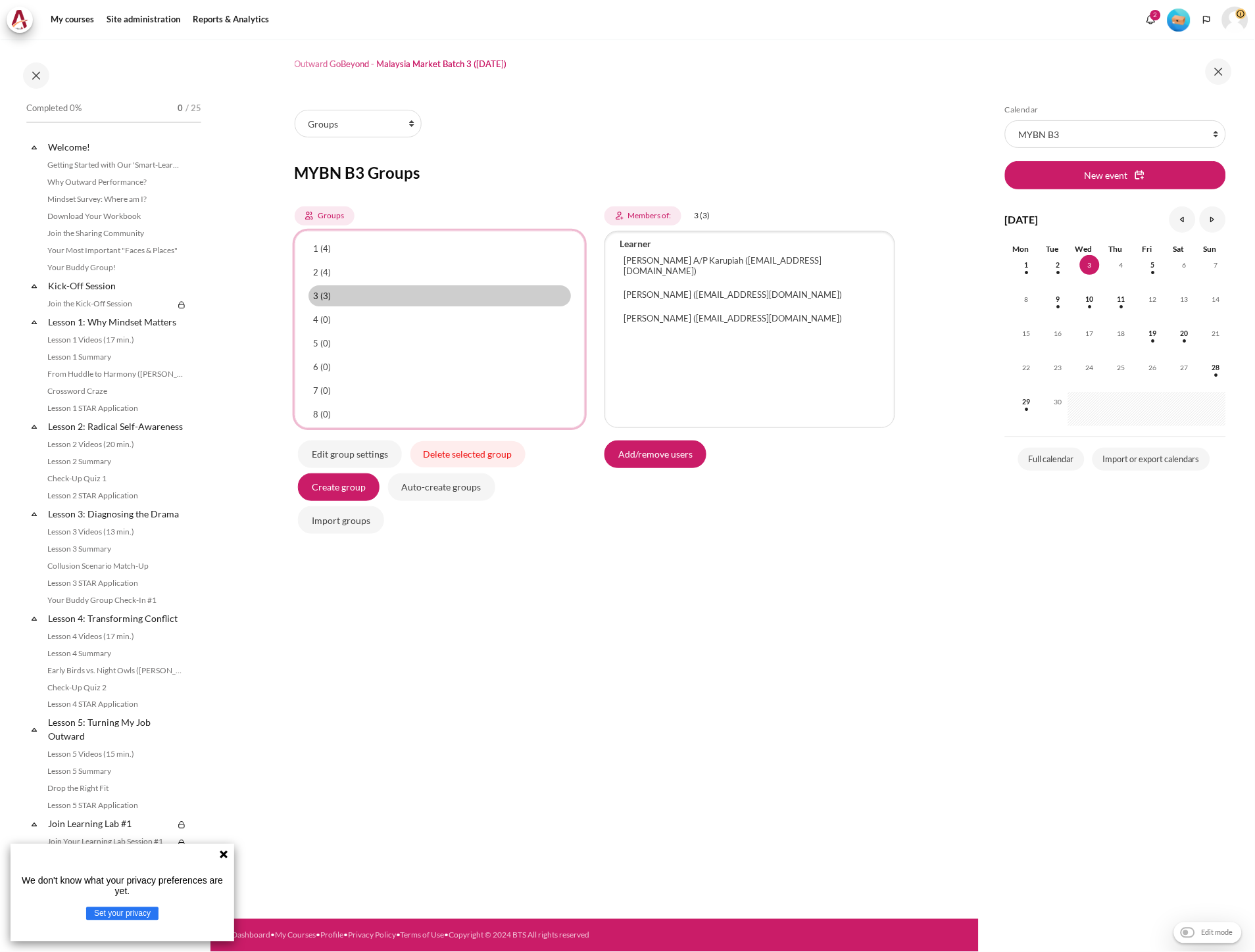
select select "4964"
click at [379, 320] on option "4 (0)" at bounding box center [440, 320] width 263 height 21
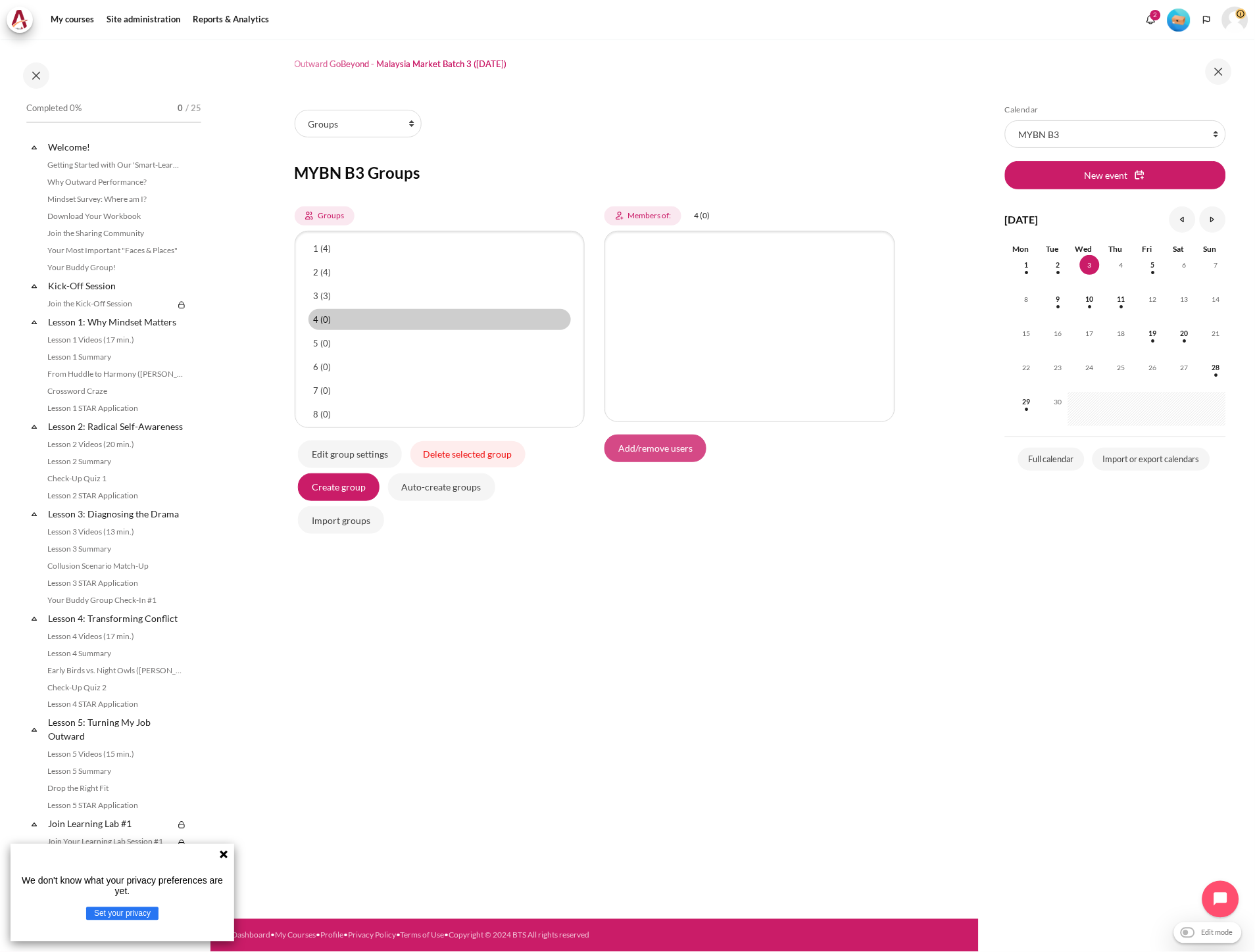
click at [636, 452] on input "Add/remove users" at bounding box center [655, 449] width 101 height 27
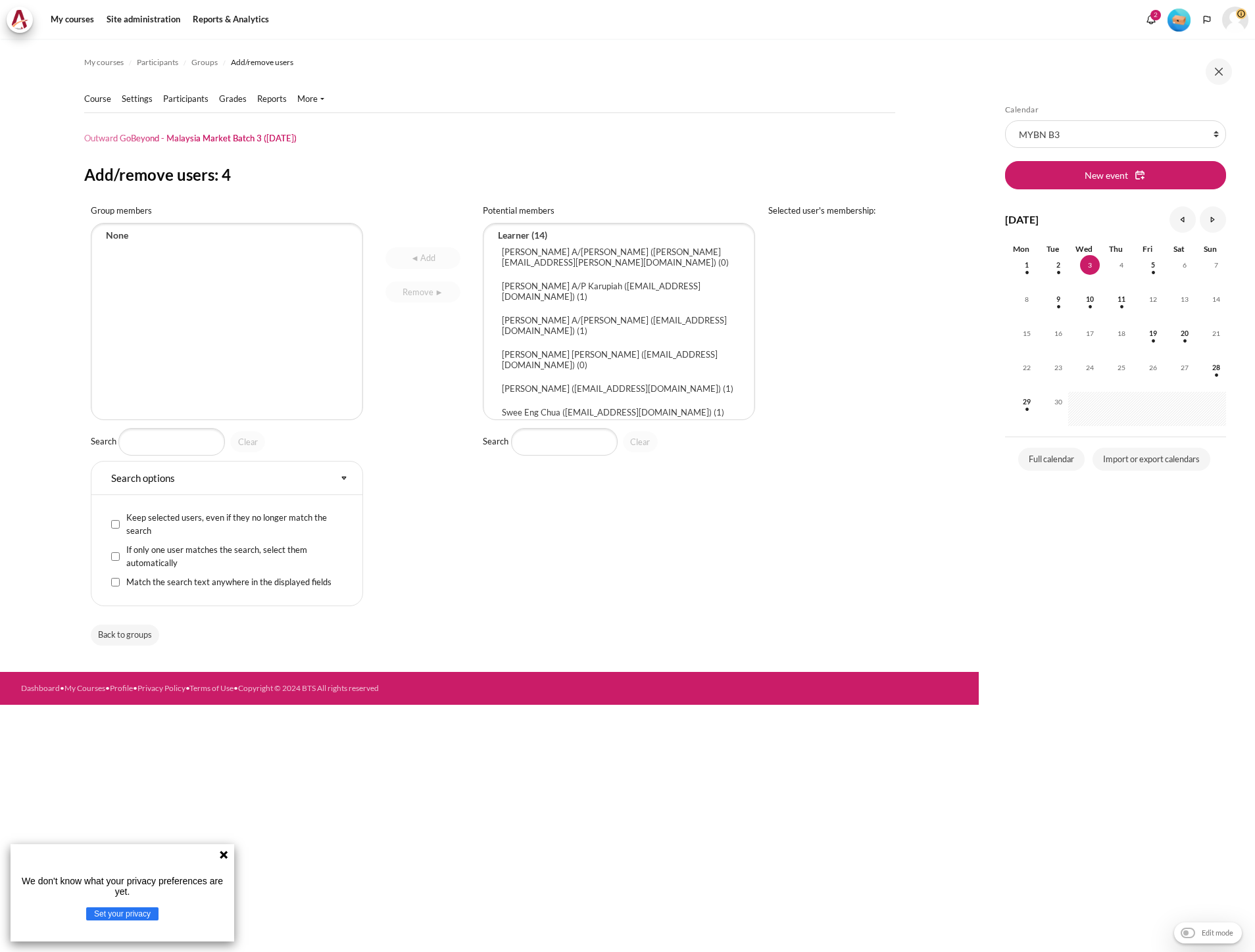
select select "Content"
click at [595, 445] on input "Search" at bounding box center [564, 442] width 106 height 27
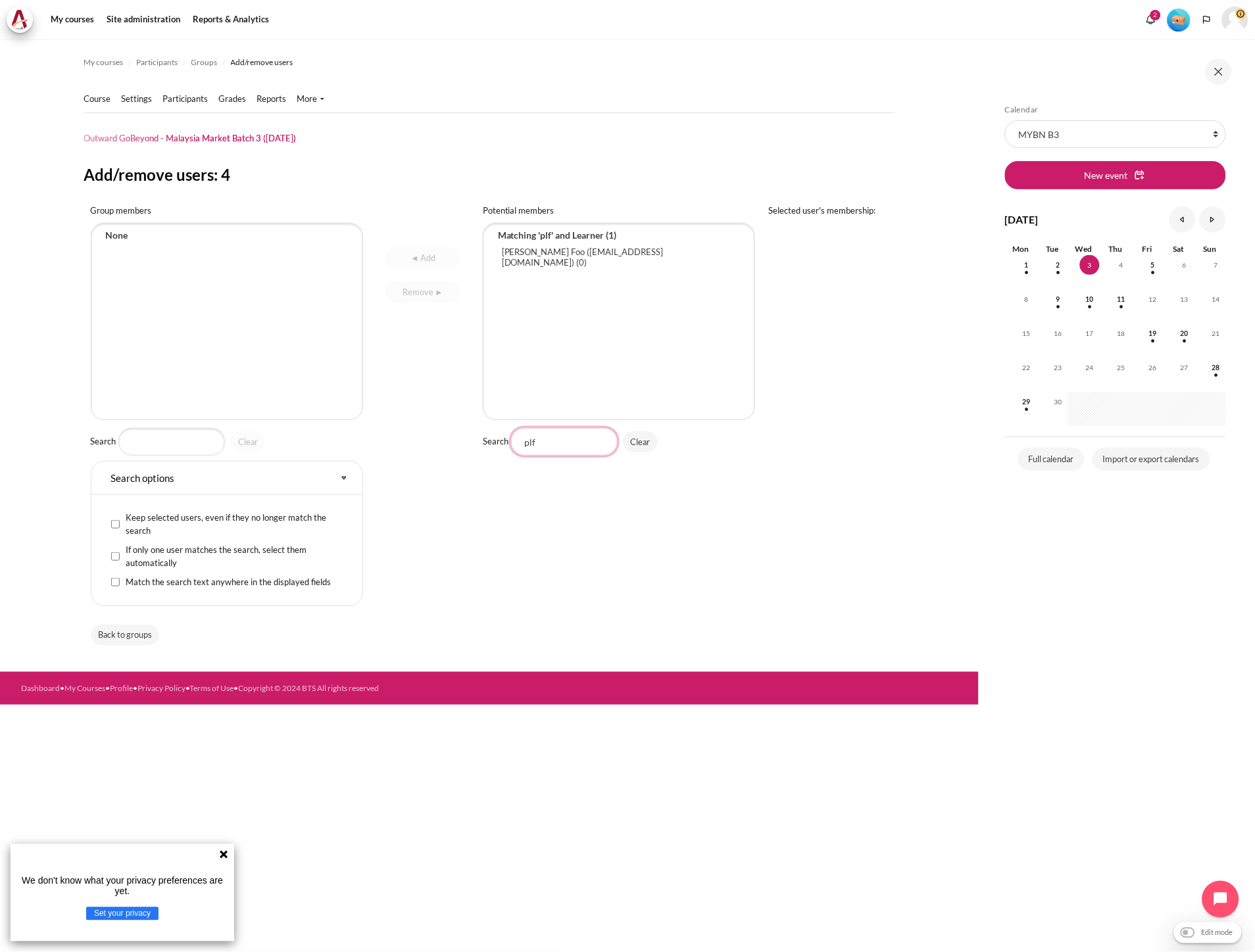
type input "plf"
select select "4532"
click at [564, 258] on option "Pei Loo Foo (plfoo@zuelligpharma.com) (0)" at bounding box center [619, 257] width 245 height 31
click at [437, 258] on input "◄ Add" at bounding box center [423, 258] width 74 height 21
select select "Content"
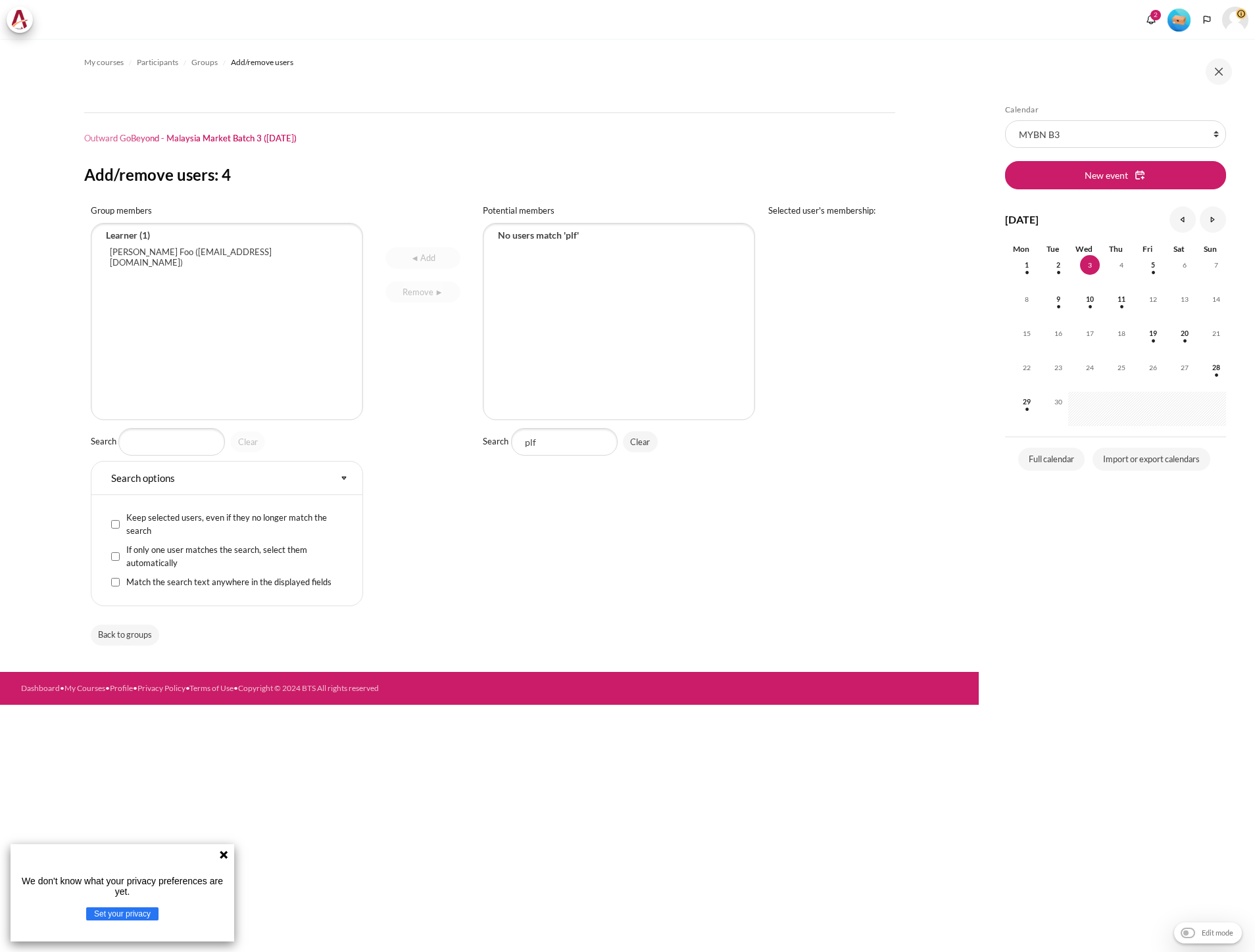
select select "Content"
drag, startPoint x: 570, startPoint y: 438, endPoint x: 287, endPoint y: 441, distance: 283.0
click at [287, 441] on tr "Group members Pei Loo Foo (plfoo@zuelligpharma.com) Search Clear Search options…" at bounding box center [489, 408] width 811 height 420
type input "ad"
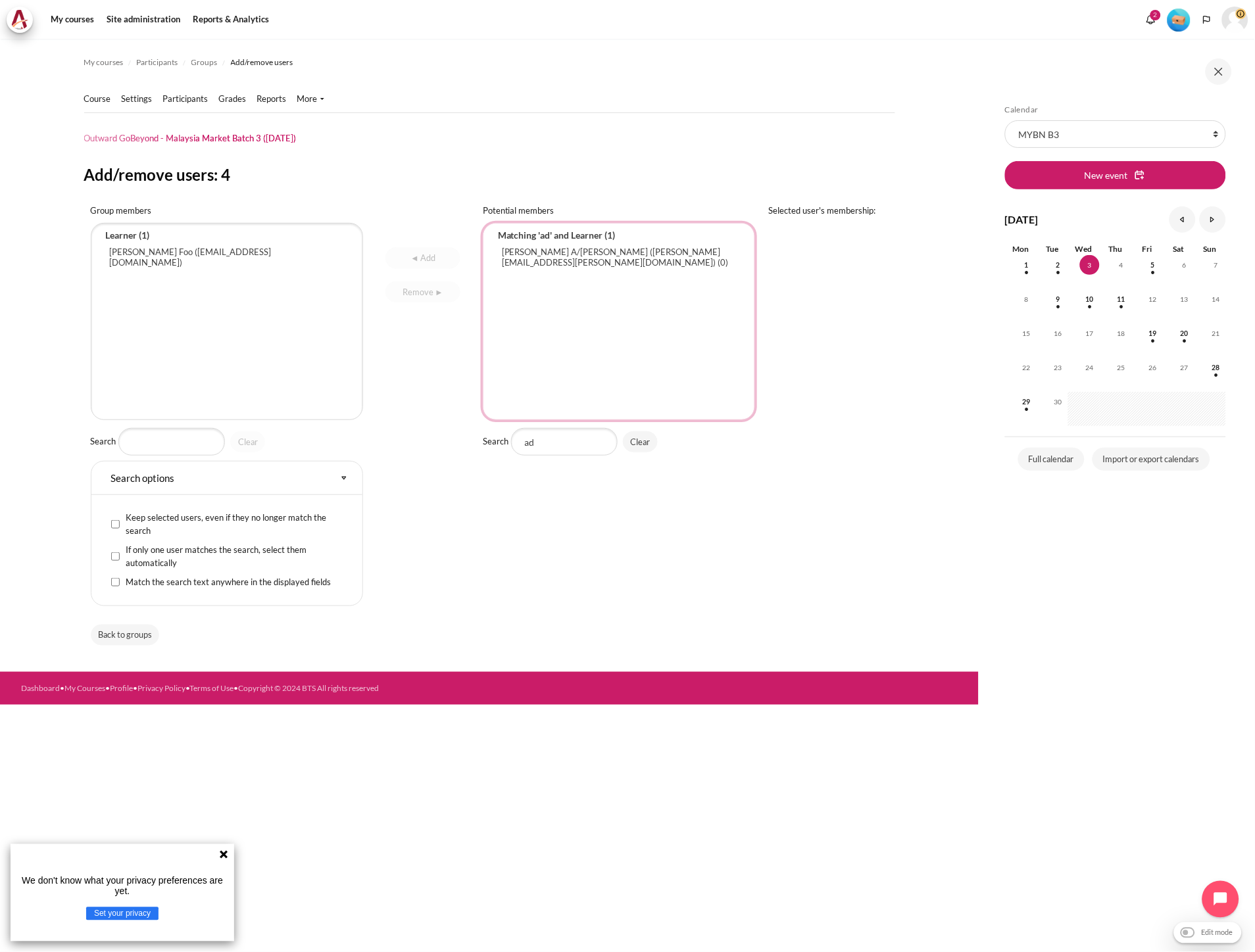
select select "4533"
click at [562, 265] on option "Adrian Raj A/L Navaretnamoney (adrian.raj@zuelligpharma.com) (0)" at bounding box center [619, 257] width 245 height 31
click at [428, 257] on input "◄ Add" at bounding box center [423, 258] width 74 height 21
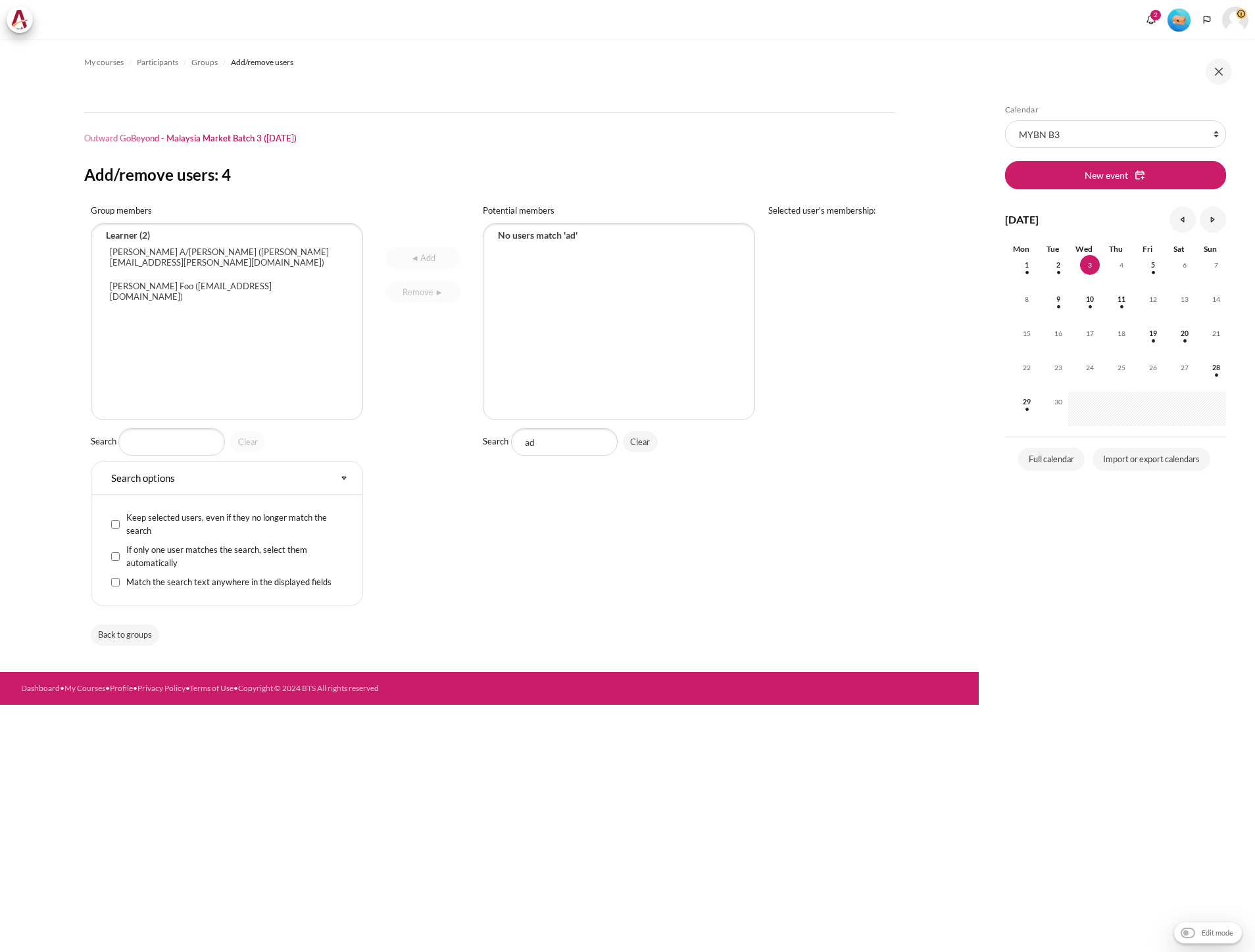
select select "Content"
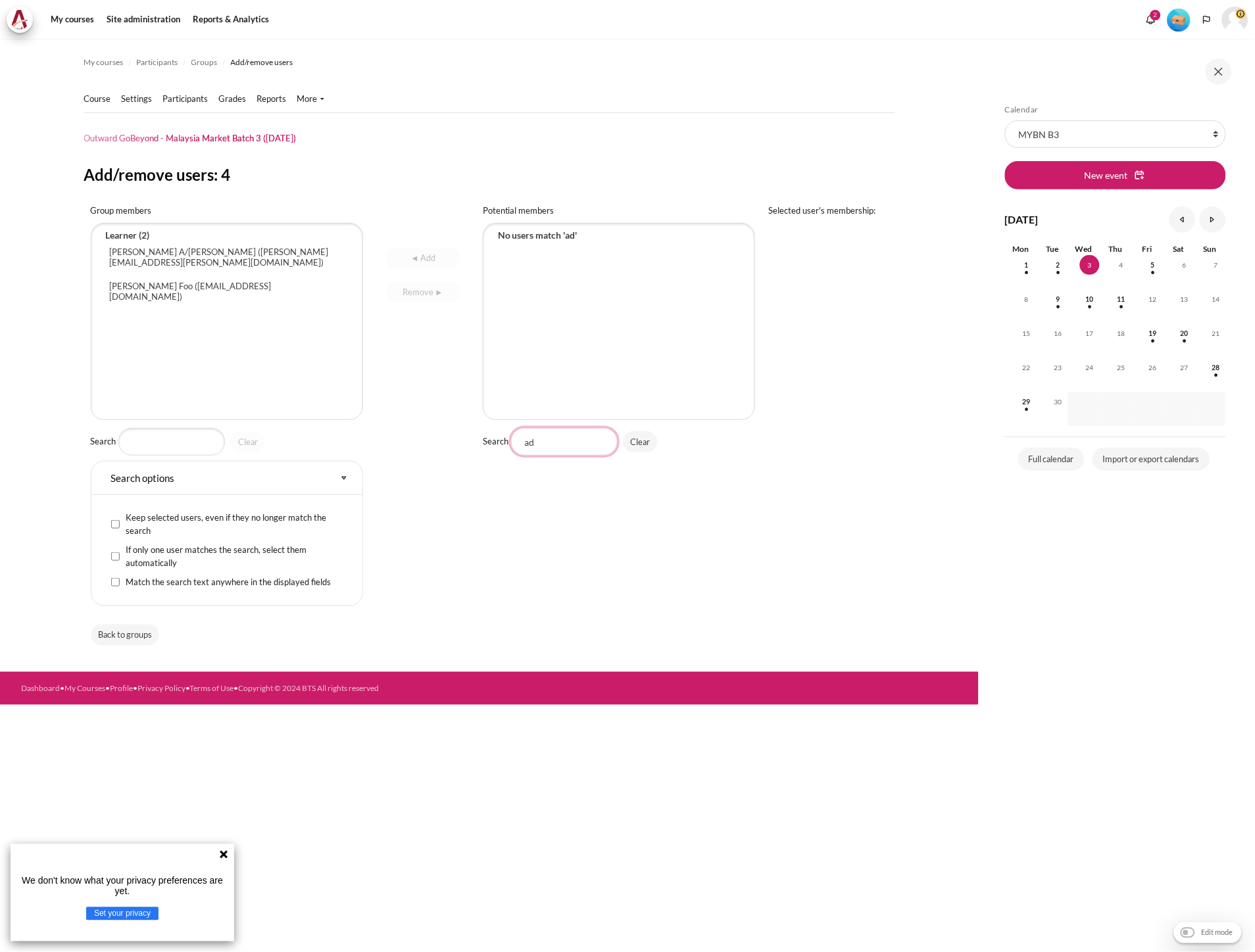
drag, startPoint x: 0, startPoint y: 0, endPoint x: 472, endPoint y: 446, distance: 649.4
click at [473, 445] on tr "Group members Adrian Raj A/L Navaretnamoney (adrian.raj@zuelligpharma.com) Pei …" at bounding box center [489, 408] width 811 height 420
type input "aa"
select select "4534"
click at [522, 253] on option "Amelia Binti Azemi (aazemi@zuelligpharma.com) (0)" at bounding box center [619, 257] width 245 height 31
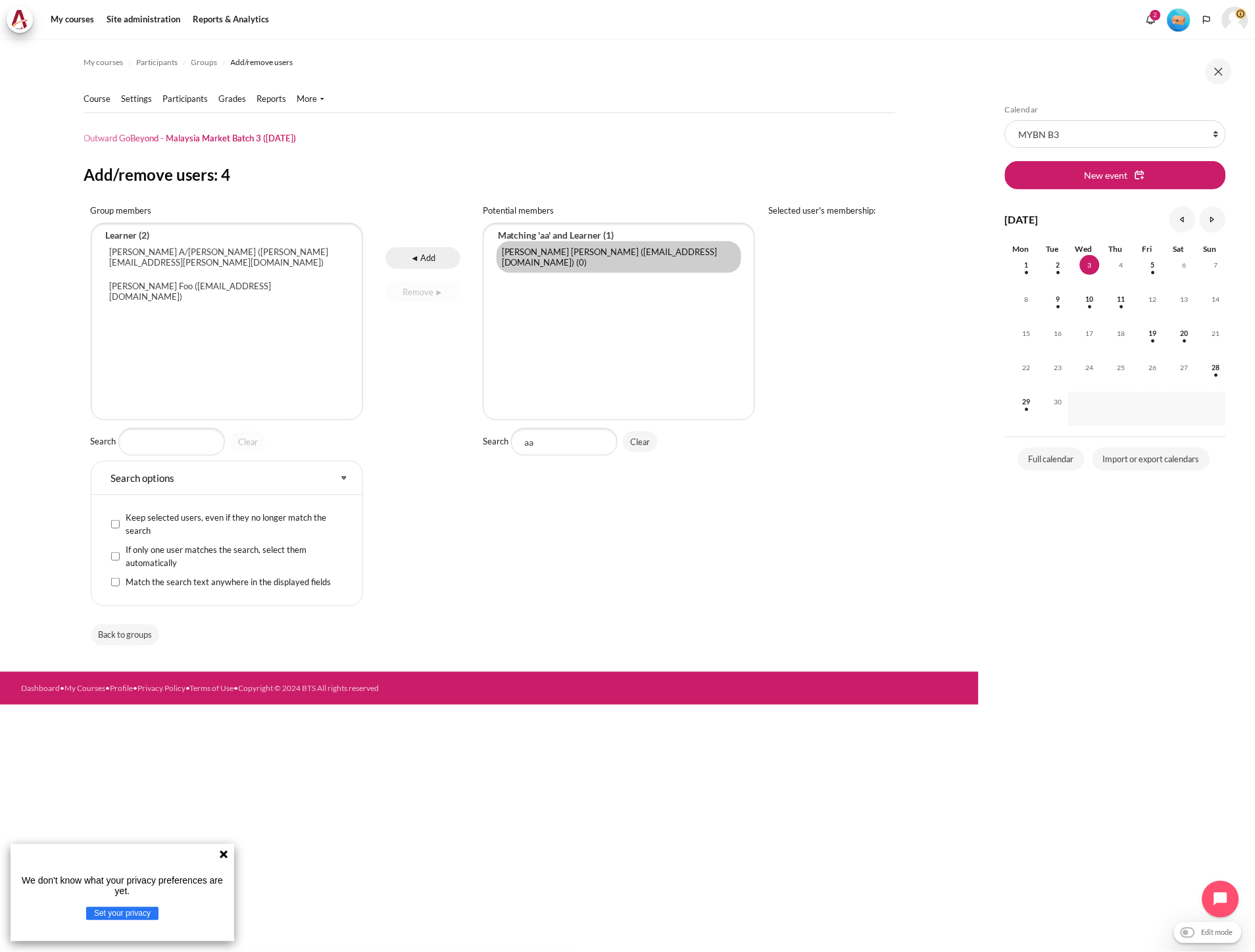
click at [427, 260] on input "◄ Add" at bounding box center [423, 258] width 74 height 21
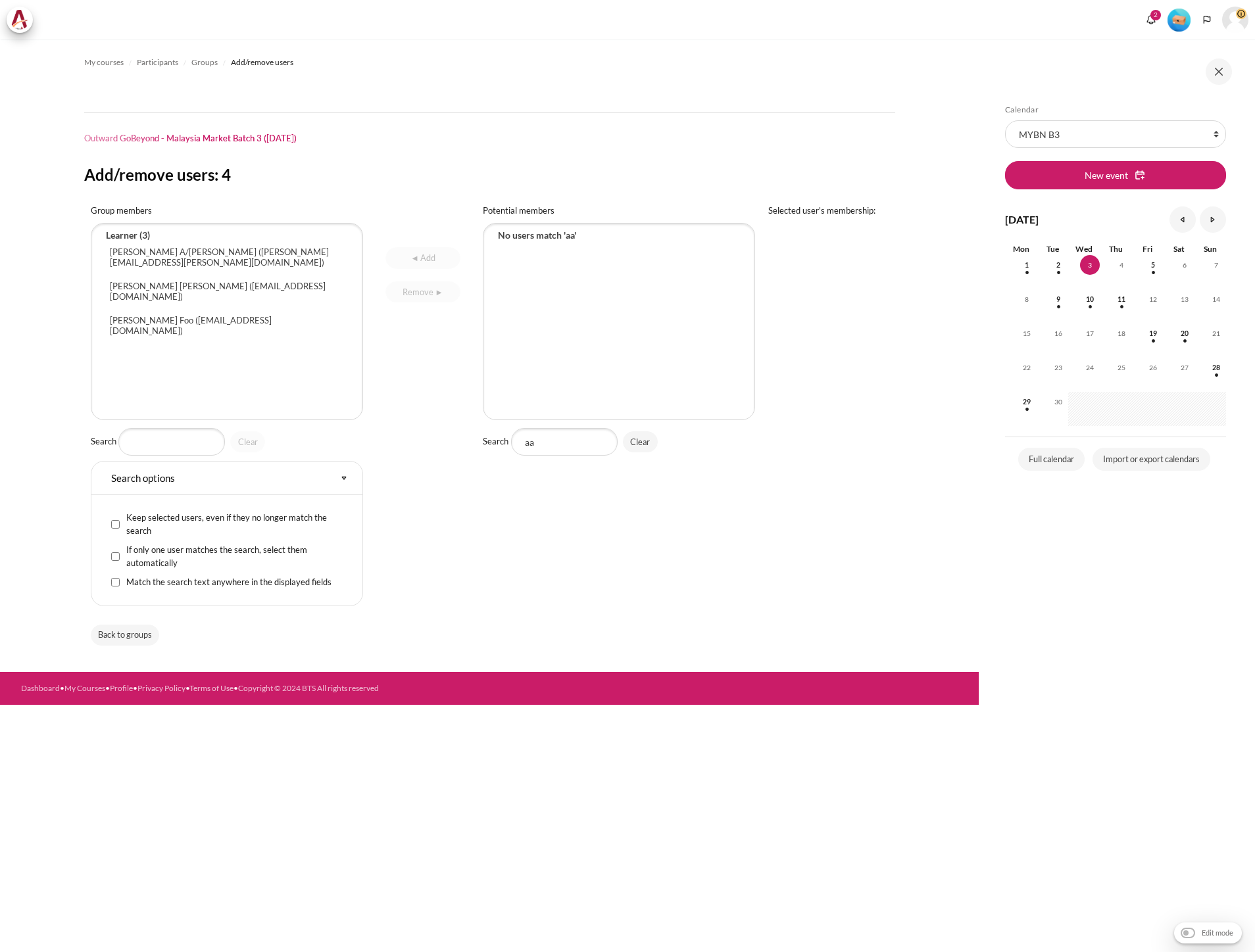
select select "Content"
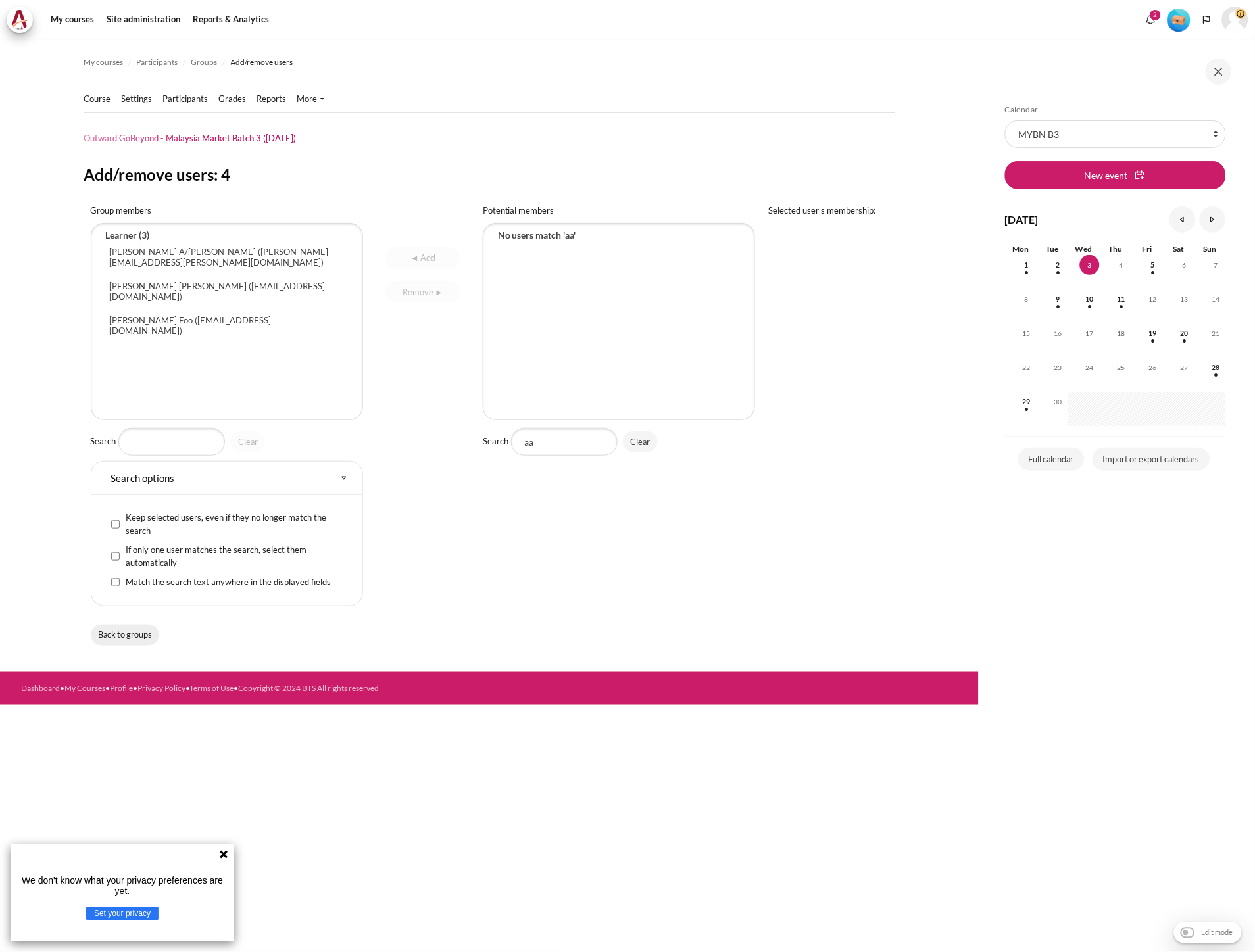
click at [140, 631] on input "Back to groups" at bounding box center [125, 635] width 69 height 21
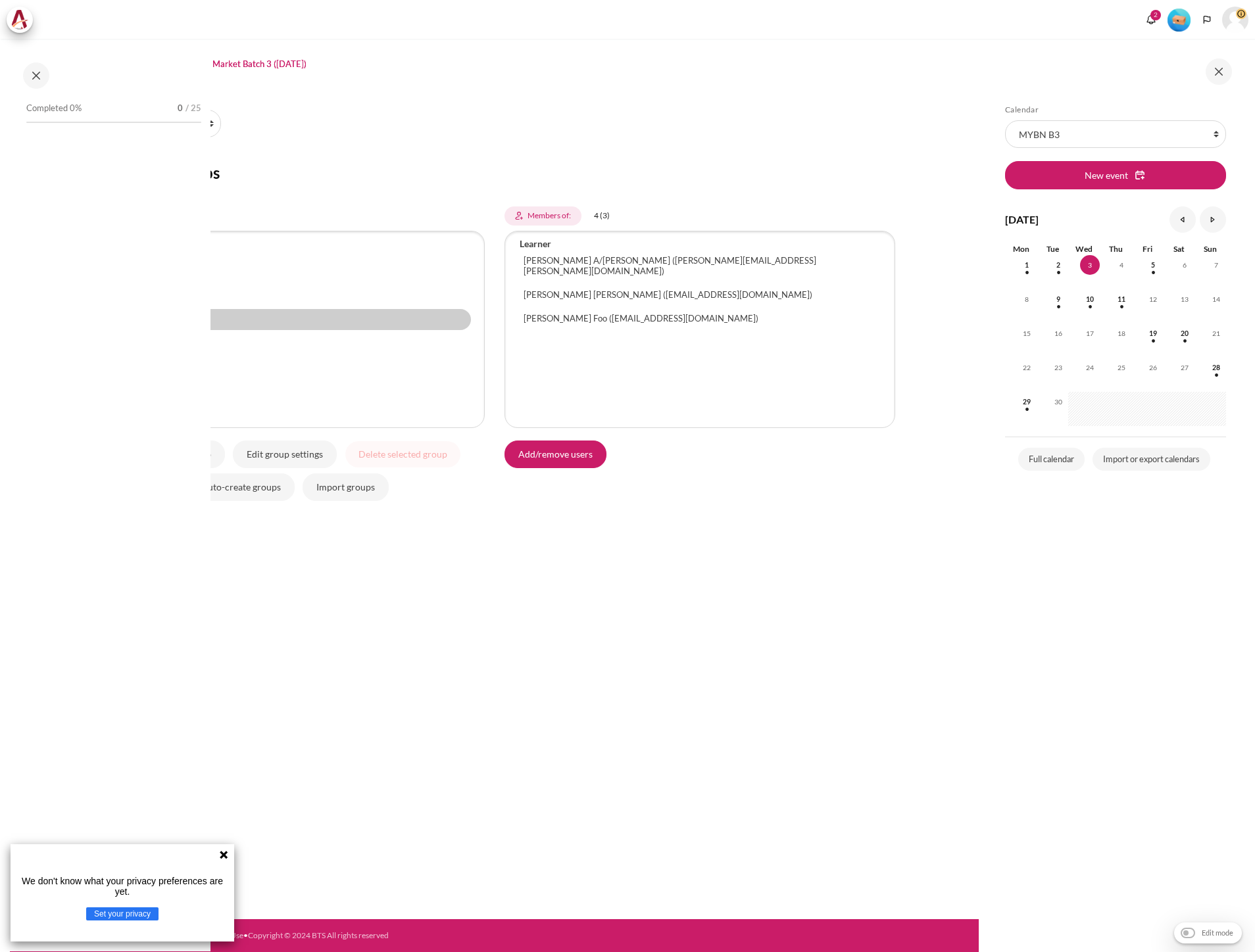
select select "Content"
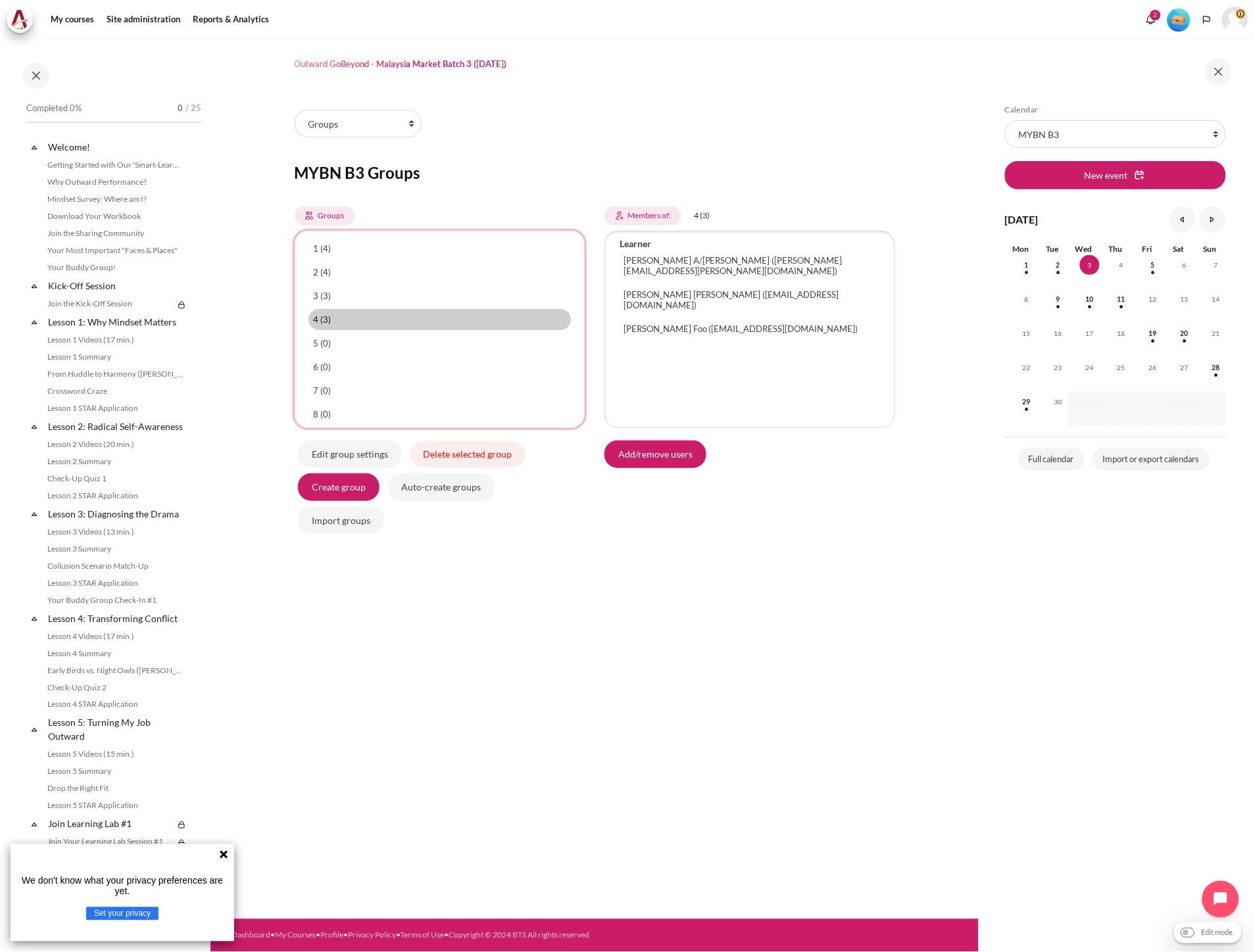
select select "4965"
click at [377, 346] on option "5 (0)" at bounding box center [440, 343] width 263 height 21
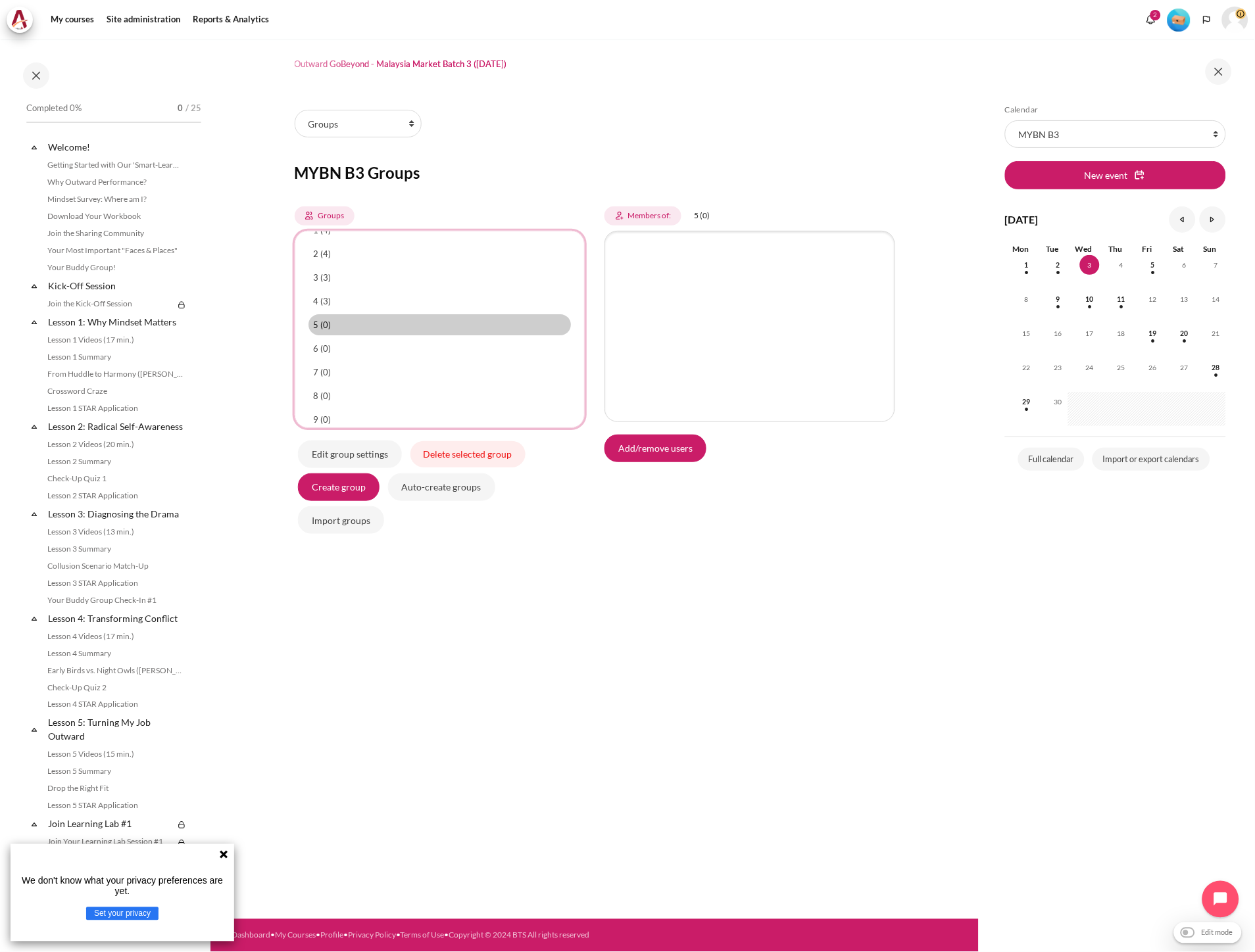
scroll to position [23, 0]
click at [480, 456] on input "Delete selected group" at bounding box center [468, 454] width 115 height 26
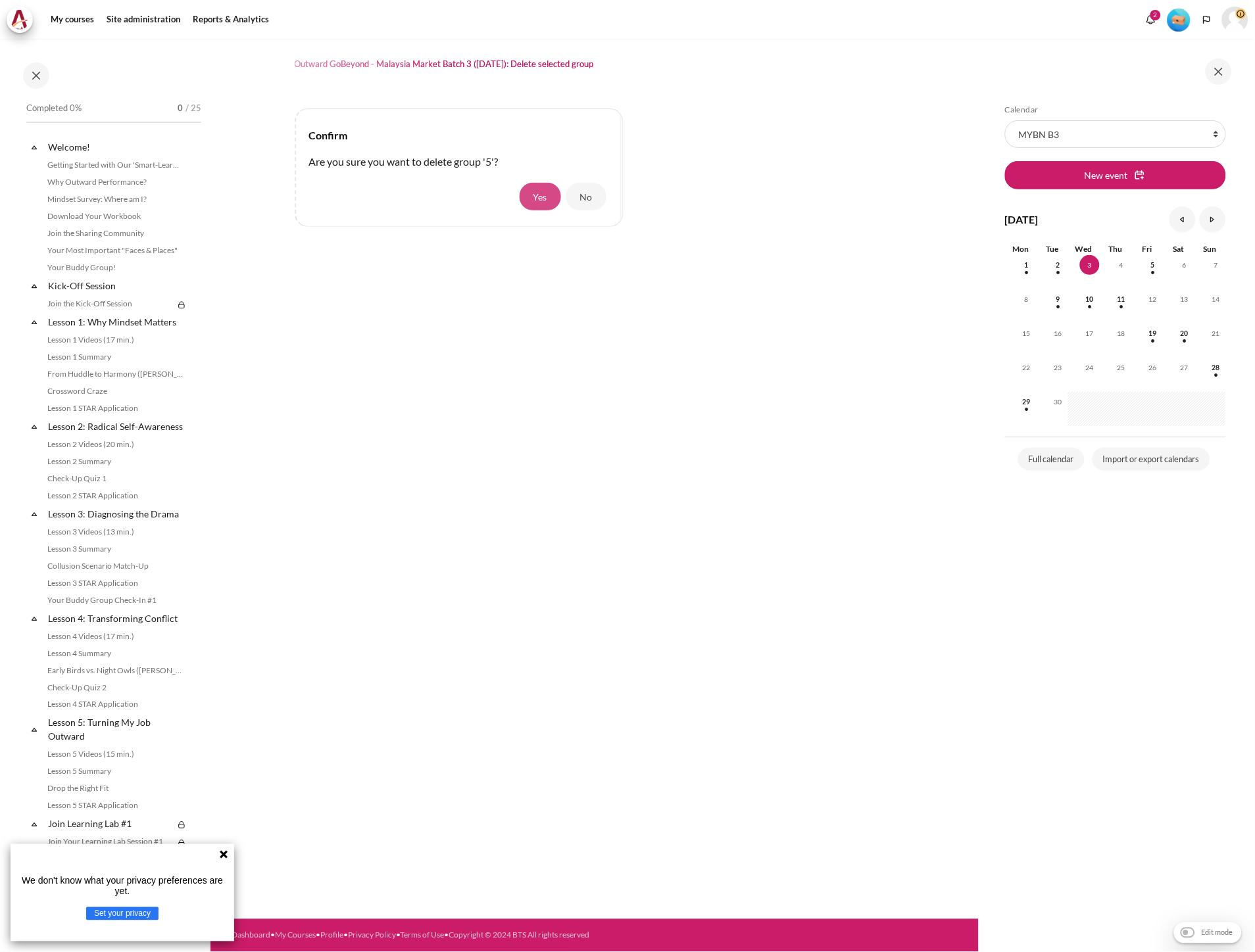
click at [546, 205] on button "Yes" at bounding box center [540, 196] width 41 height 27
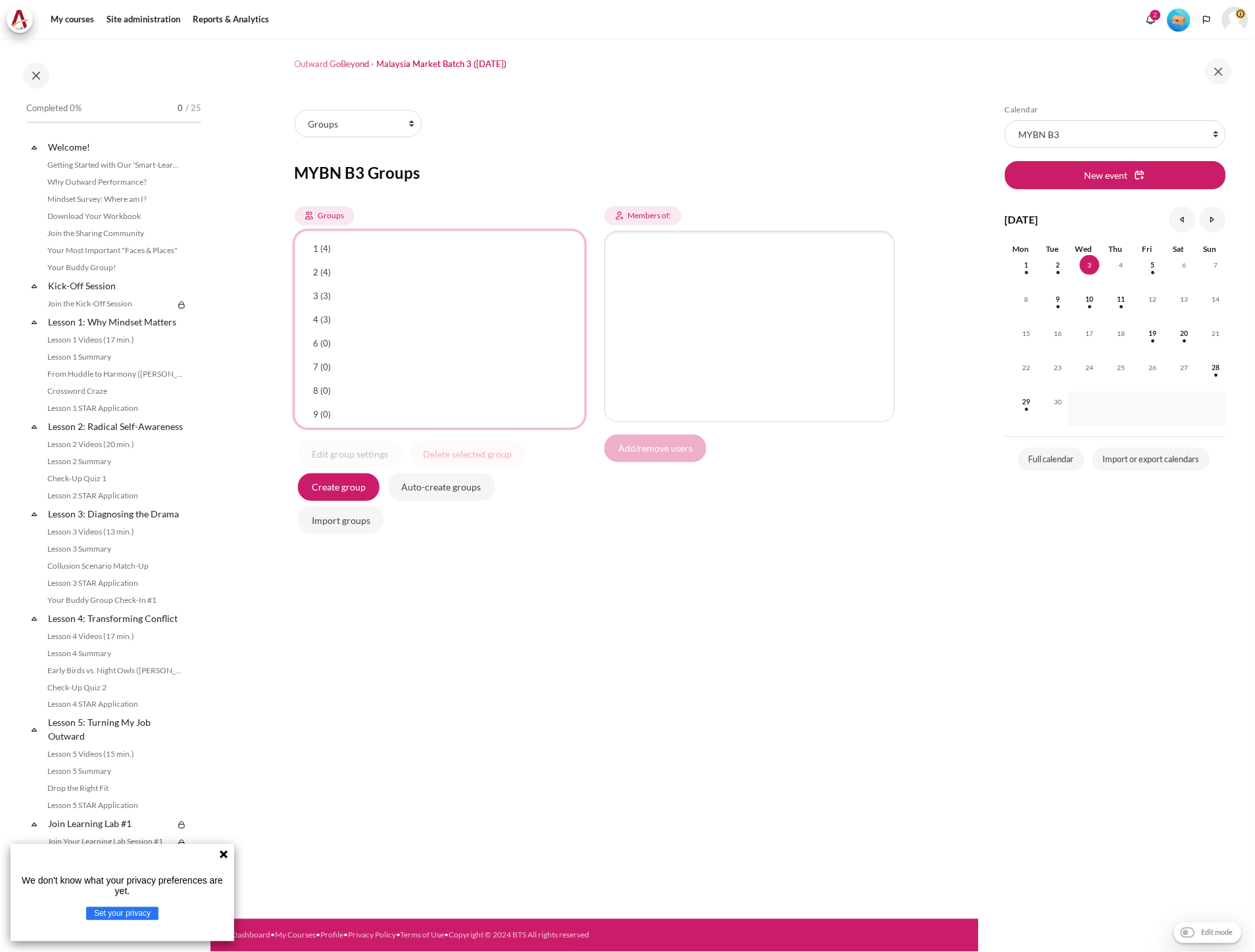
select select "4966"
click at [374, 404] on option "9 (0)" at bounding box center [440, 415] width 263 height 21
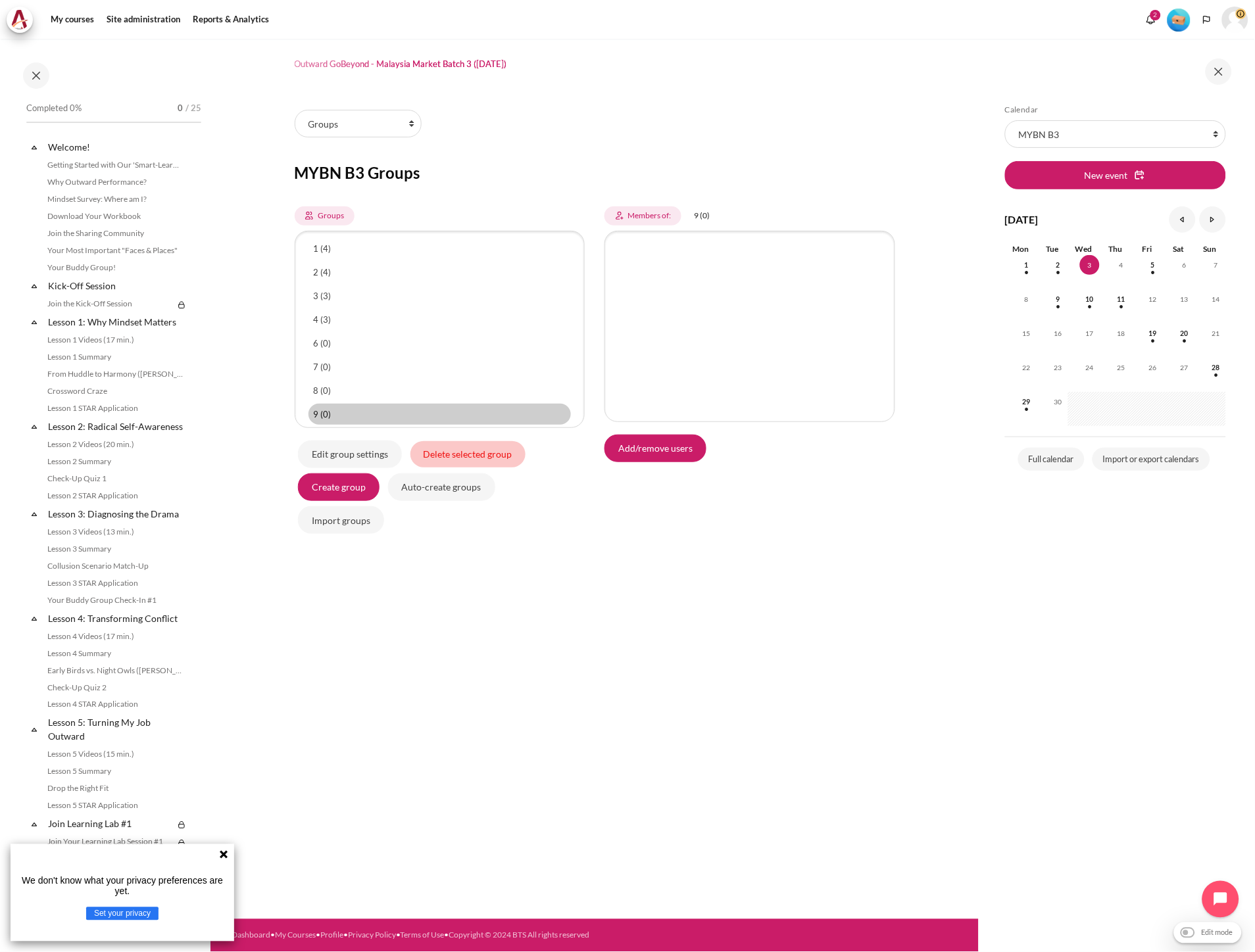
click at [491, 458] on input "Delete selected group" at bounding box center [468, 454] width 115 height 26
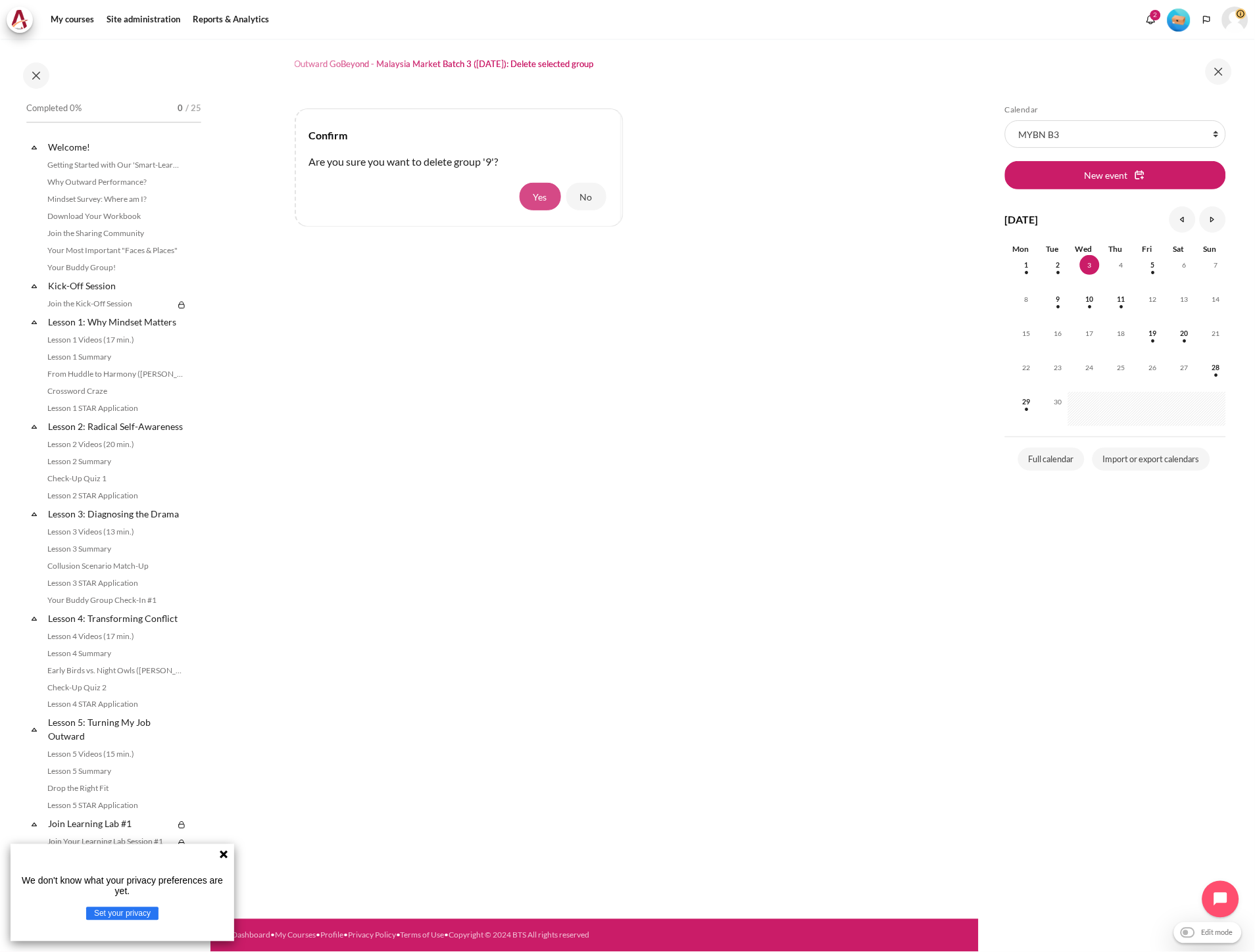
click at [542, 195] on button "Yes" at bounding box center [540, 196] width 41 height 27
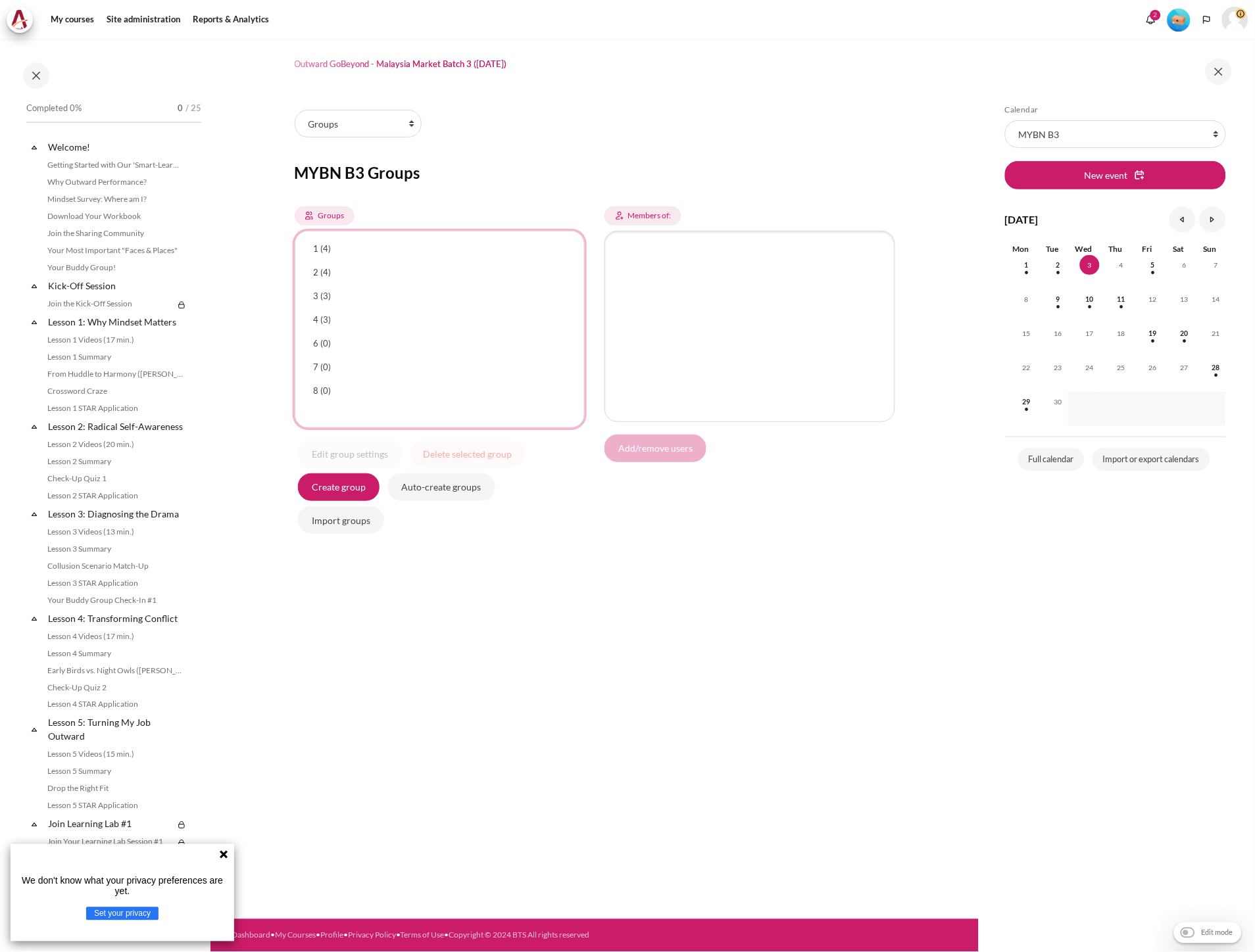
select select "4968"
click at [345, 384] on option "8 (0)" at bounding box center [440, 391] width 263 height 21
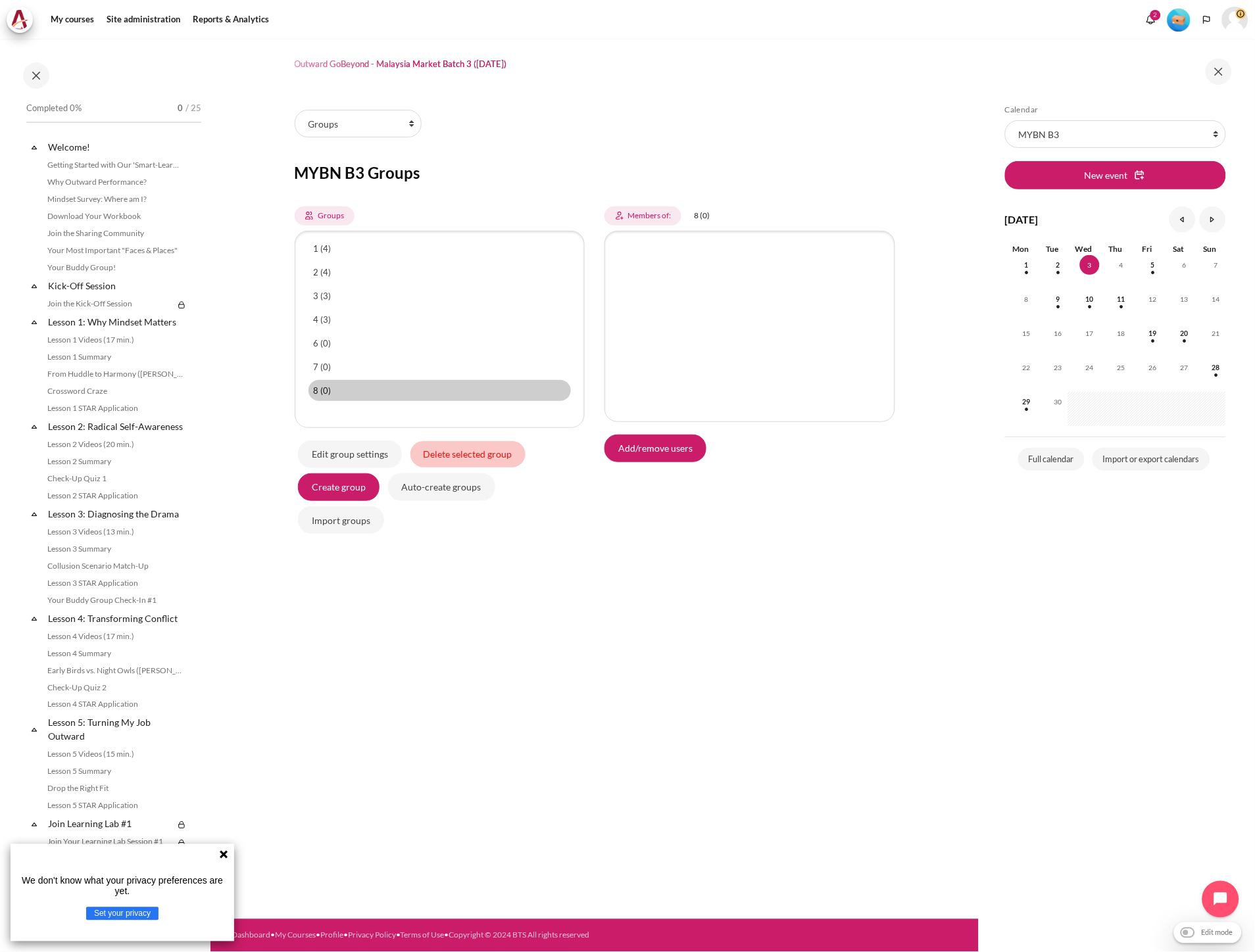
click at [489, 451] on input "Delete selected group" at bounding box center [468, 454] width 115 height 26
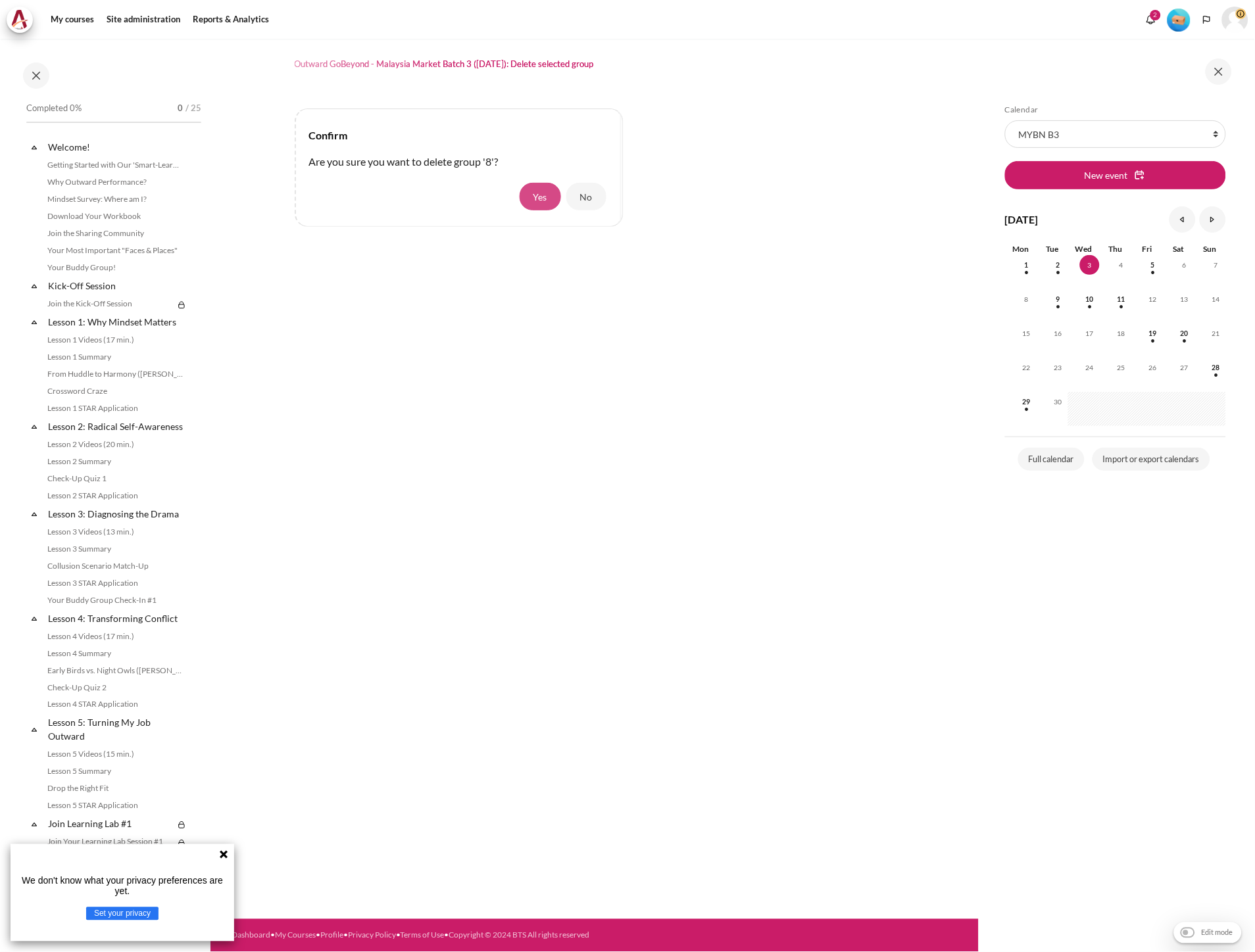
click at [530, 194] on button "Yes" at bounding box center [540, 196] width 41 height 27
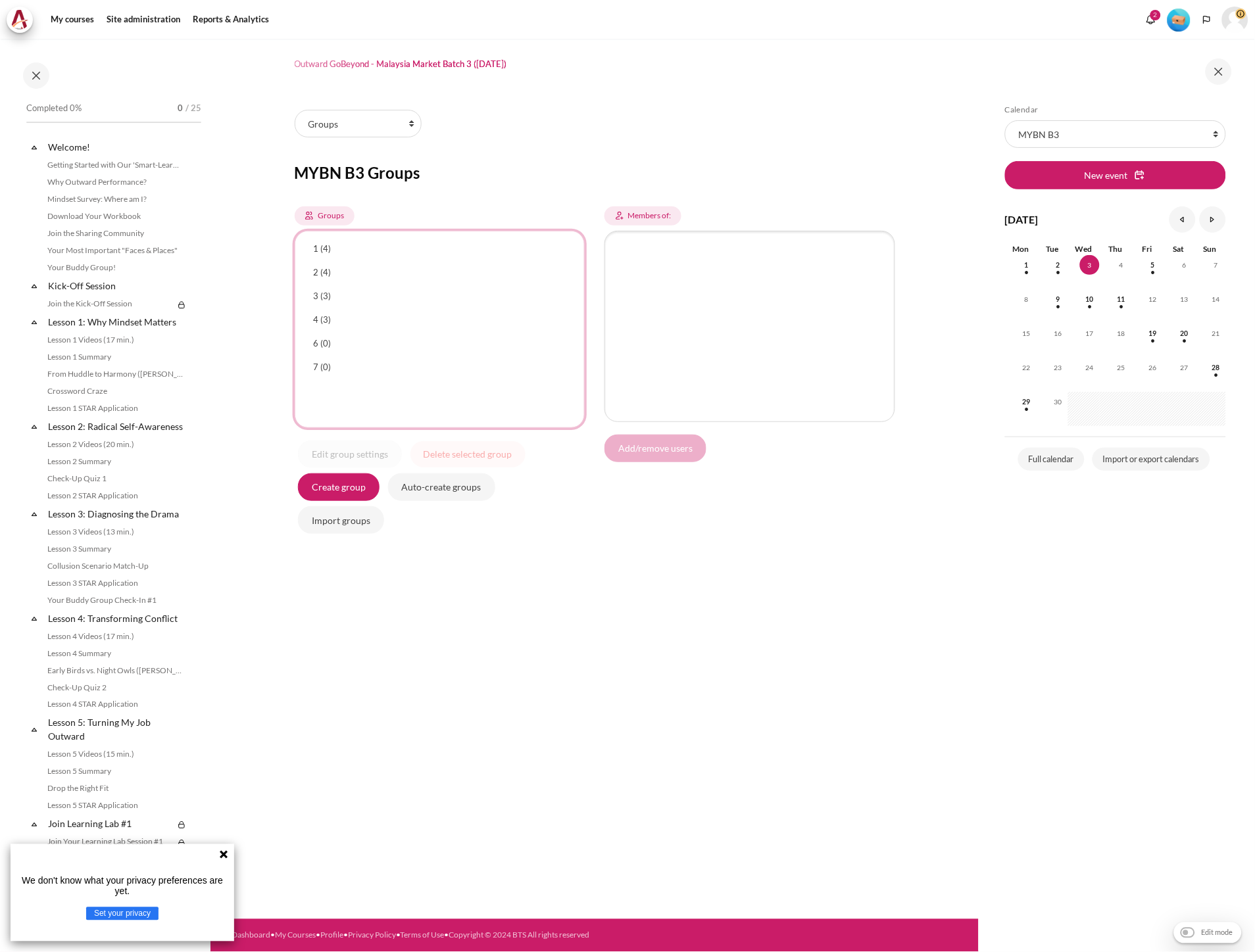
select select "4969"
click at [356, 347] on option "6 (0)" at bounding box center [440, 343] width 263 height 21
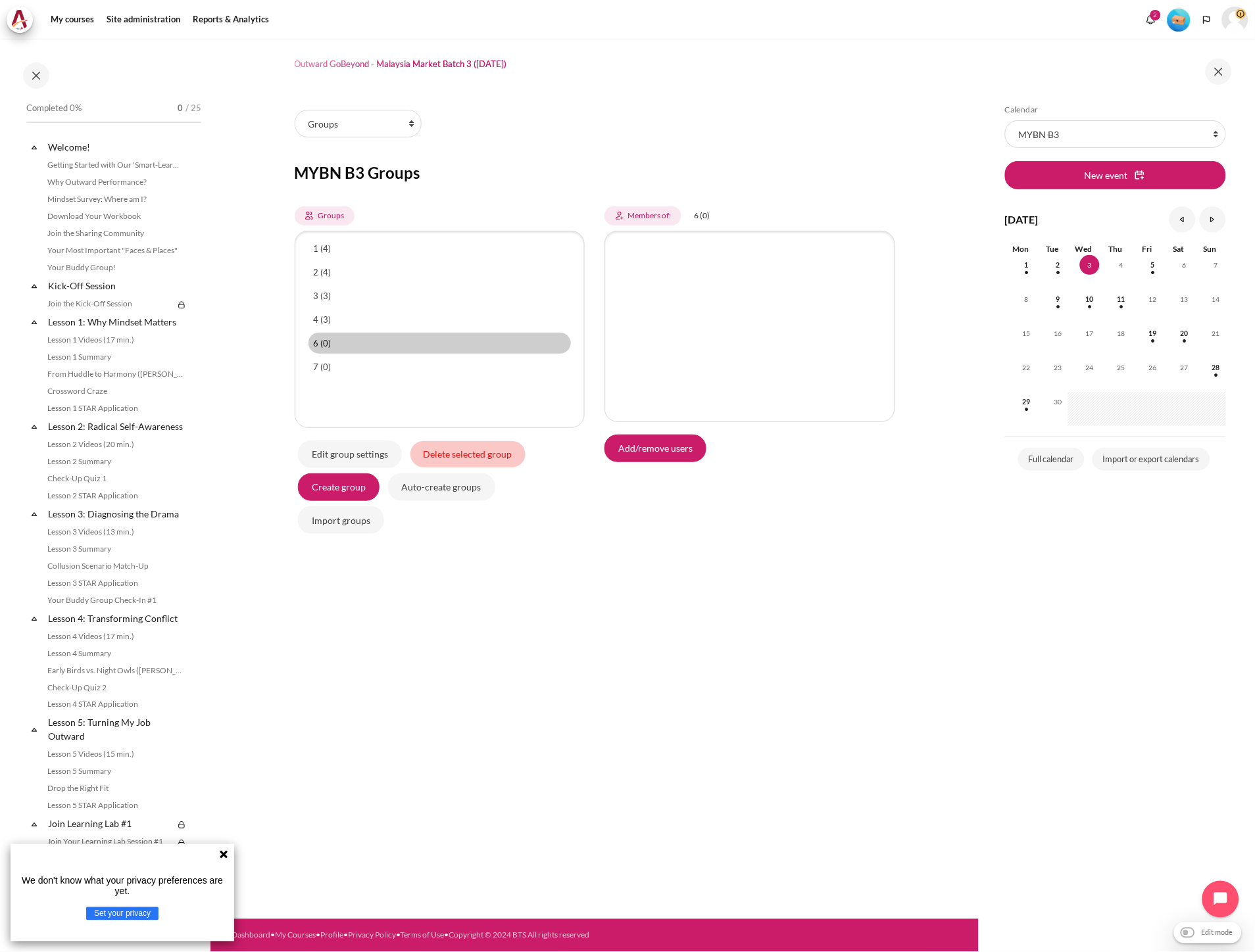
click at [466, 452] on input "Delete selected group" at bounding box center [468, 454] width 115 height 26
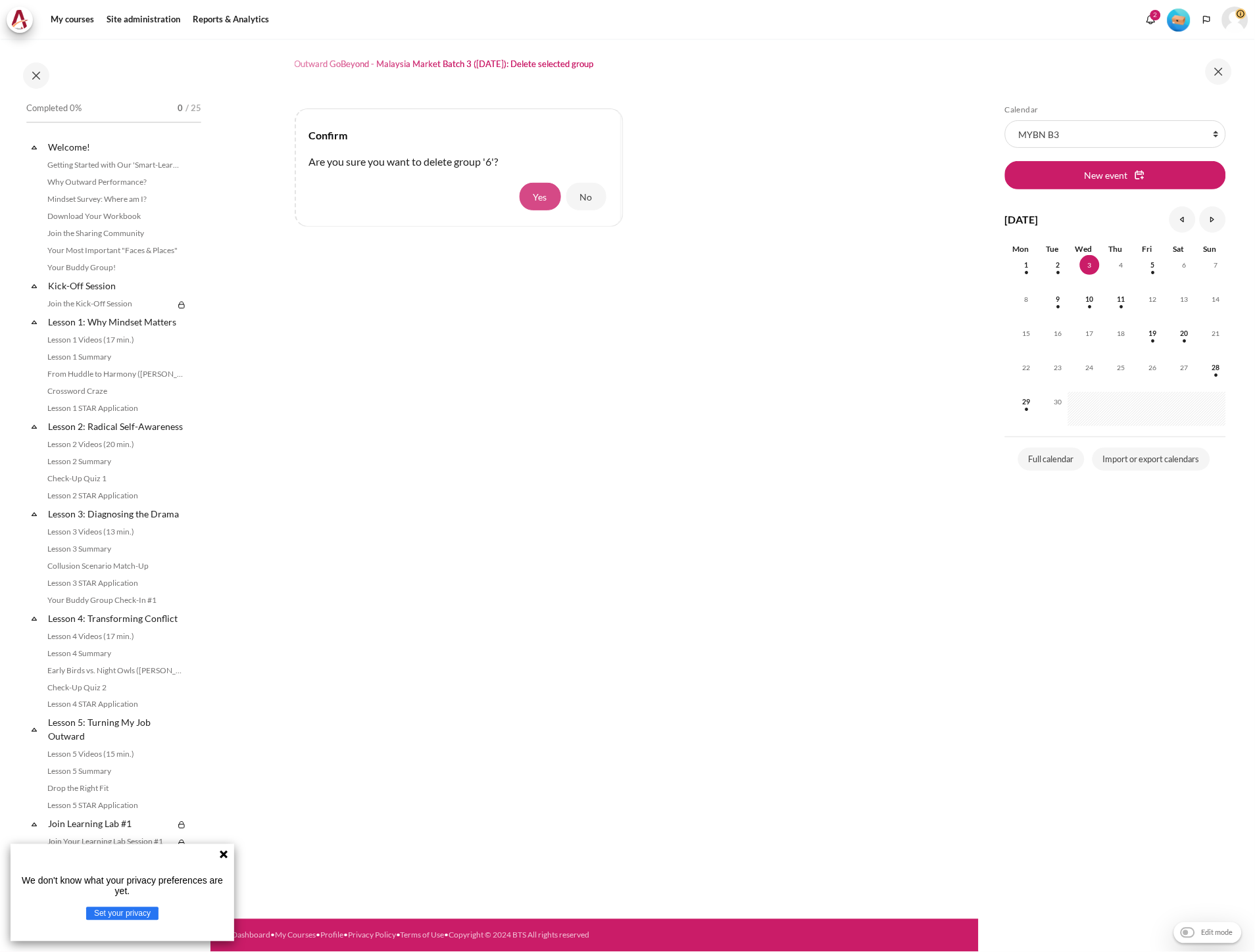
click at [531, 192] on button "Yes" at bounding box center [540, 196] width 41 height 27
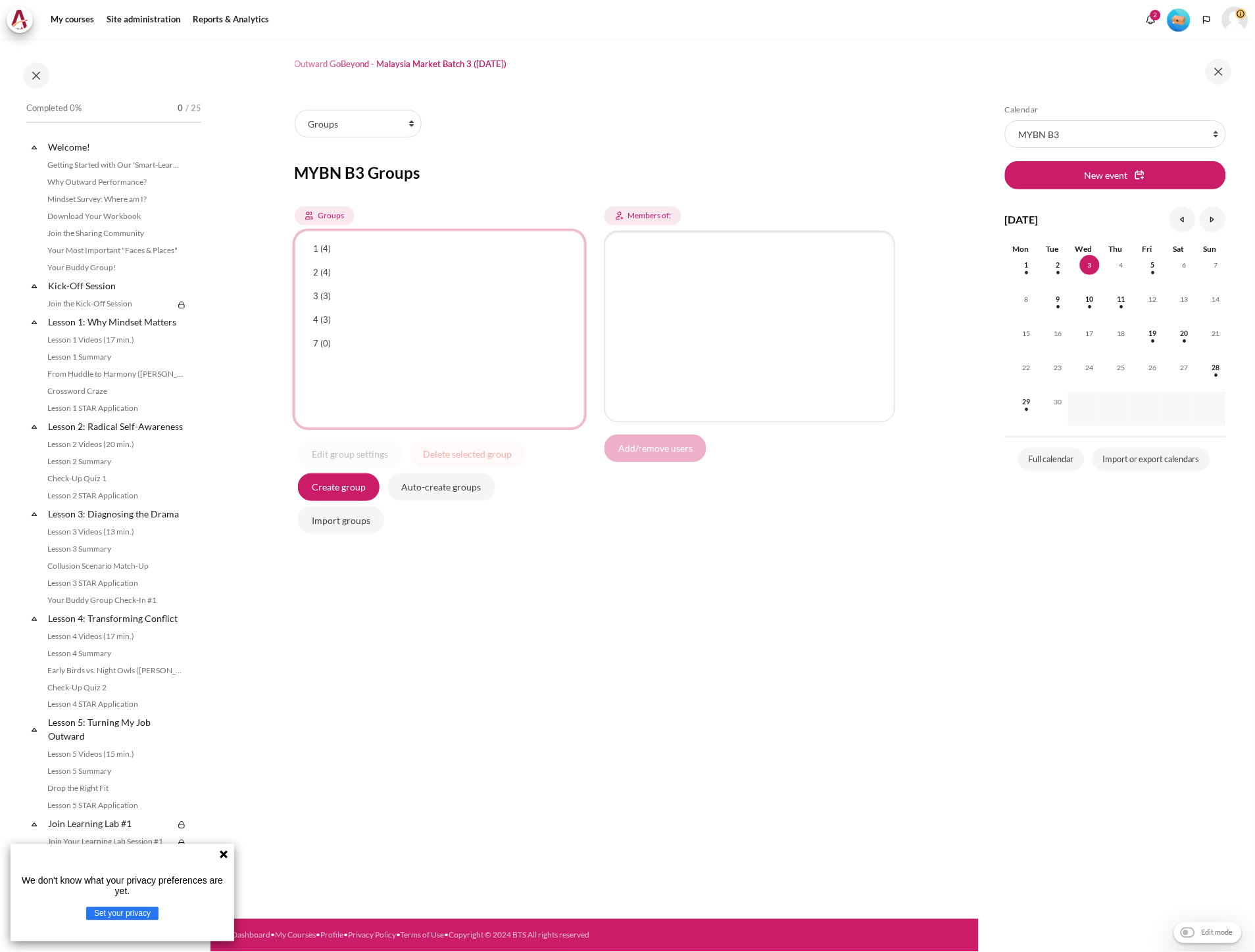
select select "4967"
click at [333, 346] on option "7 (0)" at bounding box center [440, 343] width 263 height 21
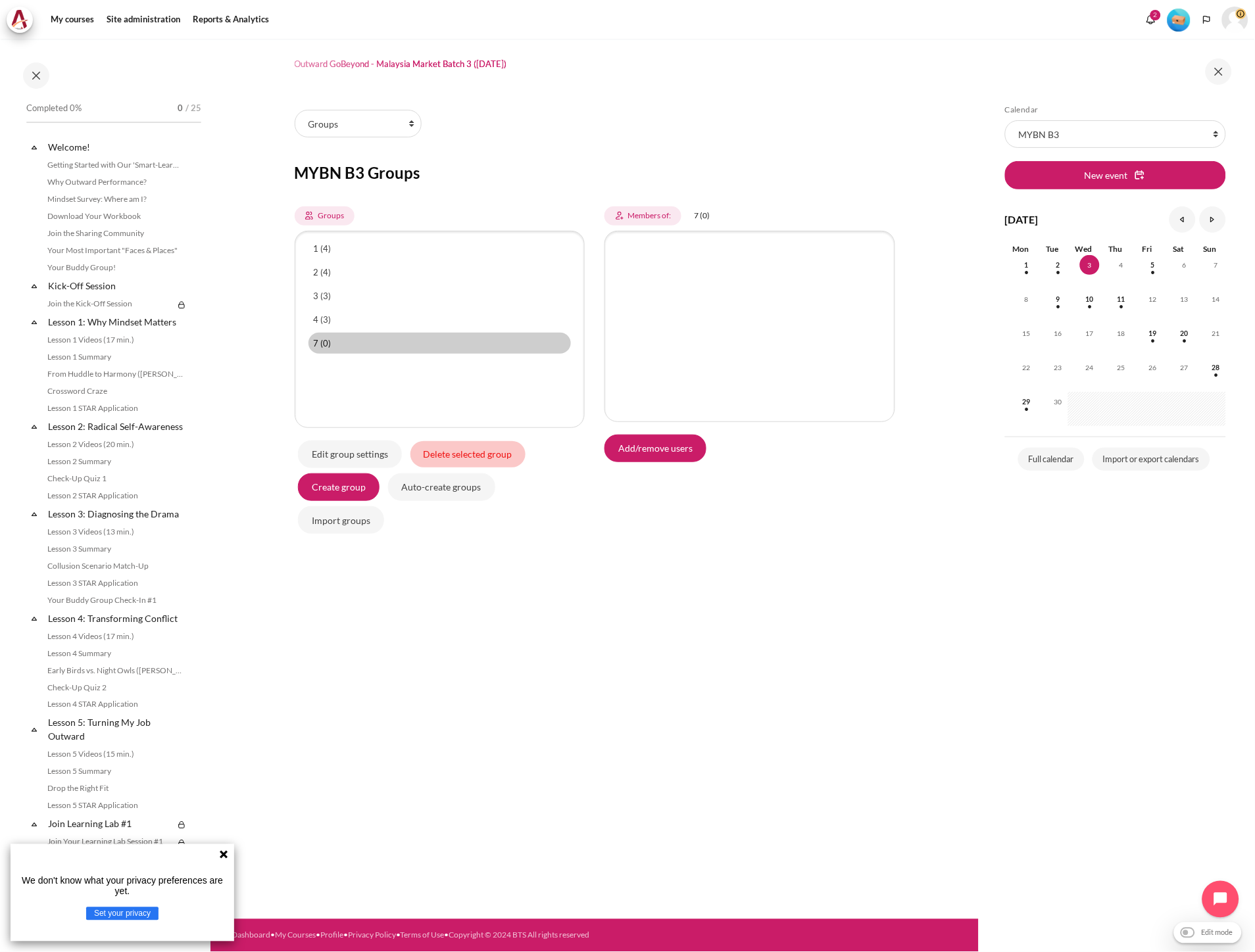
click at [455, 456] on input "Delete selected group" at bounding box center [468, 454] width 115 height 26
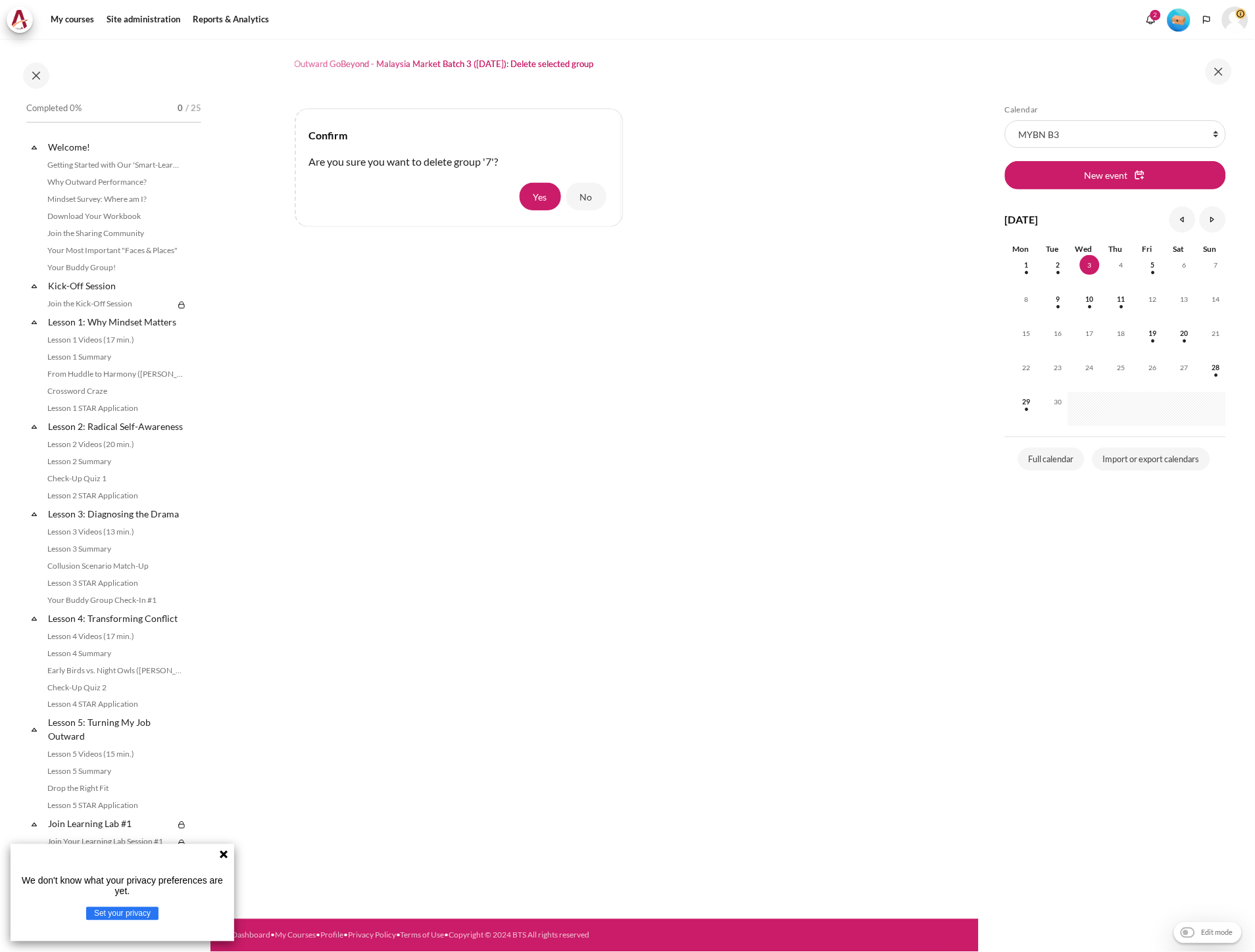
click at [339, 205] on div "No Yes" at bounding box center [459, 197] width 300 height 33
click at [536, 187] on button "Yes" at bounding box center [540, 196] width 41 height 27
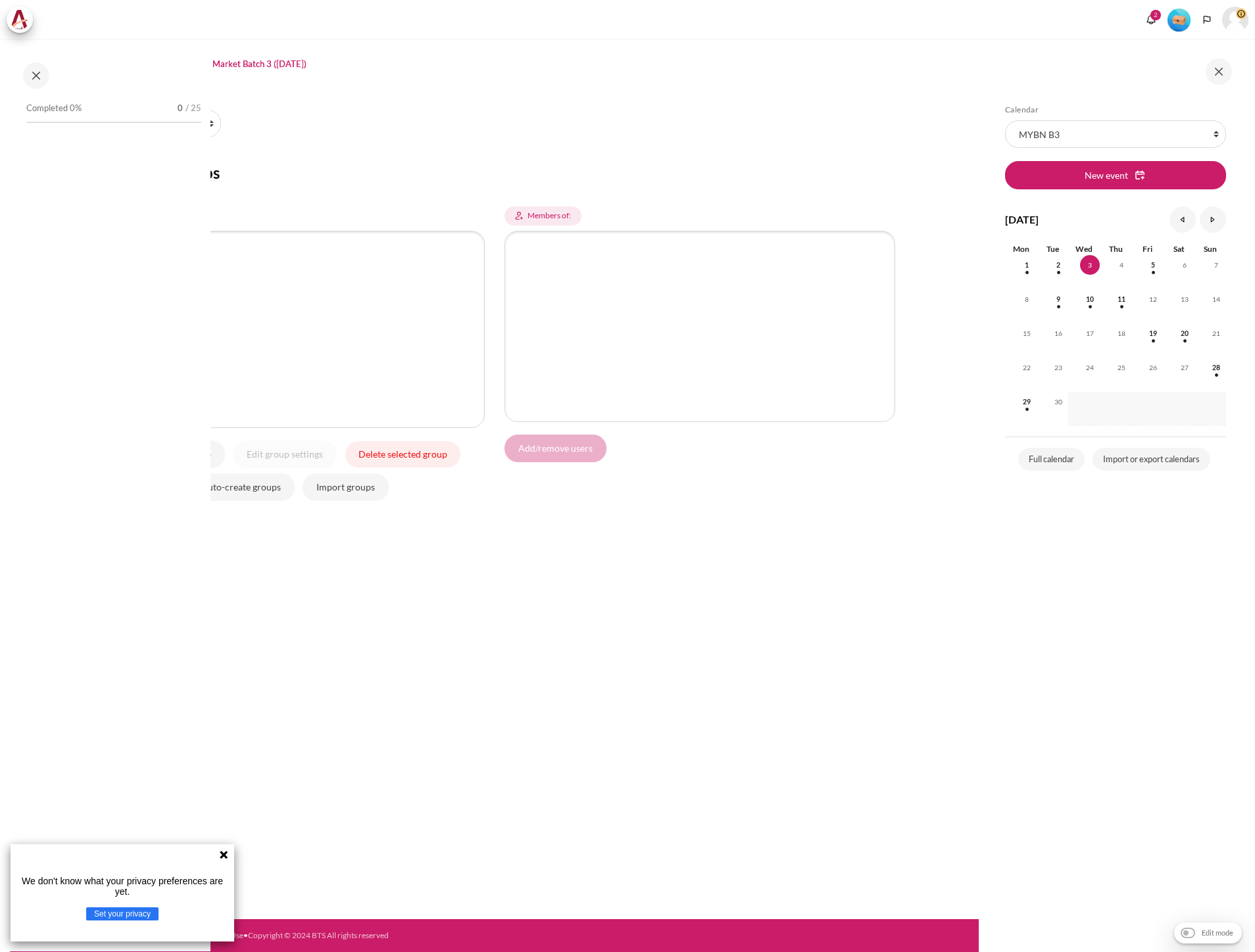
select select "Content"
